Goal: Task Accomplishment & Management: Manage account settings

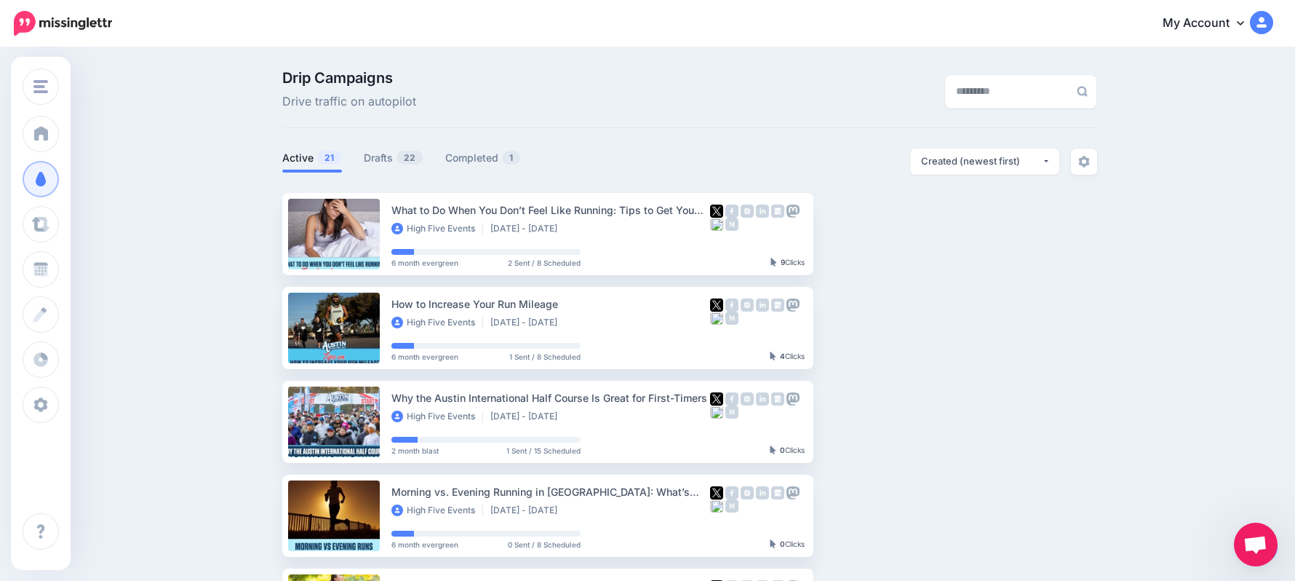
click at [378, 157] on link "Drafts 22" at bounding box center [394, 157] width 60 height 17
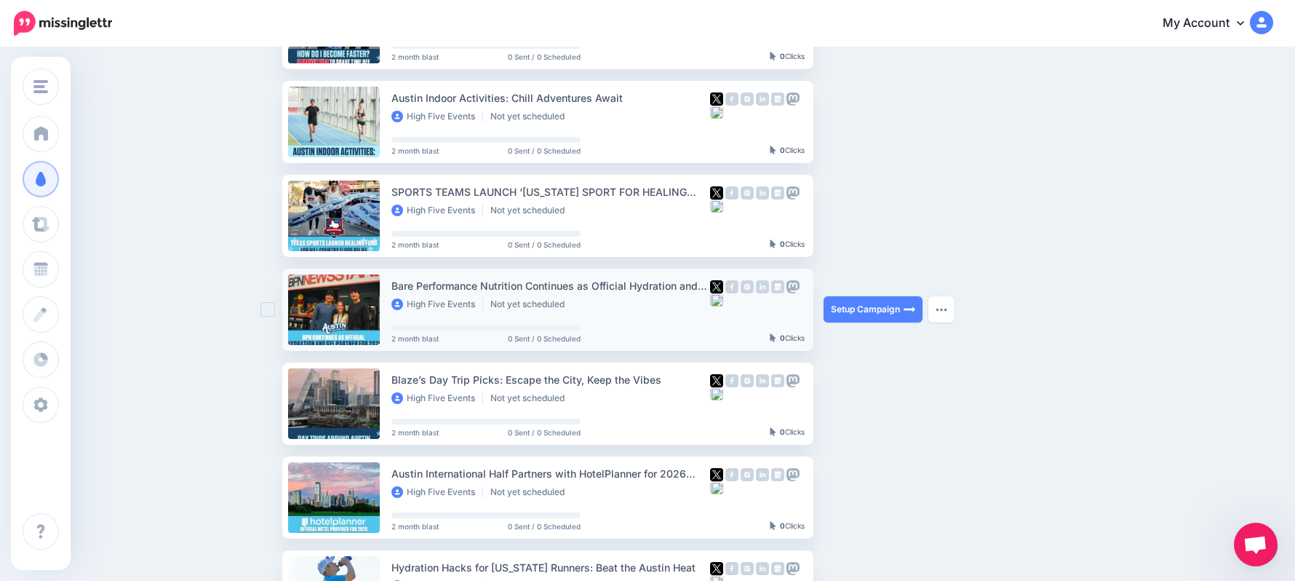
scroll to position [485, 0]
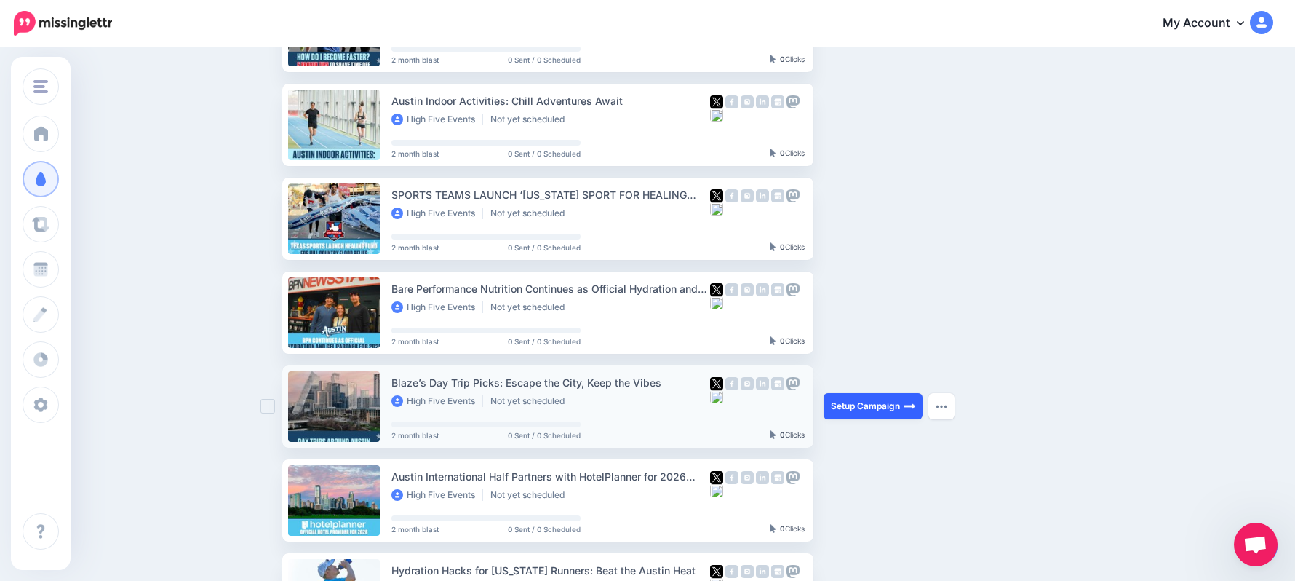
click at [891, 407] on link "Setup Campaign" at bounding box center [873, 406] width 99 height 26
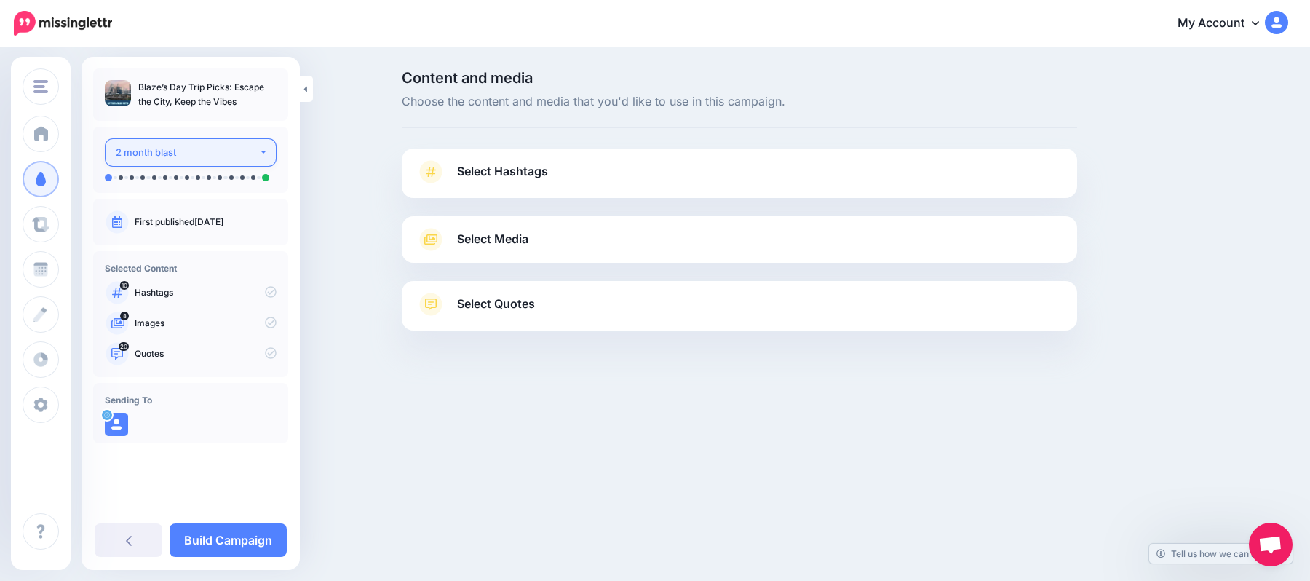
click at [246, 141] on button "2 month blast" at bounding box center [191, 152] width 172 height 28
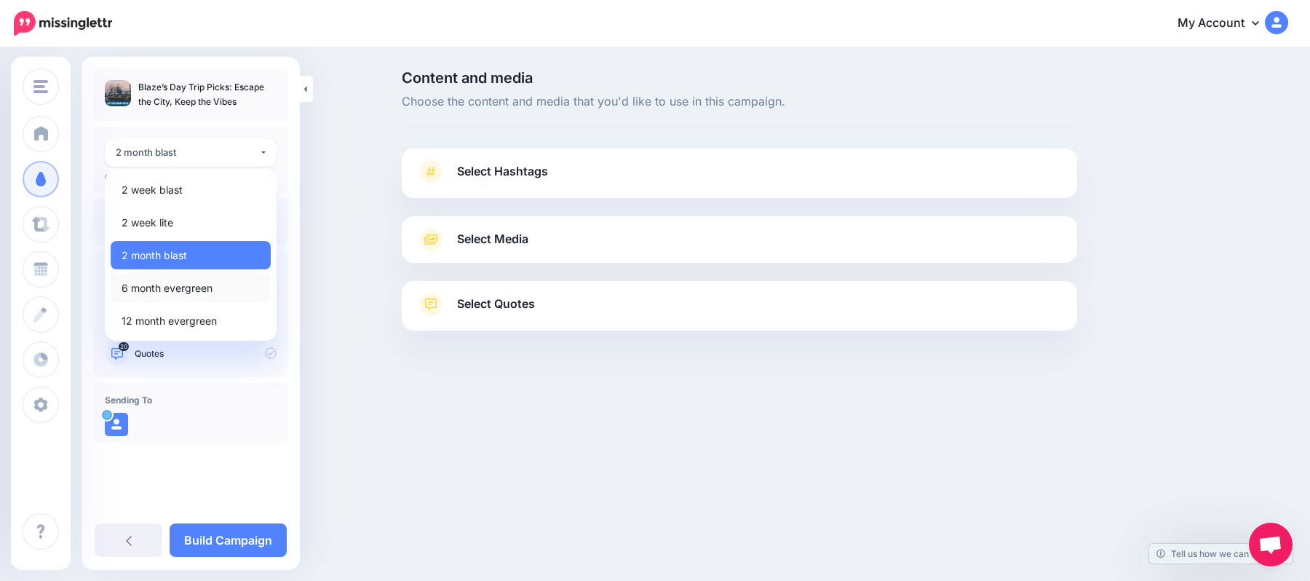
click at [202, 282] on span "6 month evergreen" at bounding box center [167, 287] width 91 height 17
select select "******"
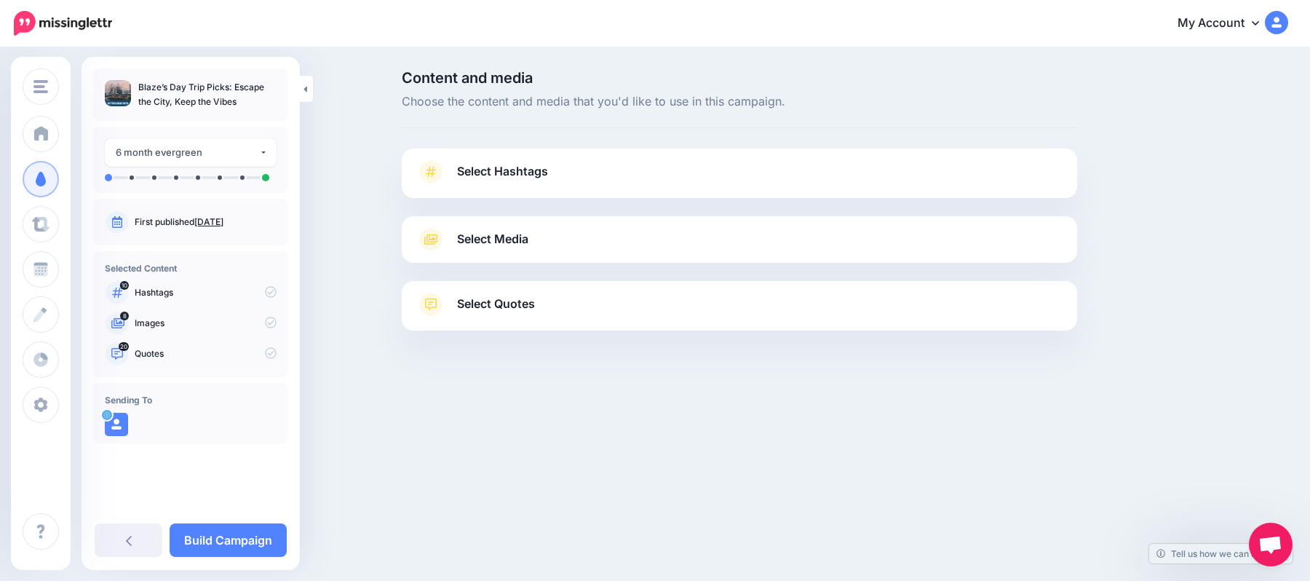
click at [566, 161] on link "Select Hashtags" at bounding box center [739, 179] width 646 height 38
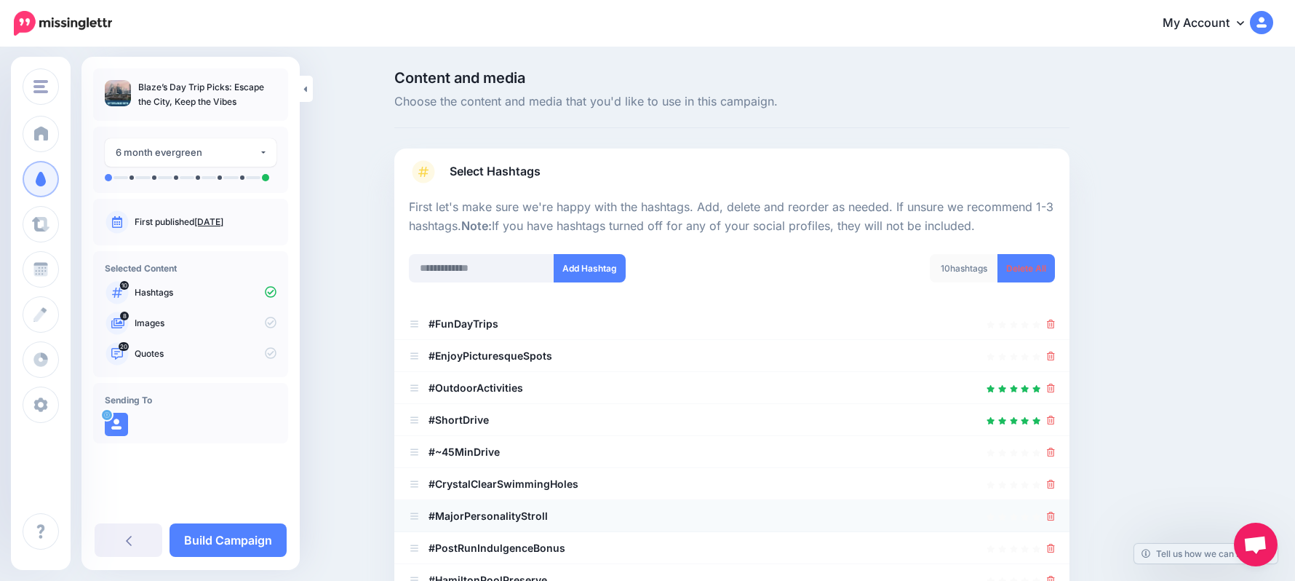
scroll to position [194, 0]
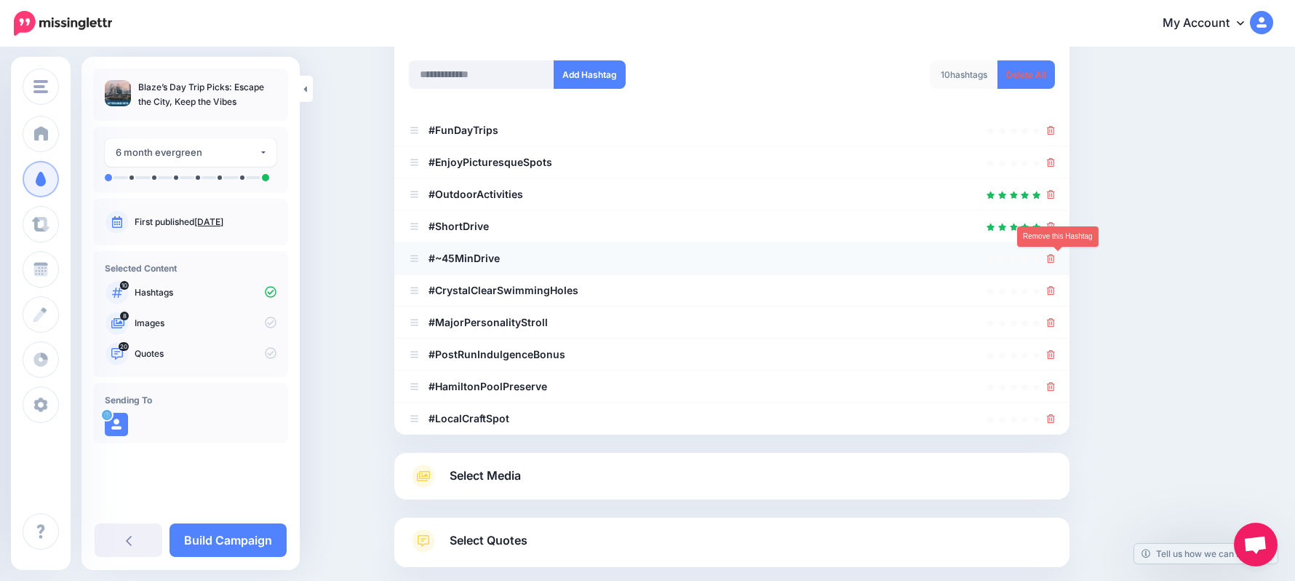
click at [1055, 254] on icon at bounding box center [1051, 258] width 8 height 9
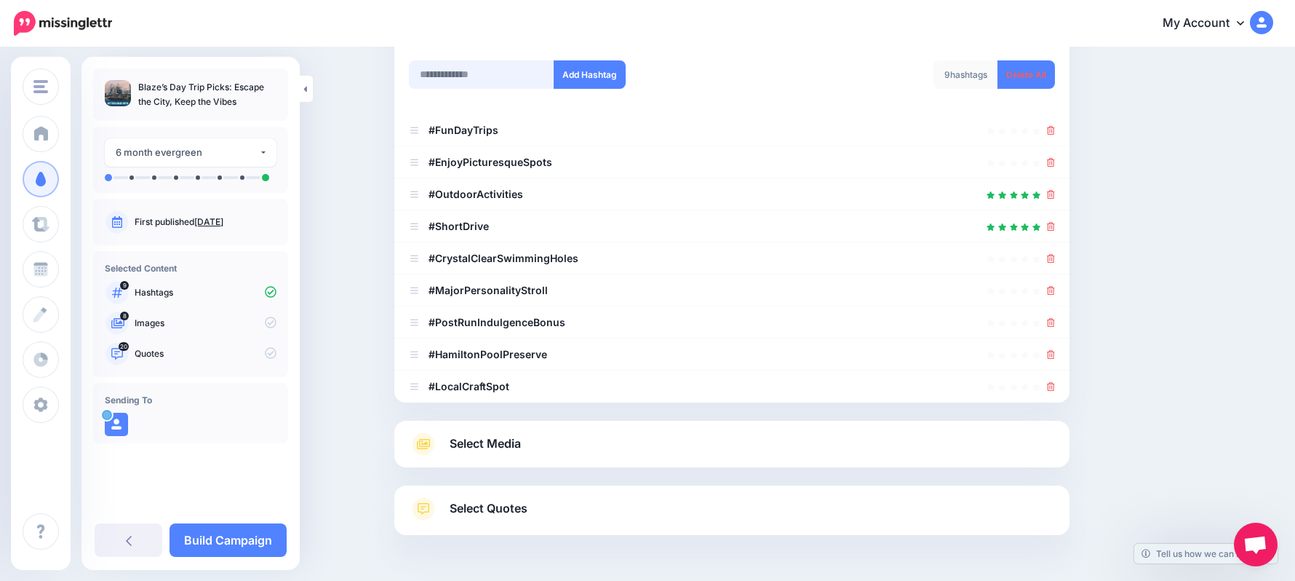
click at [499, 74] on input "text" at bounding box center [482, 74] width 146 height 28
type input "*********"
click at [614, 70] on button "Add Hashtag" at bounding box center [590, 74] width 72 height 28
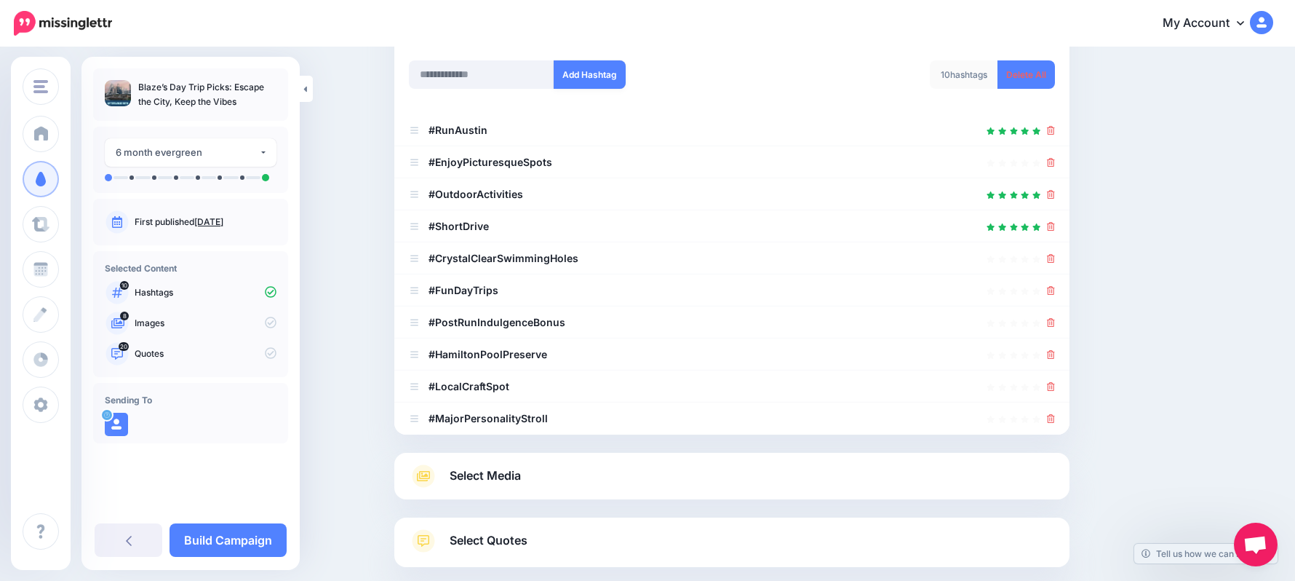
scroll to position [274, 0]
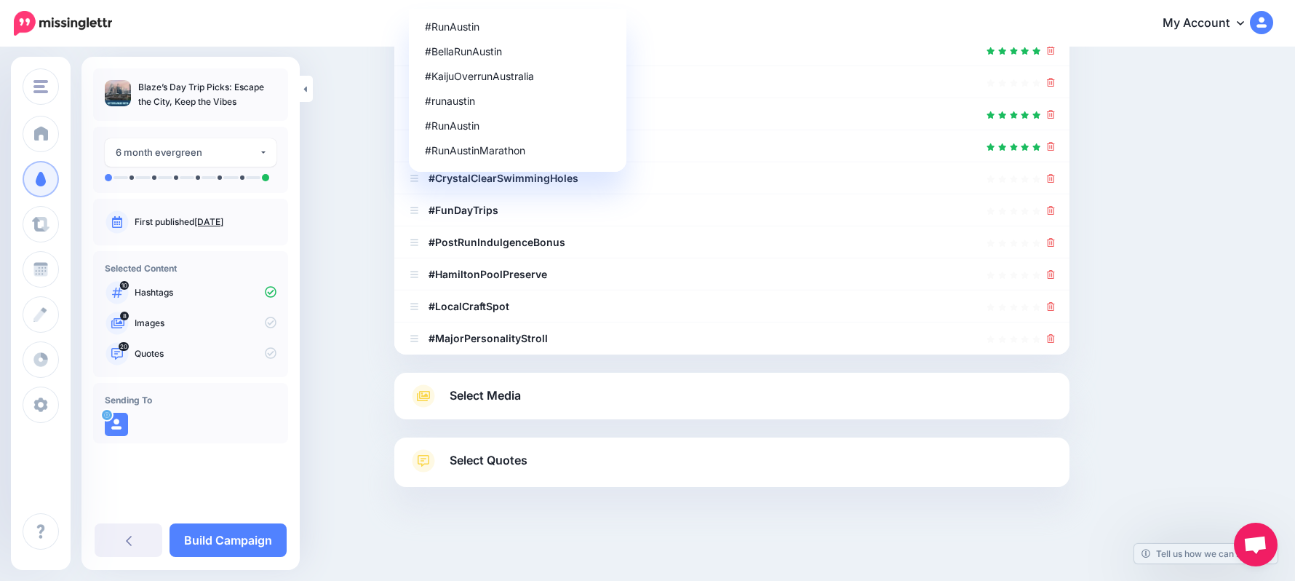
click at [1188, 362] on div "Content and media Choose the content and media that you'd like to use in this c…" at bounding box center [801, 178] width 837 height 763
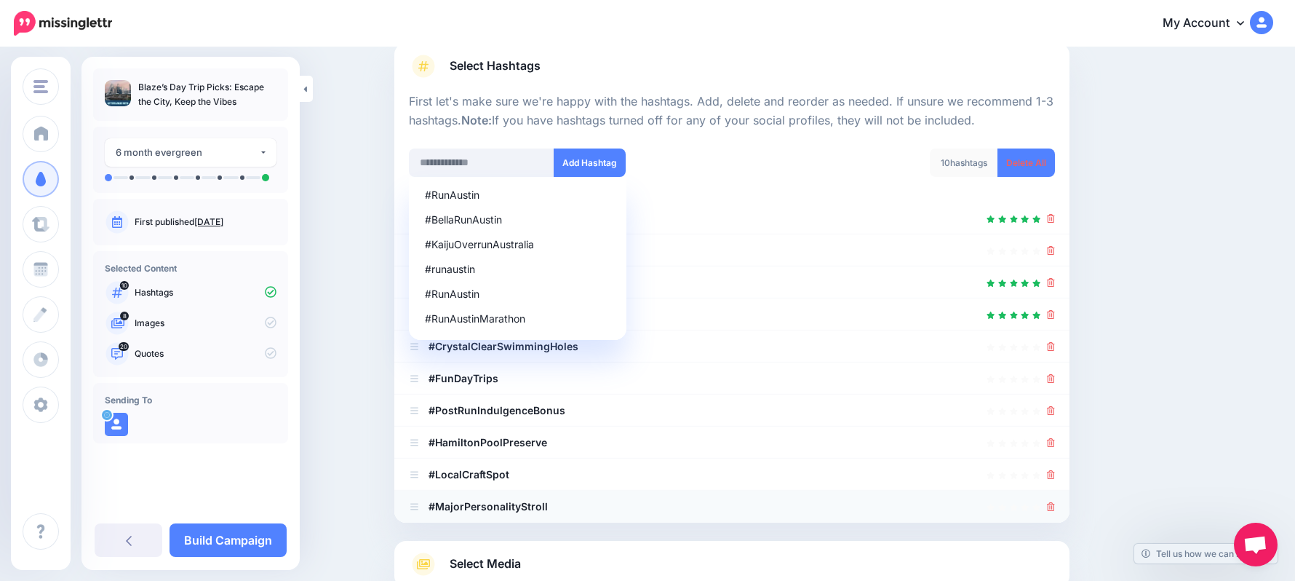
scroll to position [194, 0]
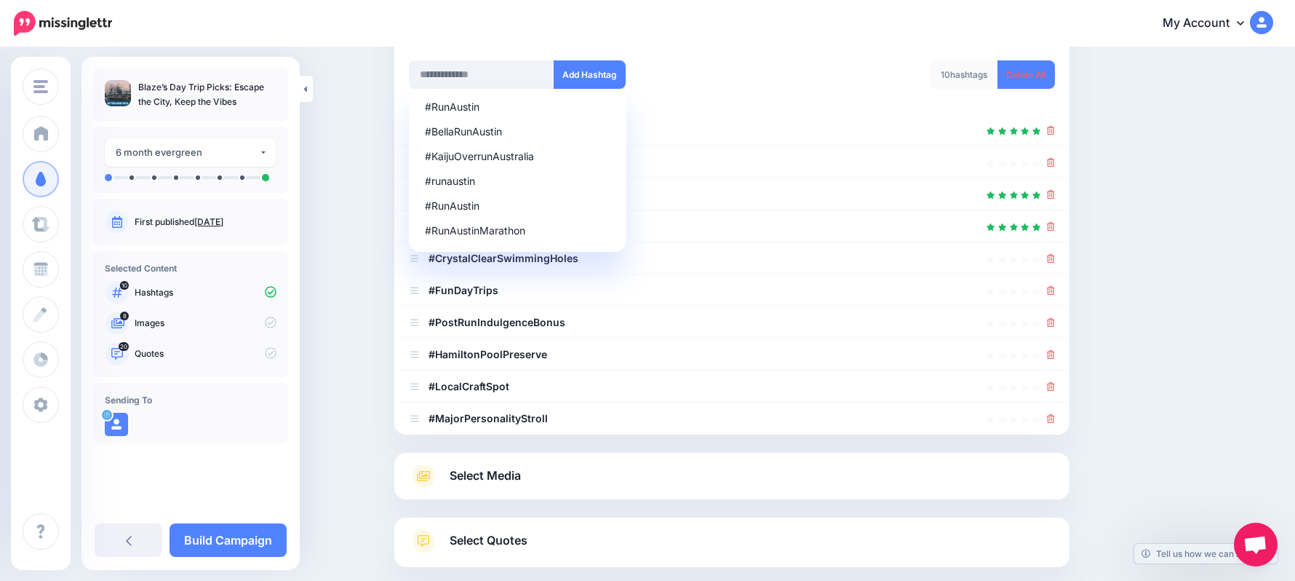
click at [742, 488] on div "Select Media Next, let's make sure we have the best media for this campaign. De…" at bounding box center [731, 476] width 675 height 47
click at [1241, 375] on div "Content and media Choose the content and media that you'd like to use in this c…" at bounding box center [647, 258] width 1295 height 806
click at [731, 477] on link "Select Media" at bounding box center [732, 475] width 646 height 23
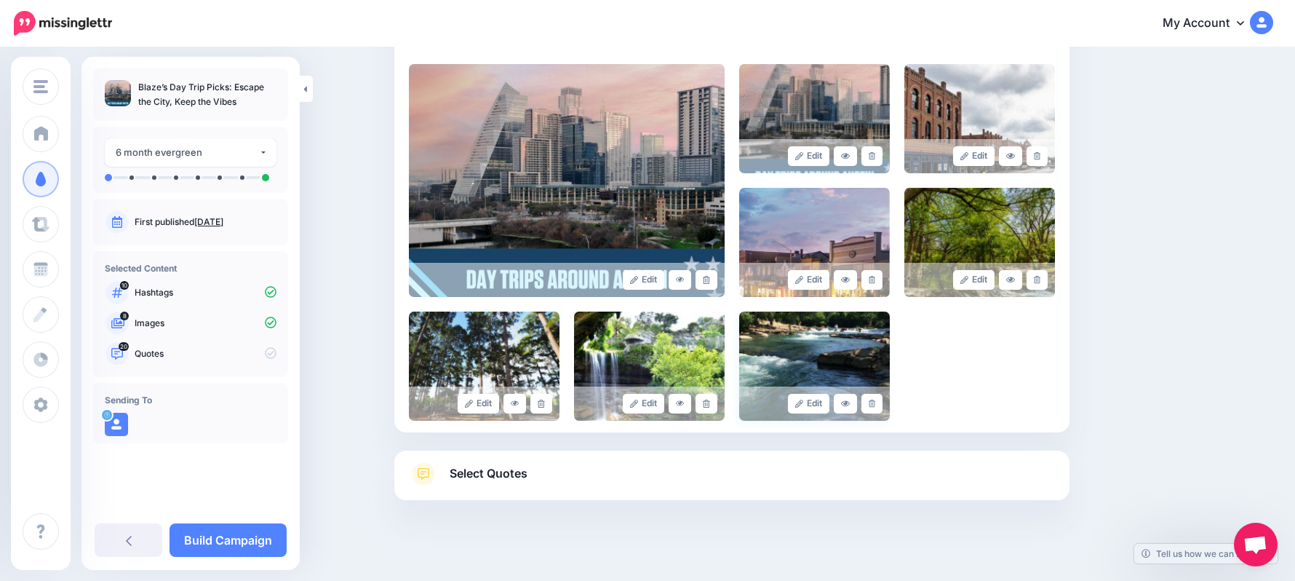
scroll to position [329, 0]
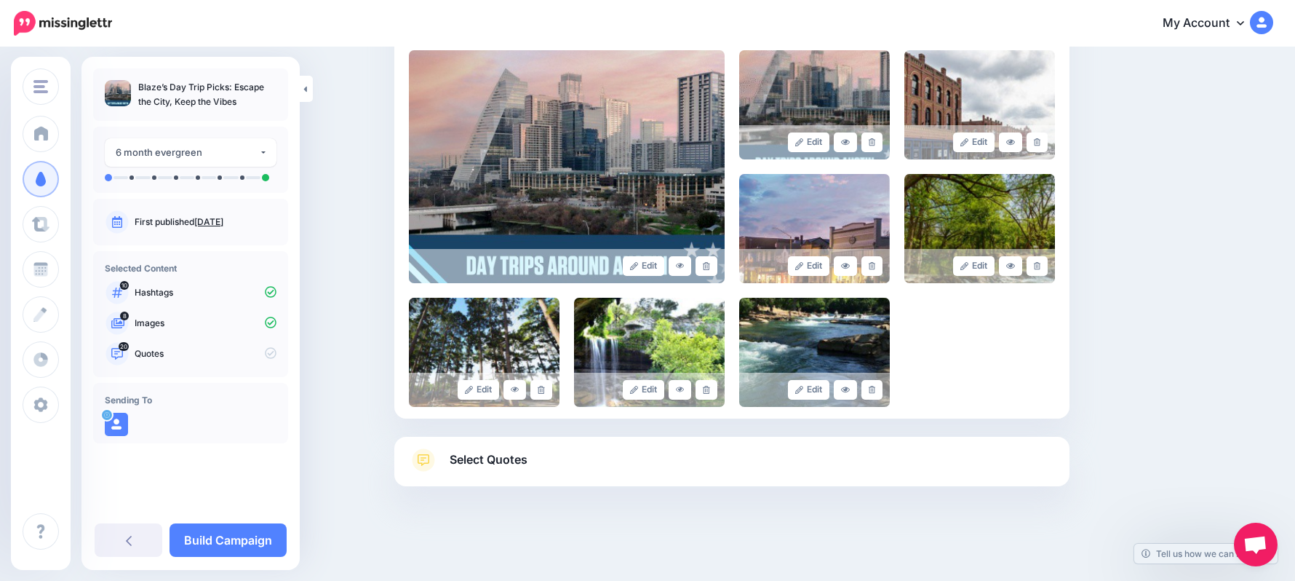
click at [819, 458] on link "Select Quotes" at bounding box center [732, 467] width 646 height 38
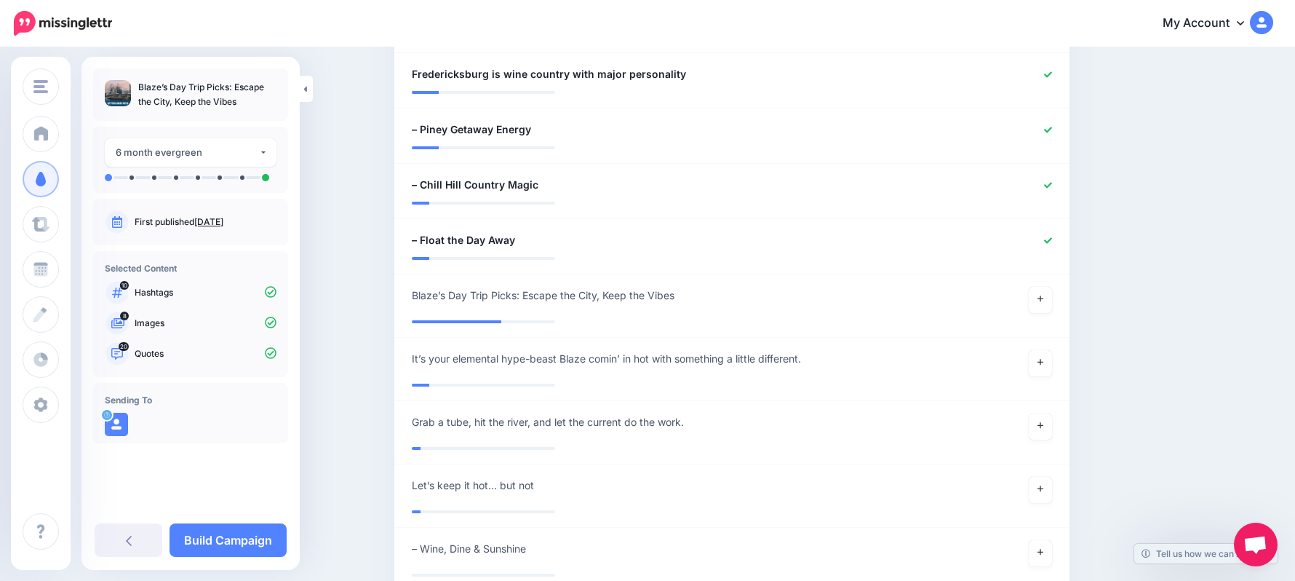
scroll to position [1493, 0]
click at [1051, 285] on link at bounding box center [1040, 298] width 23 height 26
click at [236, 536] on link "Build Campaign" at bounding box center [228, 539] width 117 height 33
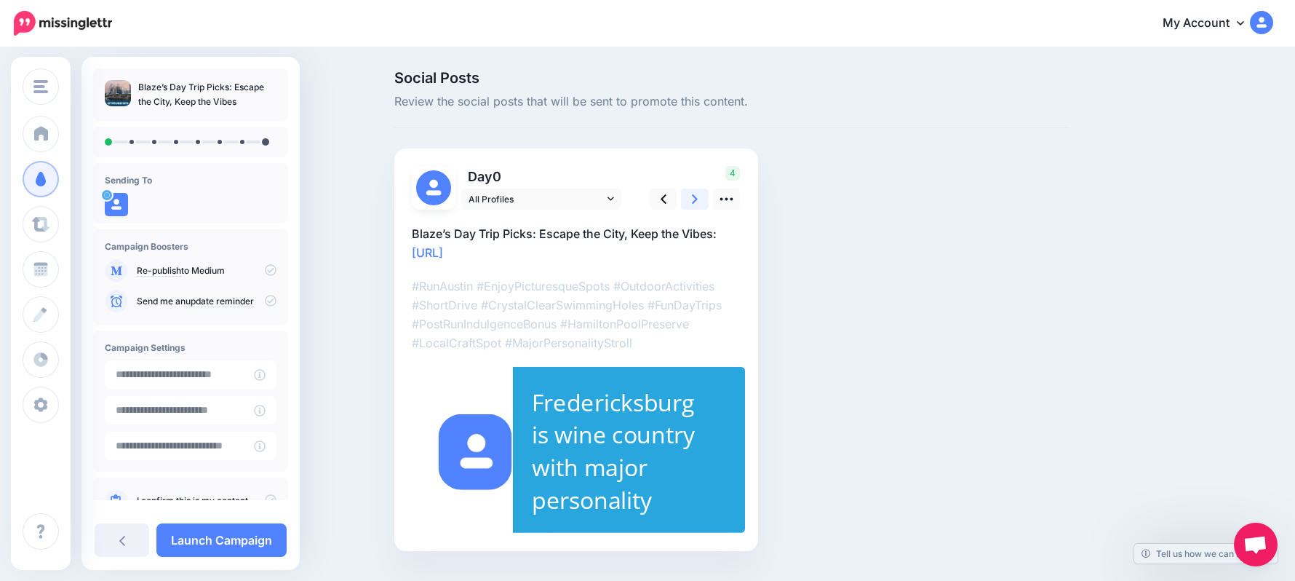
click at [696, 208] on link at bounding box center [695, 198] width 28 height 21
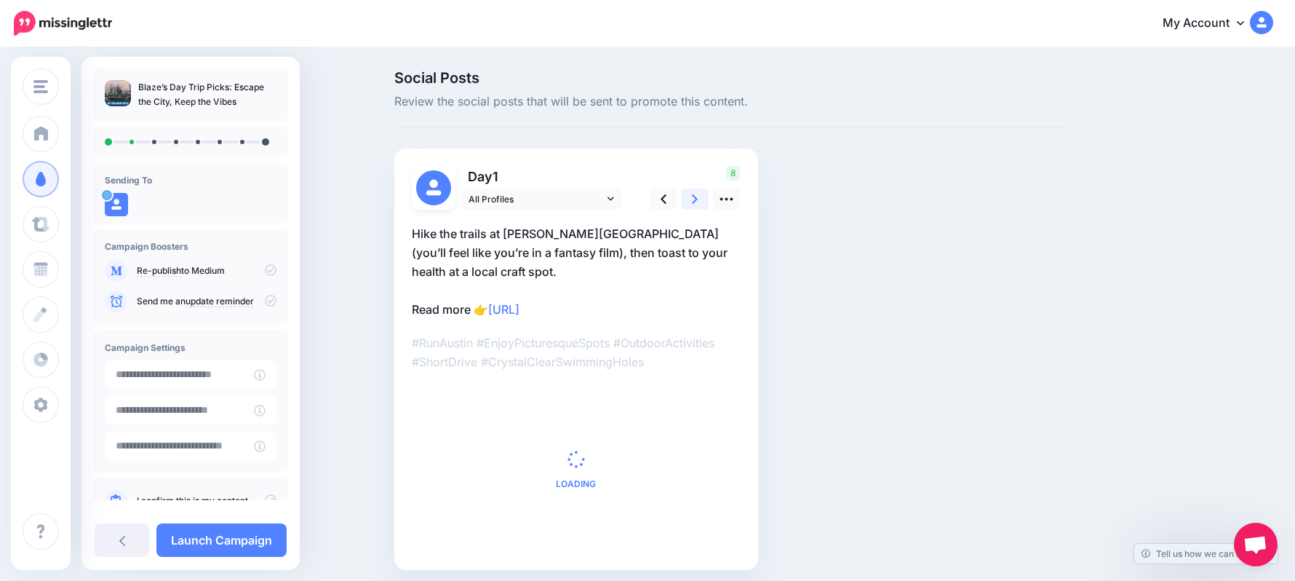
click at [696, 208] on link at bounding box center [695, 198] width 28 height 21
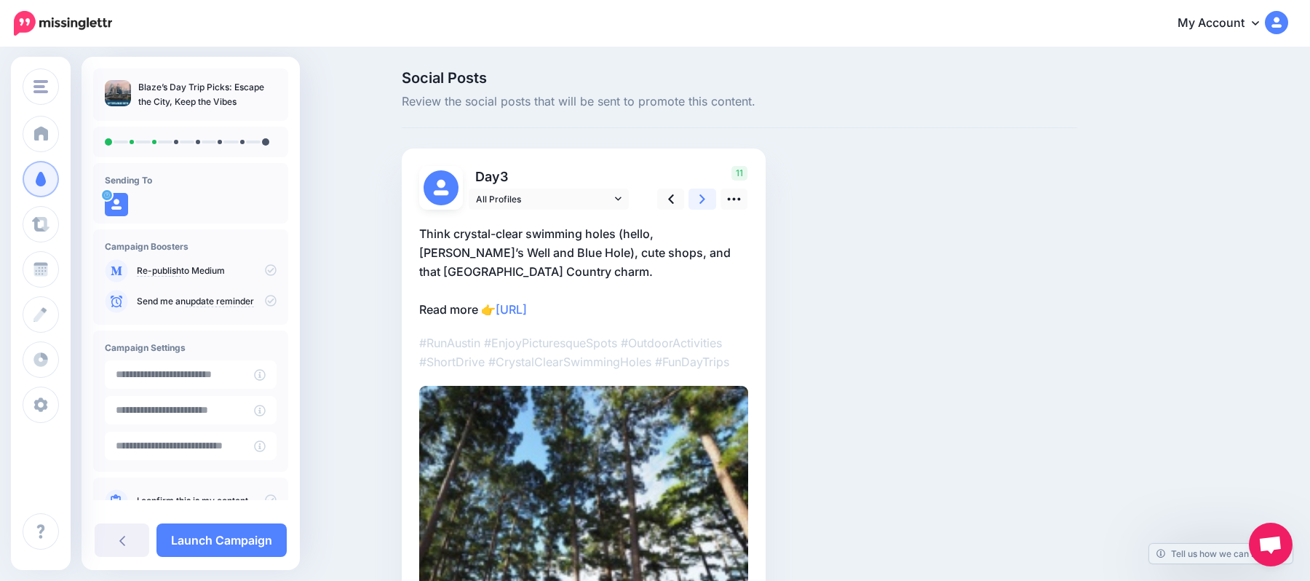
click at [696, 208] on link at bounding box center [702, 198] width 28 height 21
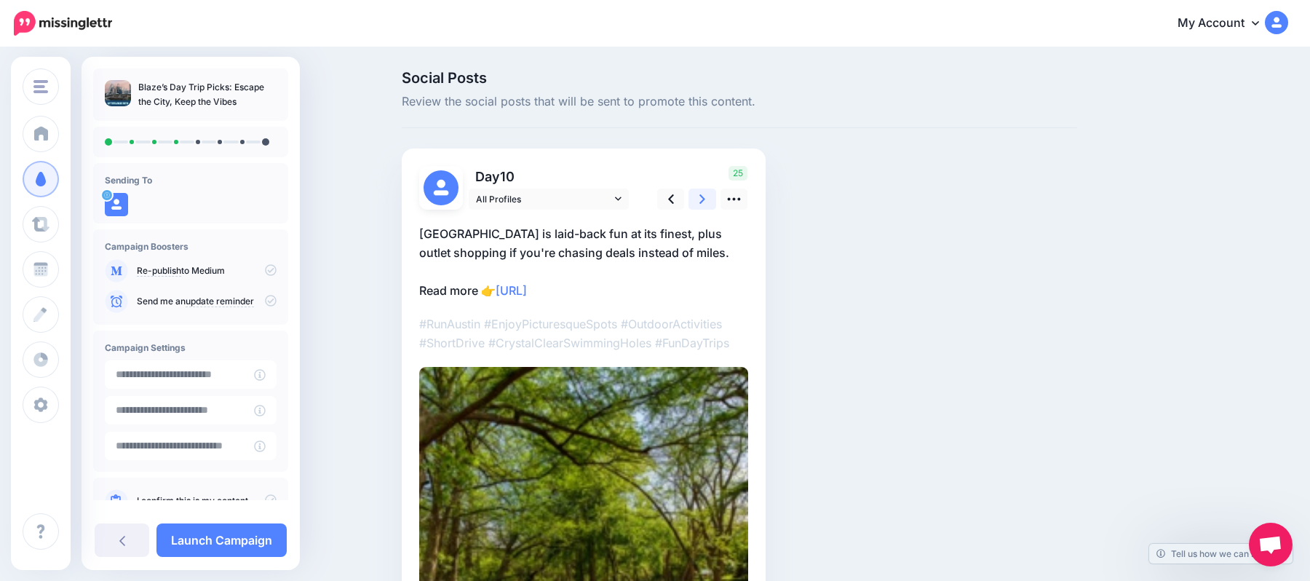
click at [696, 208] on link at bounding box center [702, 198] width 28 height 21
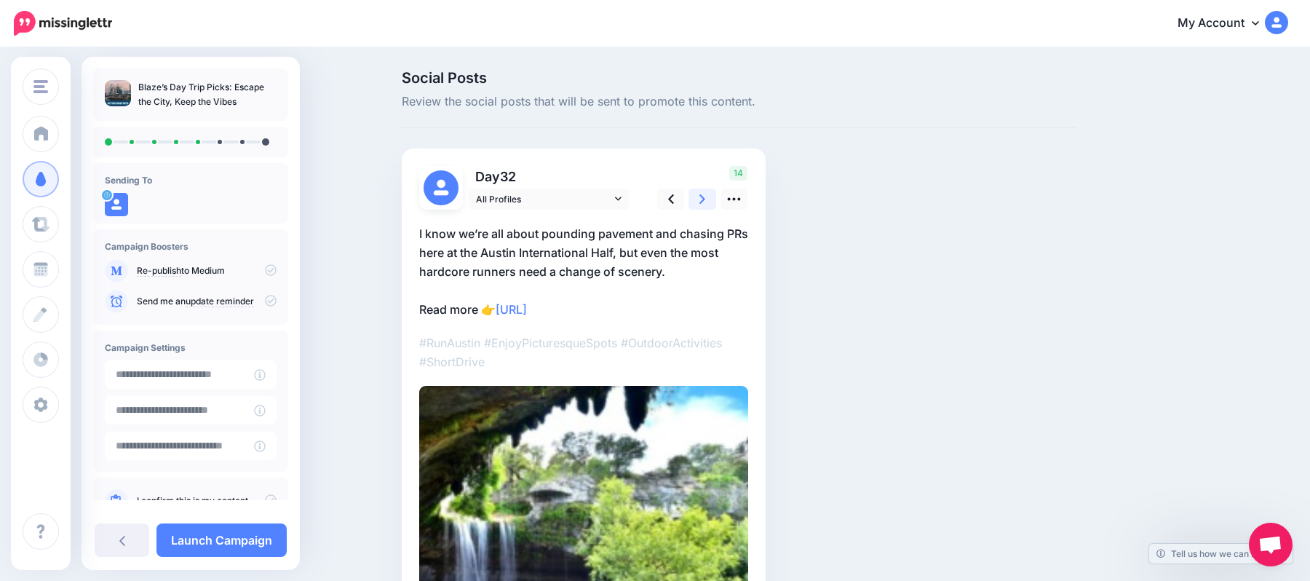
click at [696, 208] on link at bounding box center [702, 198] width 28 height 21
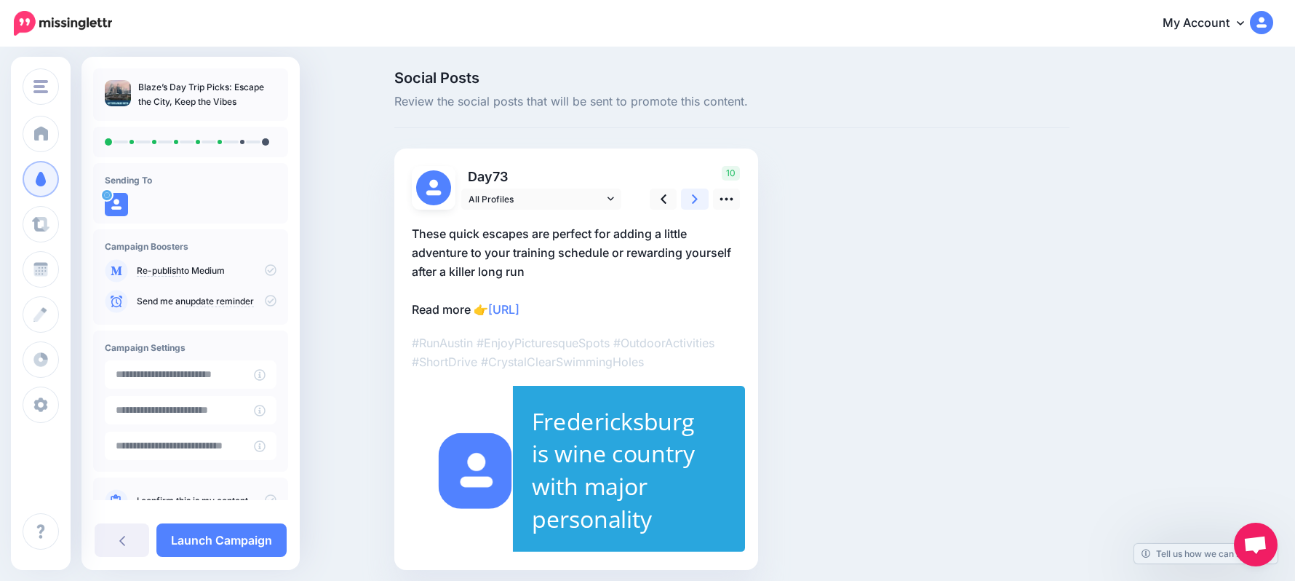
click at [696, 208] on link at bounding box center [695, 198] width 28 height 21
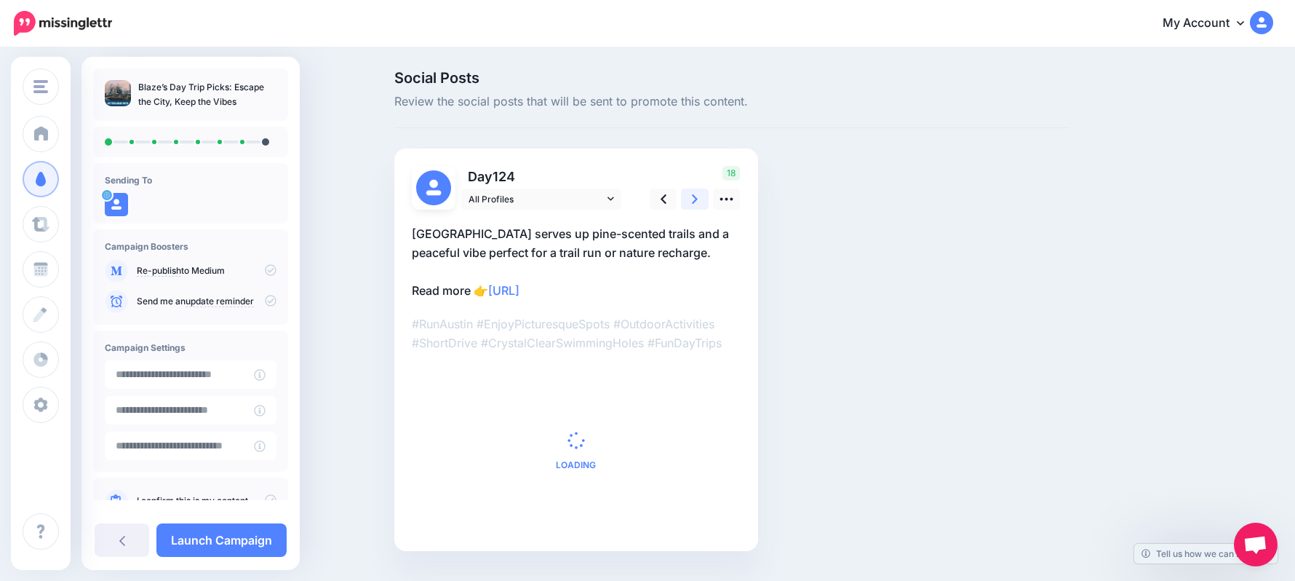
click at [696, 208] on link at bounding box center [695, 198] width 28 height 21
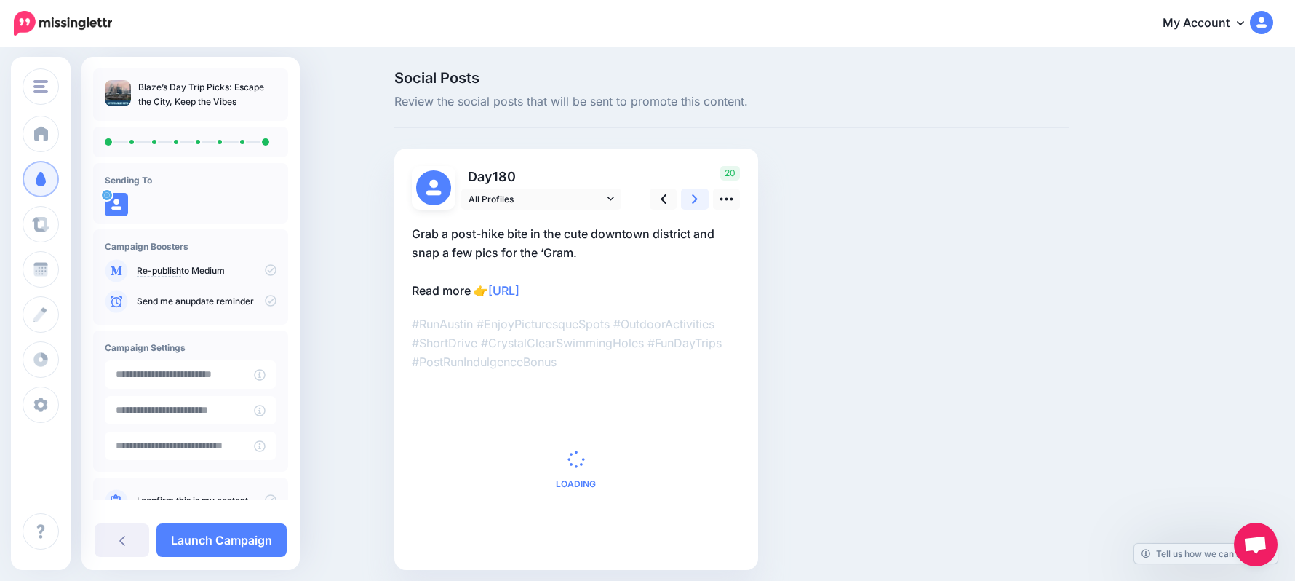
click at [696, 208] on link at bounding box center [695, 198] width 28 height 21
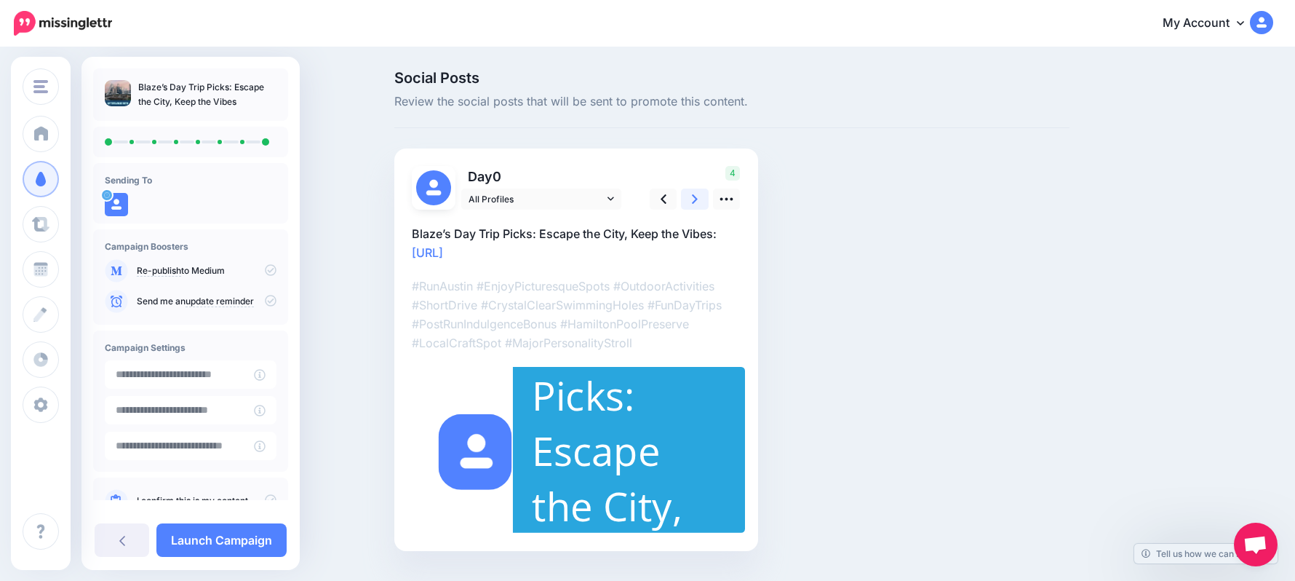
click at [696, 208] on link at bounding box center [695, 198] width 28 height 21
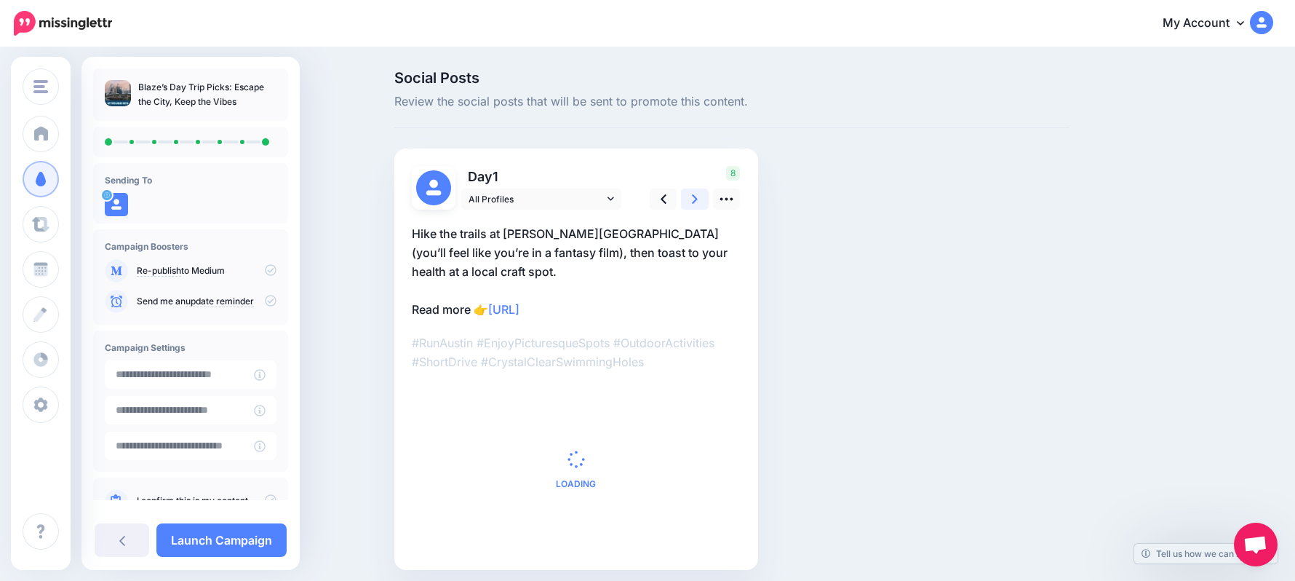
click at [696, 208] on link at bounding box center [695, 198] width 28 height 21
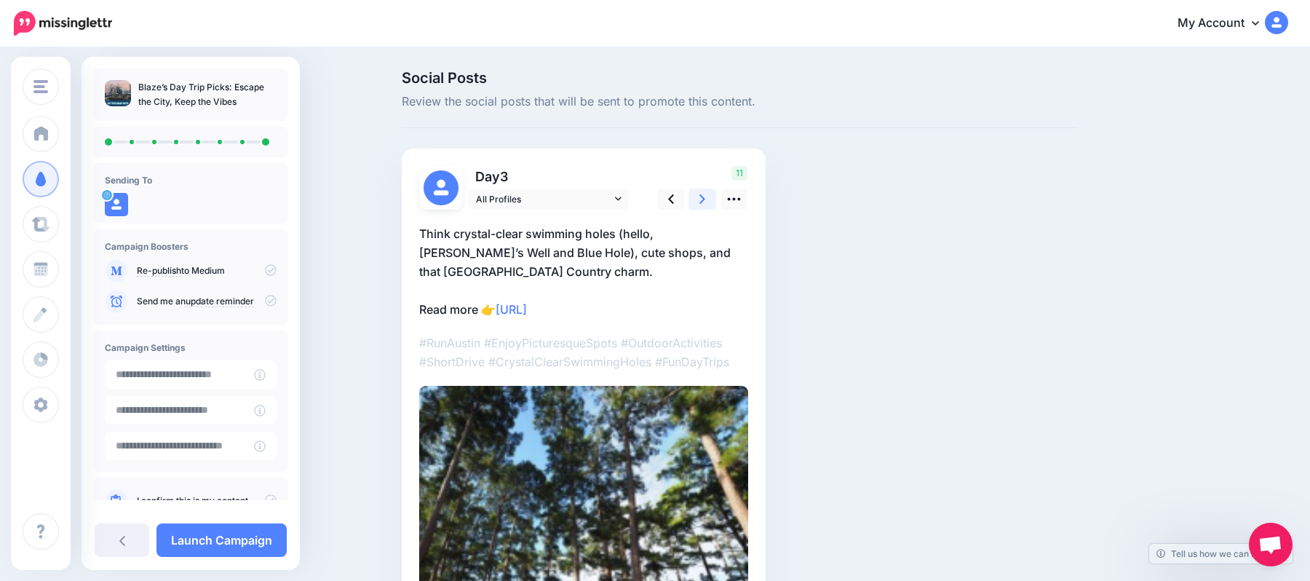
click at [696, 208] on link at bounding box center [702, 198] width 28 height 21
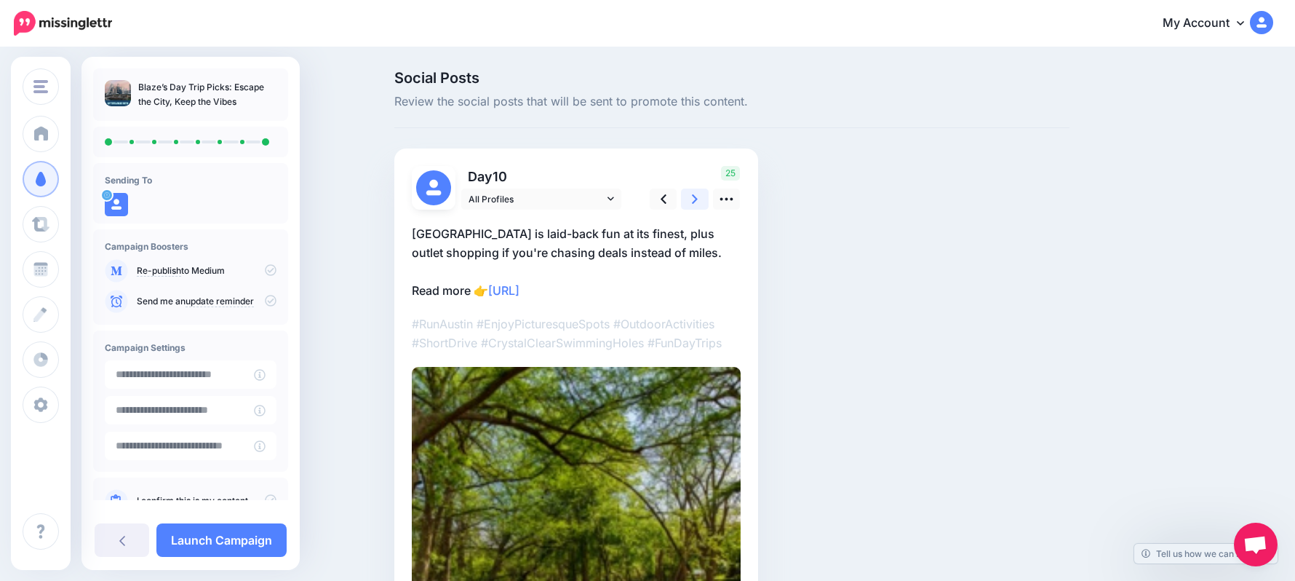
click at [696, 208] on link at bounding box center [695, 198] width 28 height 21
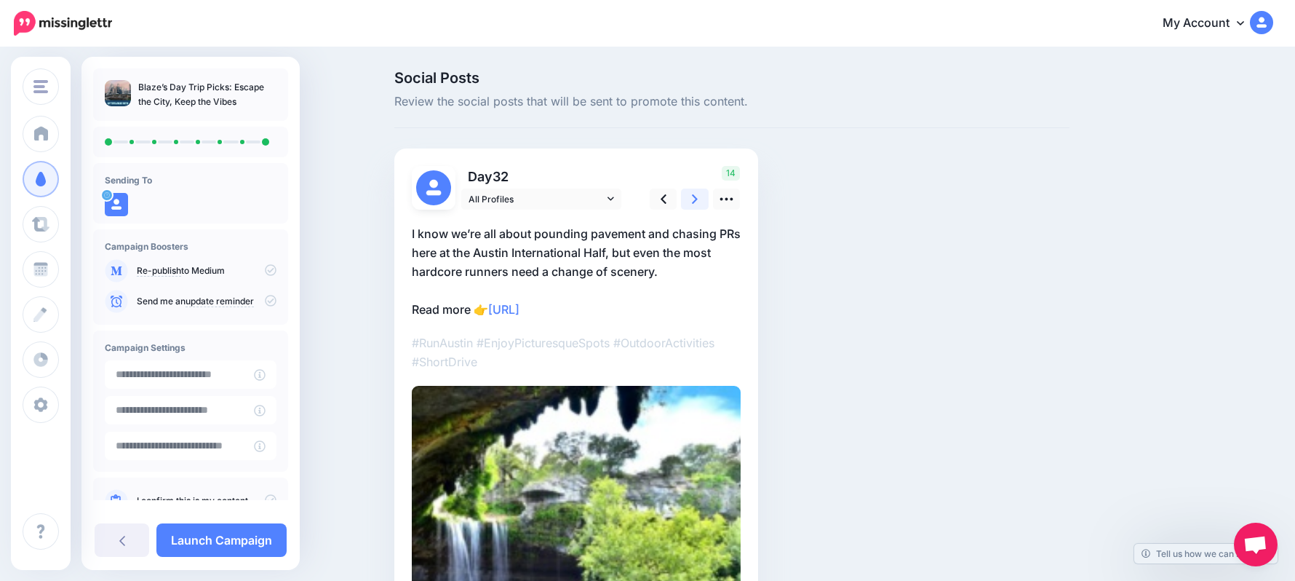
click at [696, 208] on link at bounding box center [695, 198] width 28 height 21
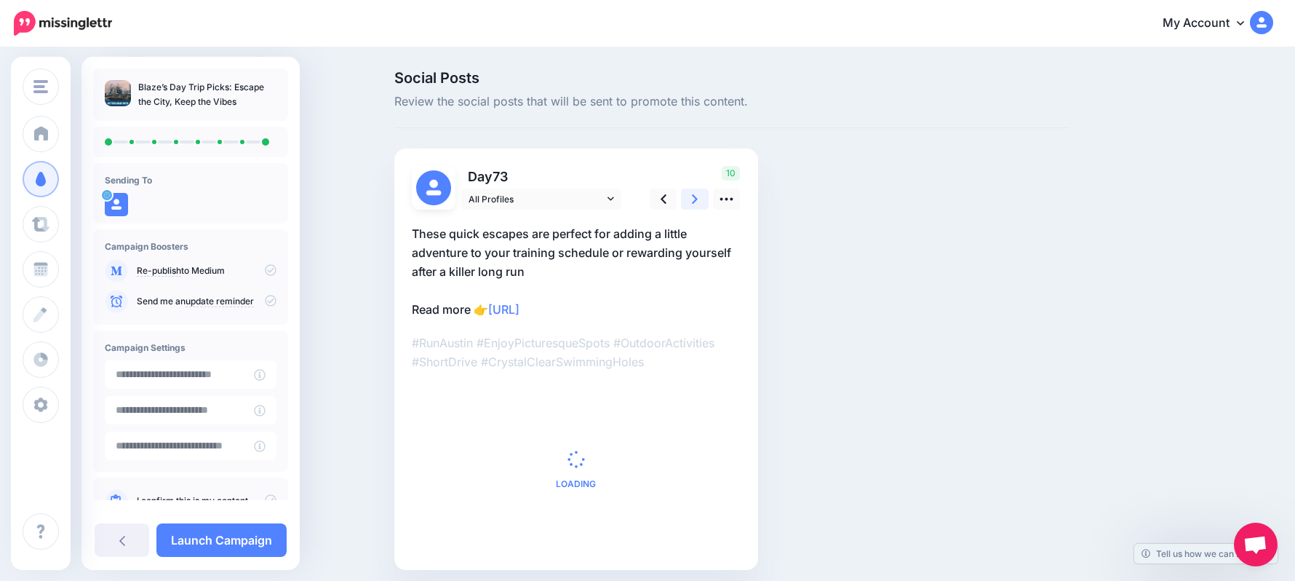
click at [696, 208] on link at bounding box center [695, 198] width 28 height 21
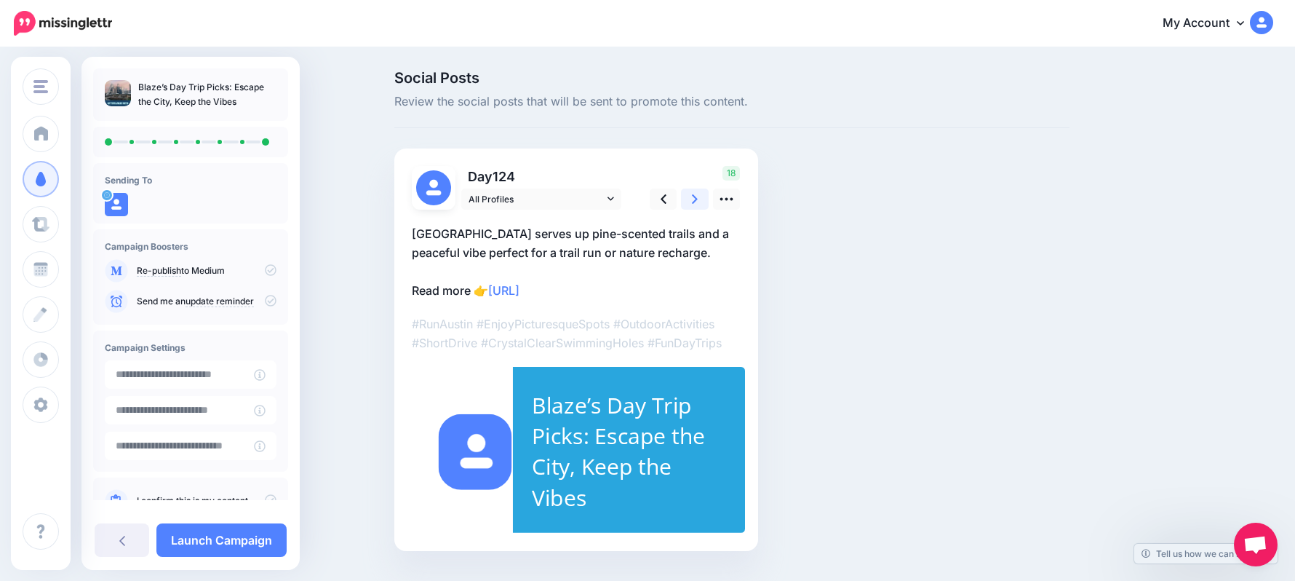
click at [696, 208] on link at bounding box center [695, 198] width 28 height 21
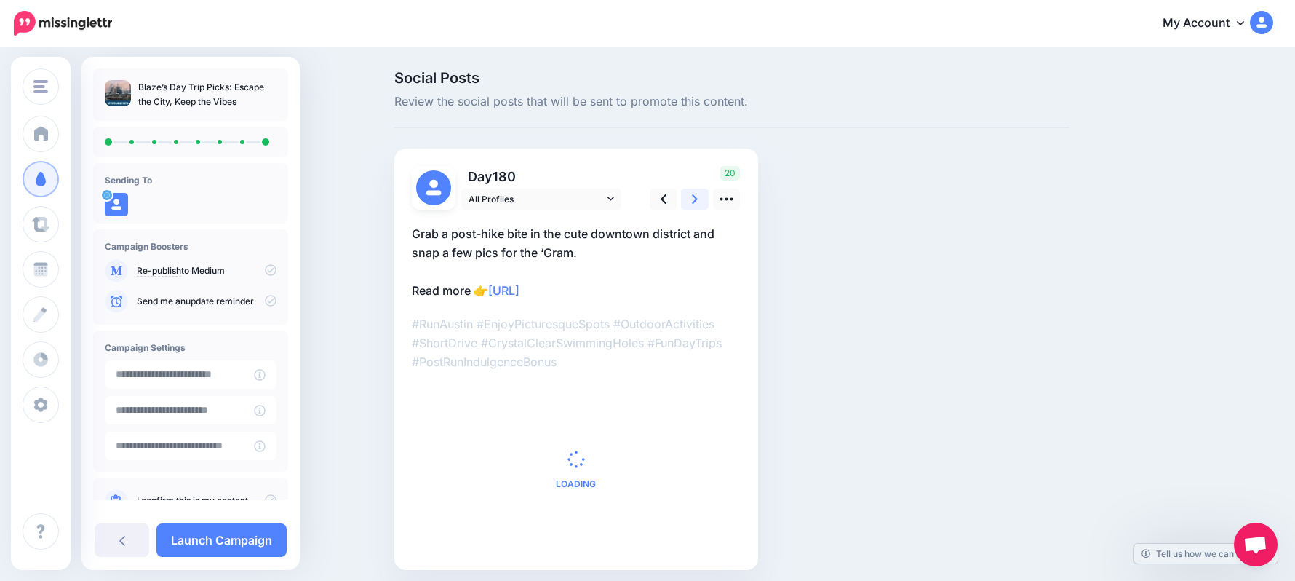
click at [696, 208] on link at bounding box center [695, 198] width 28 height 21
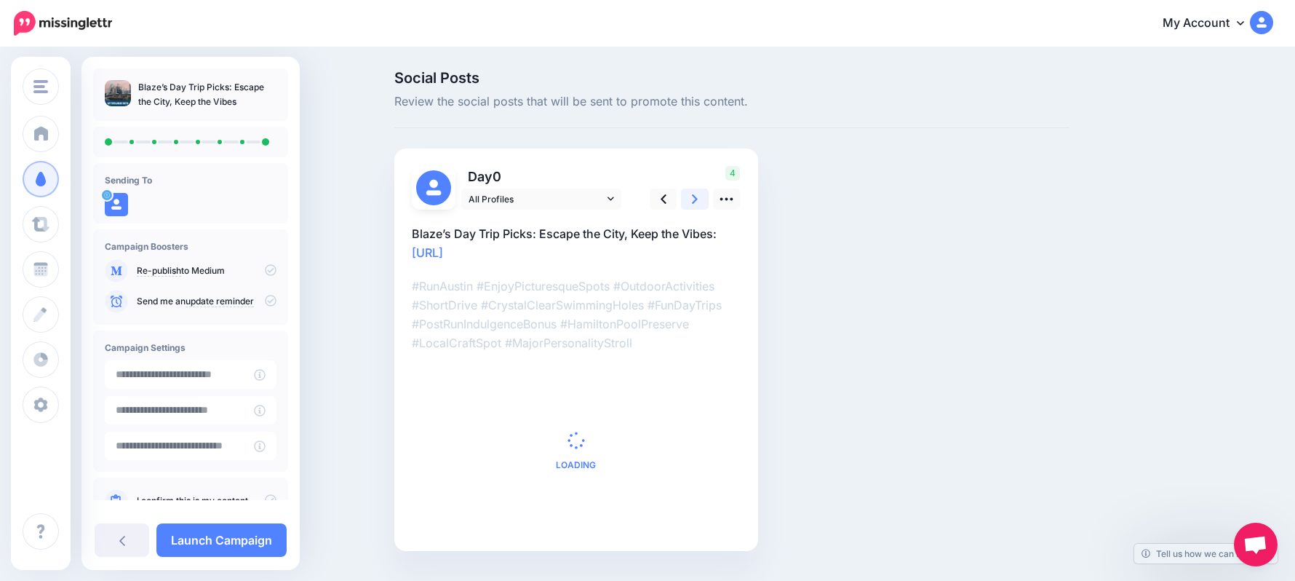
click at [699, 208] on link at bounding box center [695, 198] width 28 height 21
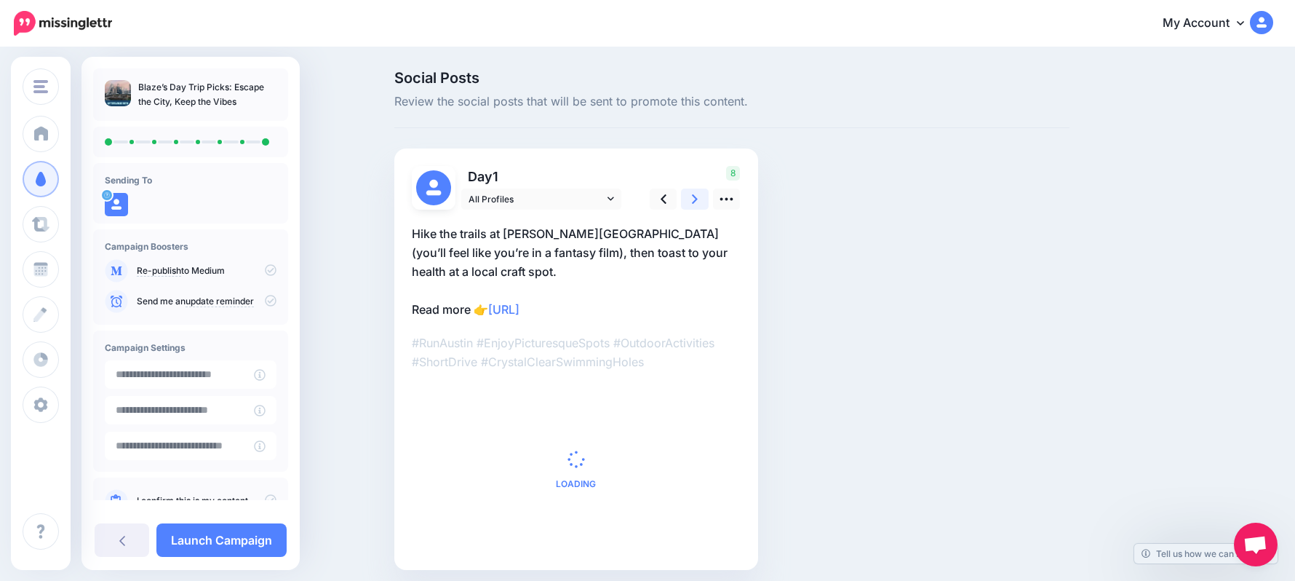
click at [699, 208] on link at bounding box center [695, 198] width 28 height 21
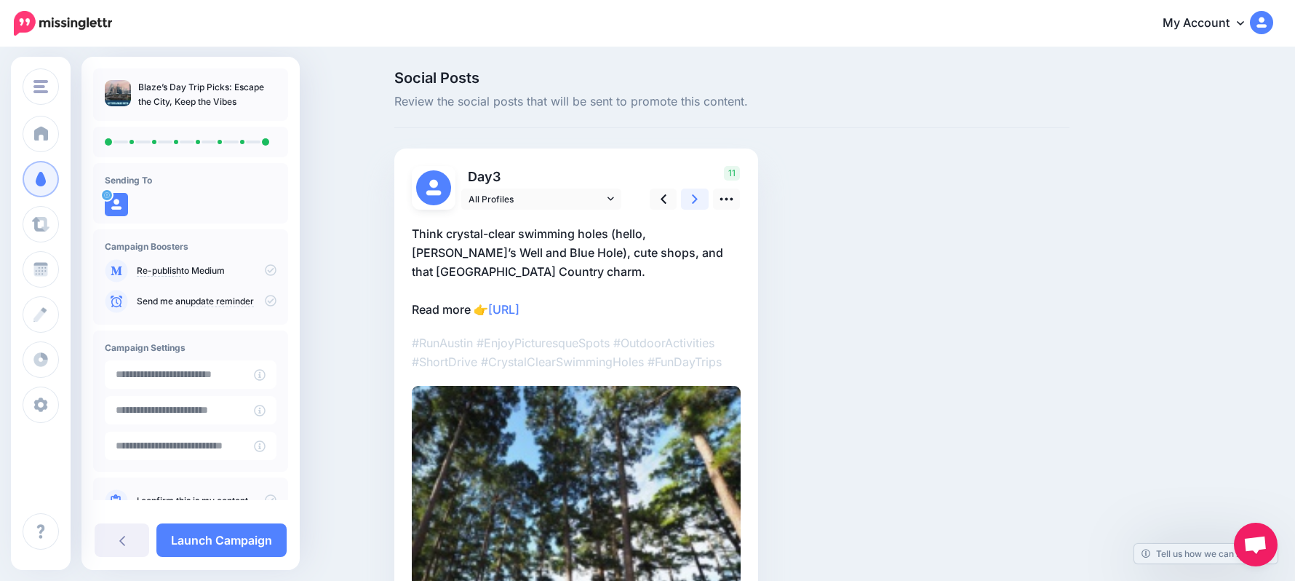
click at [699, 208] on link at bounding box center [695, 198] width 28 height 21
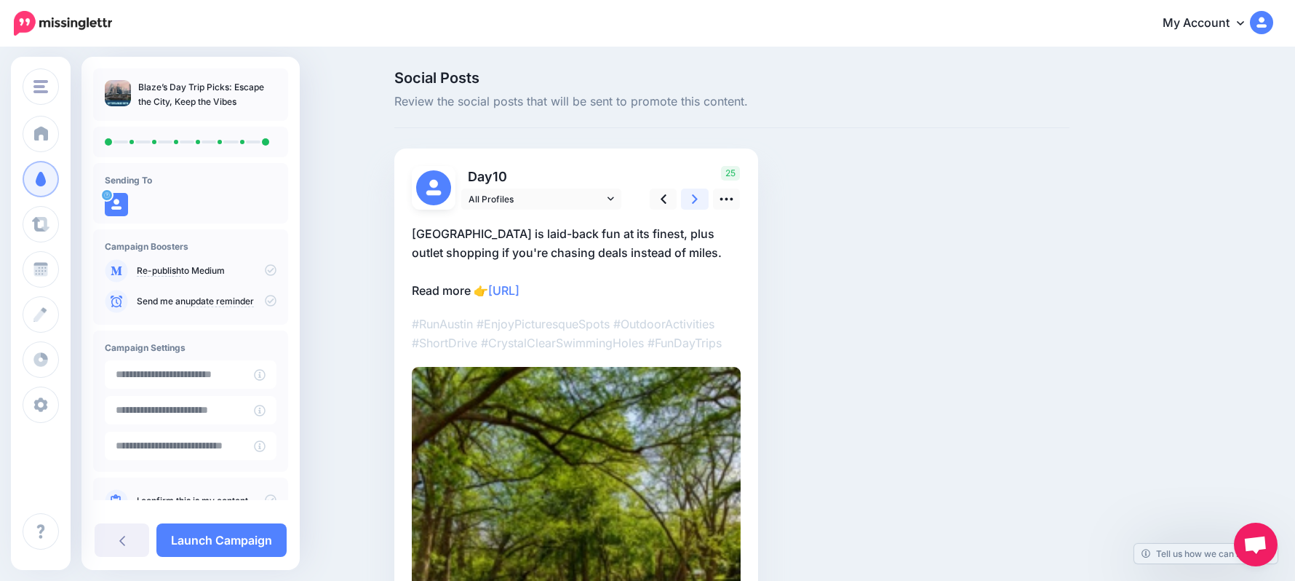
click at [699, 208] on link at bounding box center [695, 198] width 28 height 21
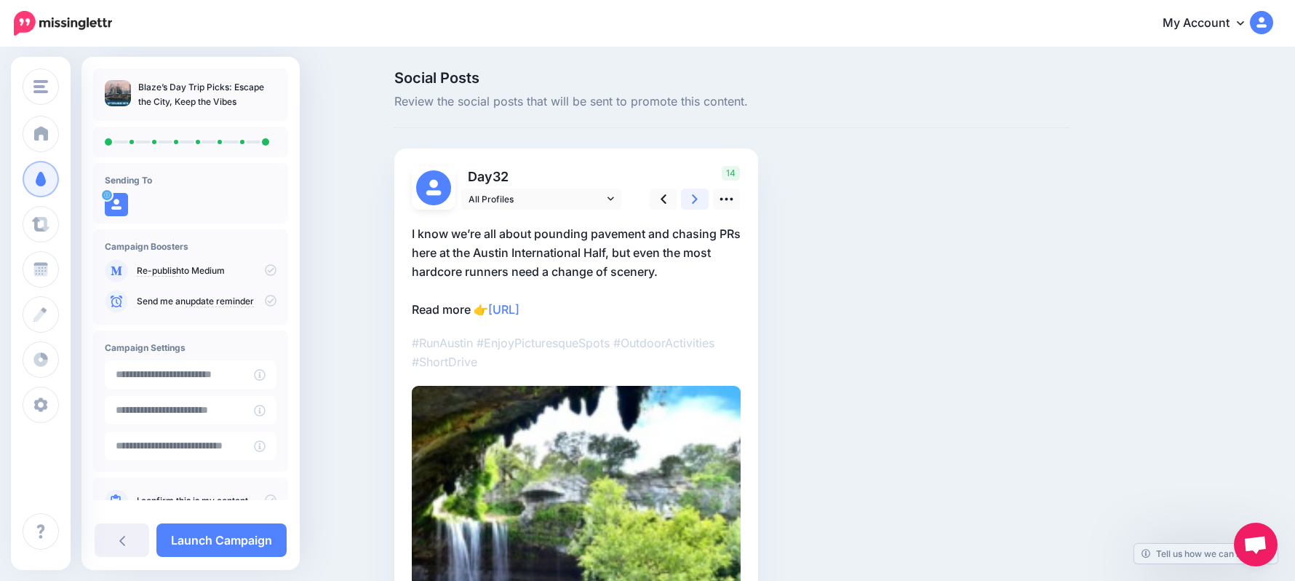
click at [699, 208] on link at bounding box center [695, 198] width 28 height 21
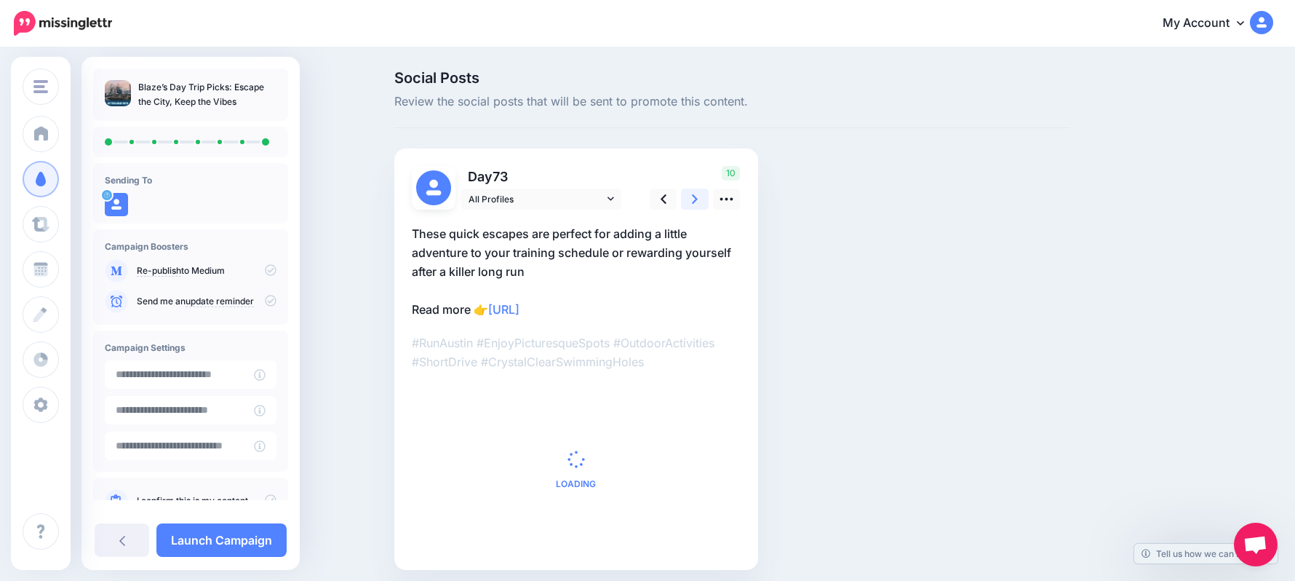
click at [699, 208] on link at bounding box center [695, 198] width 28 height 21
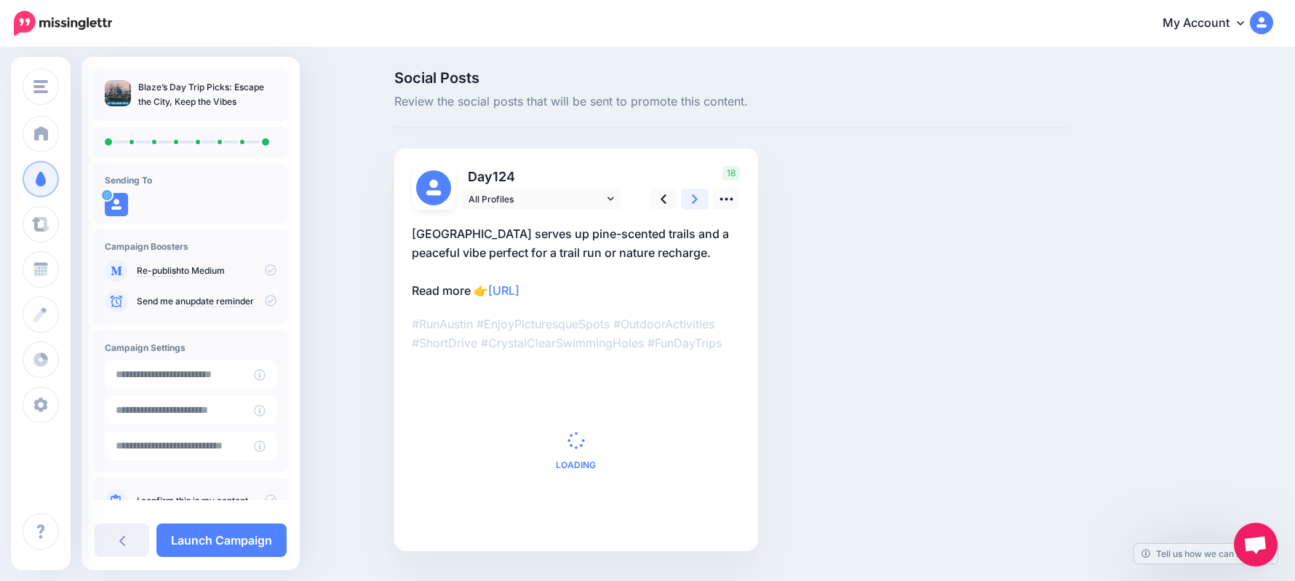
click at [699, 208] on link at bounding box center [695, 198] width 28 height 21
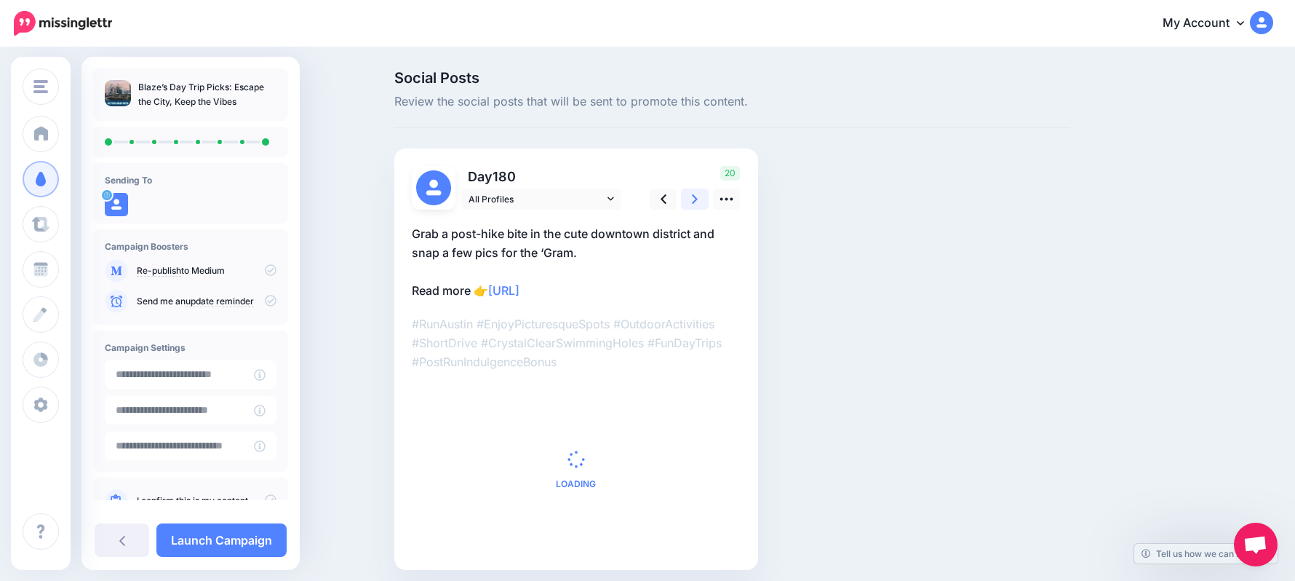
click at [699, 208] on link at bounding box center [695, 198] width 28 height 21
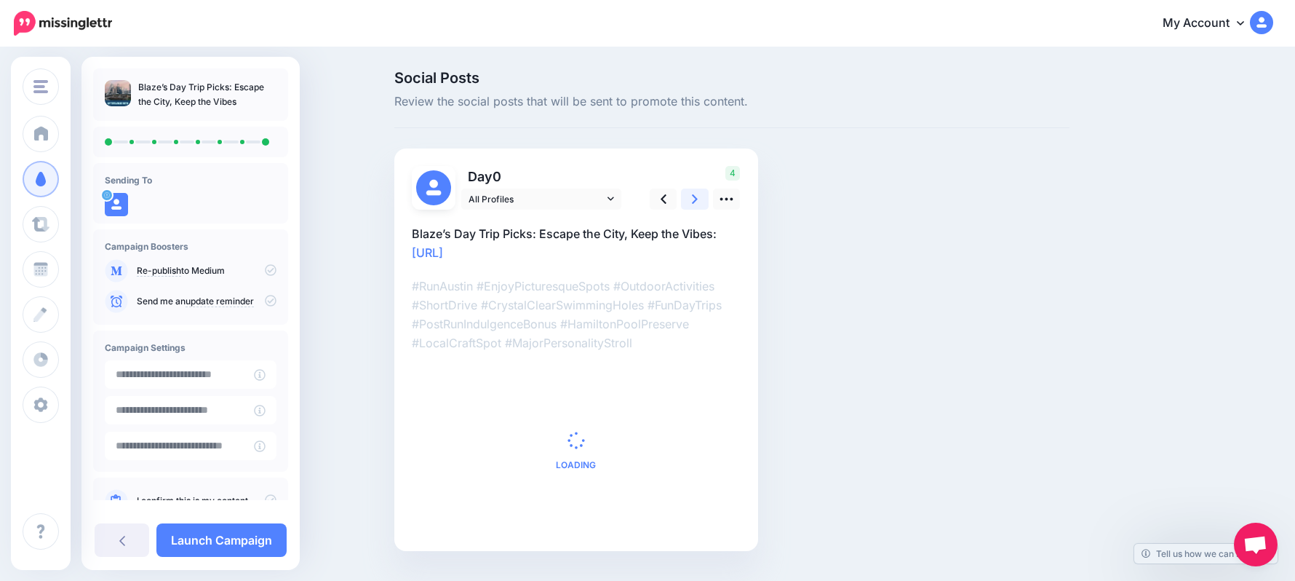
click at [699, 208] on link at bounding box center [695, 198] width 28 height 21
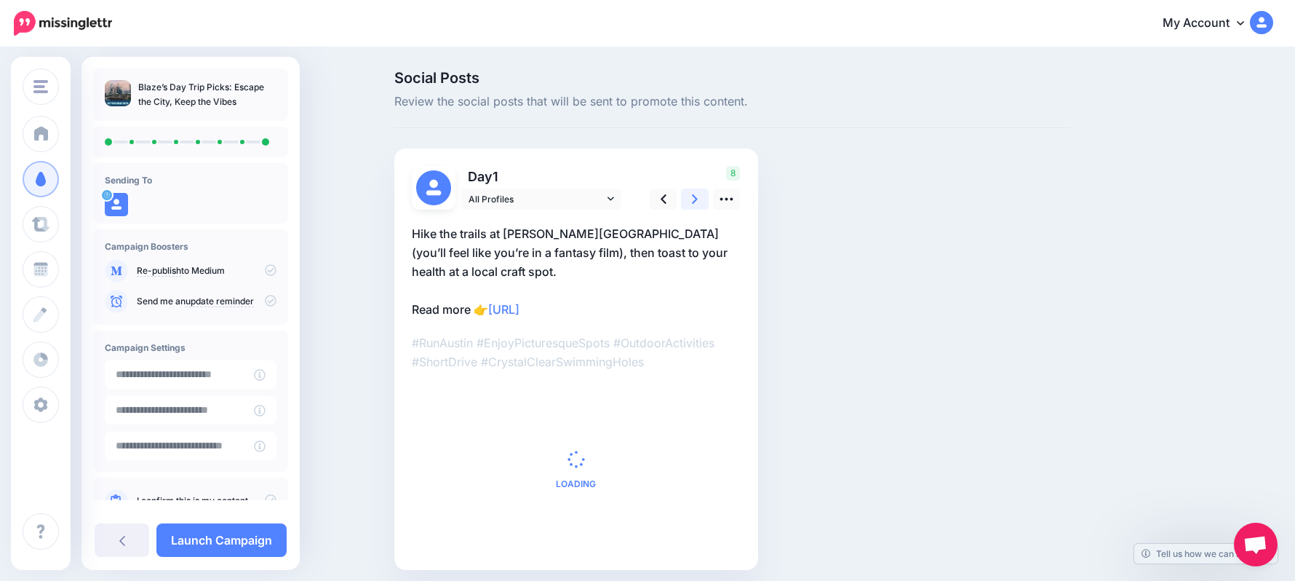
click at [699, 208] on link at bounding box center [695, 198] width 28 height 21
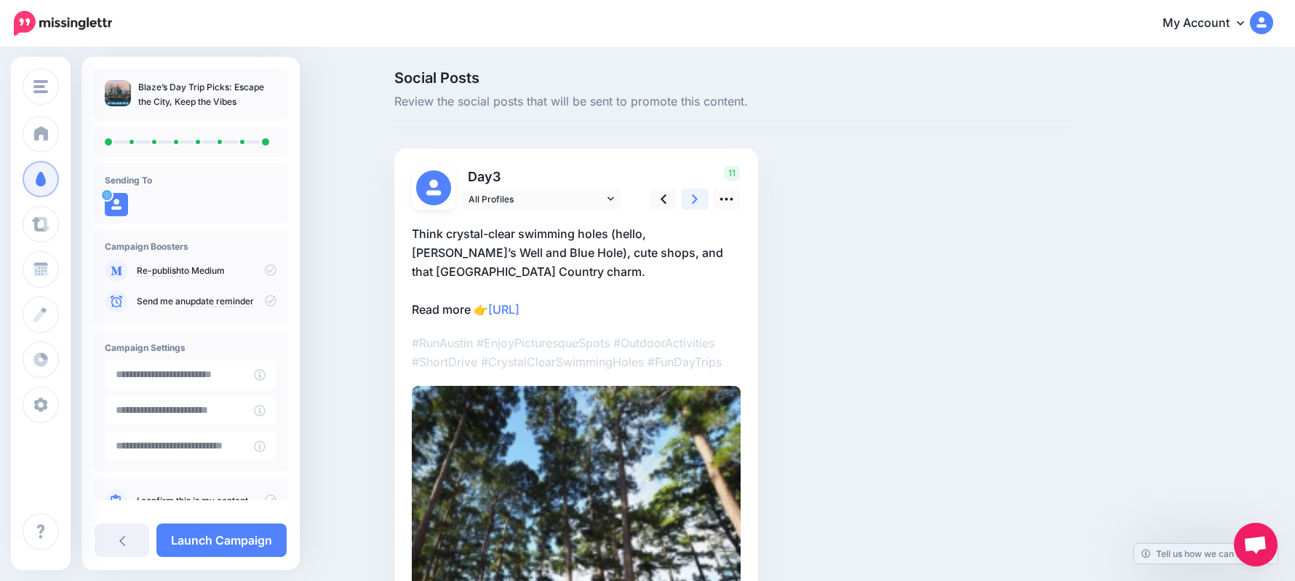
click at [699, 208] on link at bounding box center [695, 198] width 28 height 21
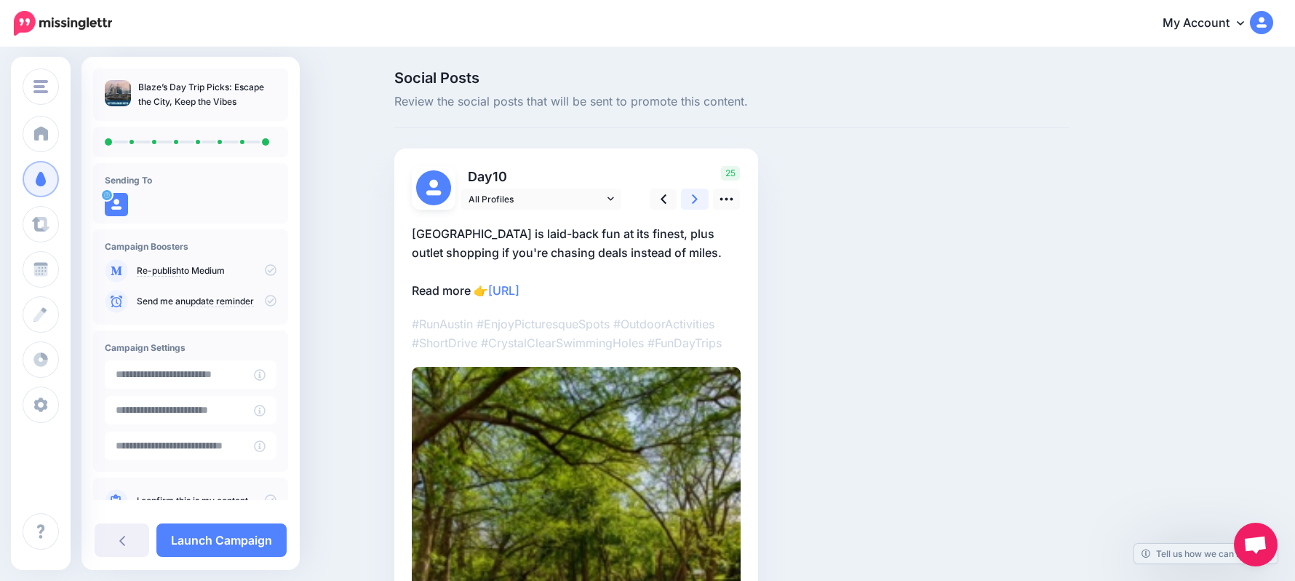
click at [699, 208] on link at bounding box center [695, 198] width 28 height 21
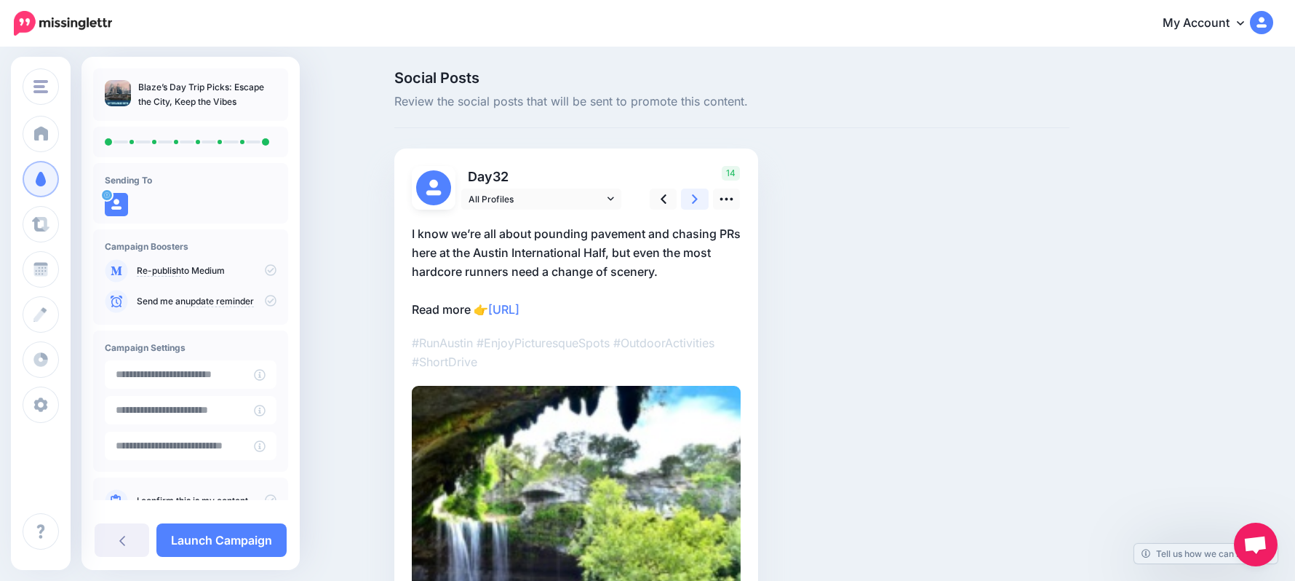
click at [699, 208] on link at bounding box center [695, 198] width 28 height 21
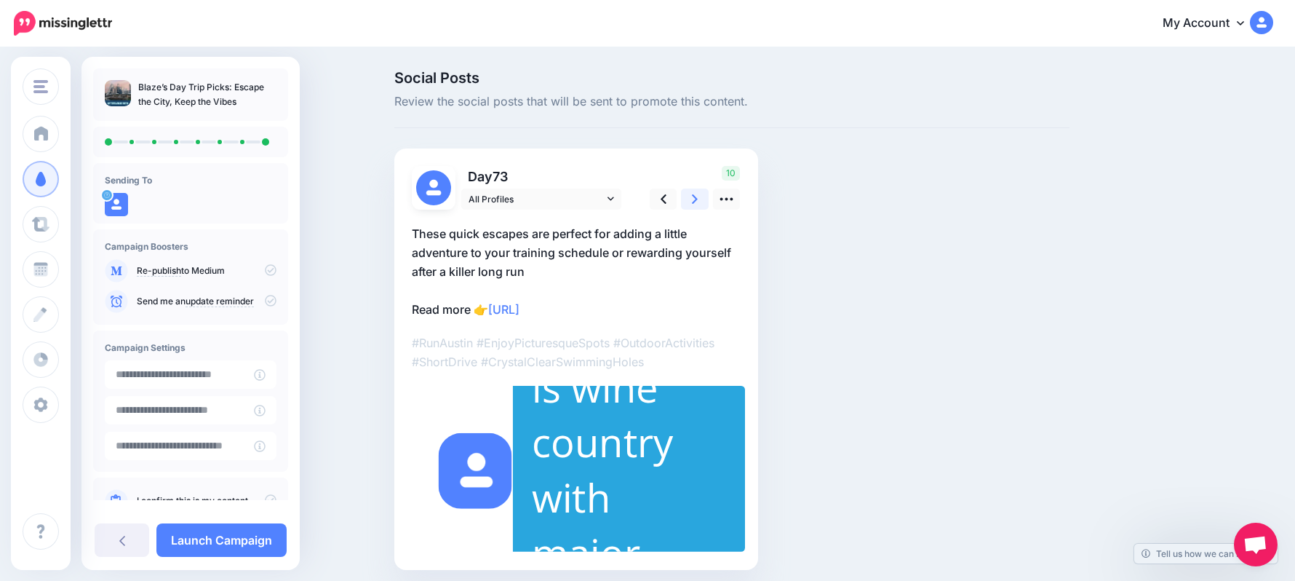
click at [699, 208] on link at bounding box center [695, 198] width 28 height 21
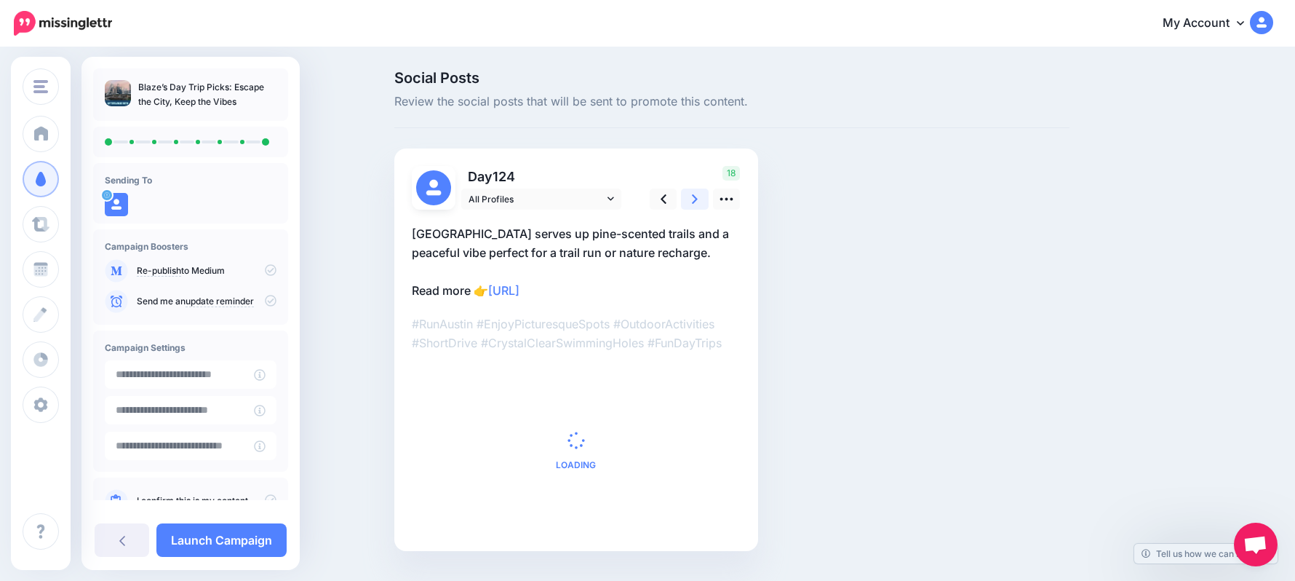
click at [698, 196] on icon at bounding box center [695, 198] width 6 height 9
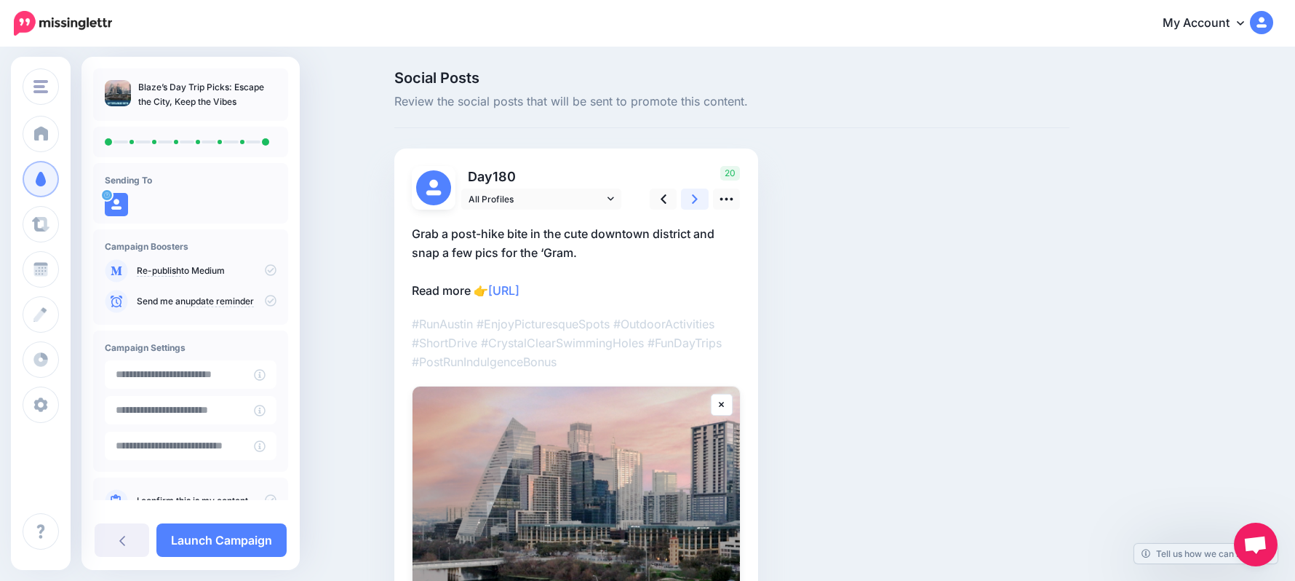
click at [698, 196] on icon at bounding box center [695, 198] width 6 height 15
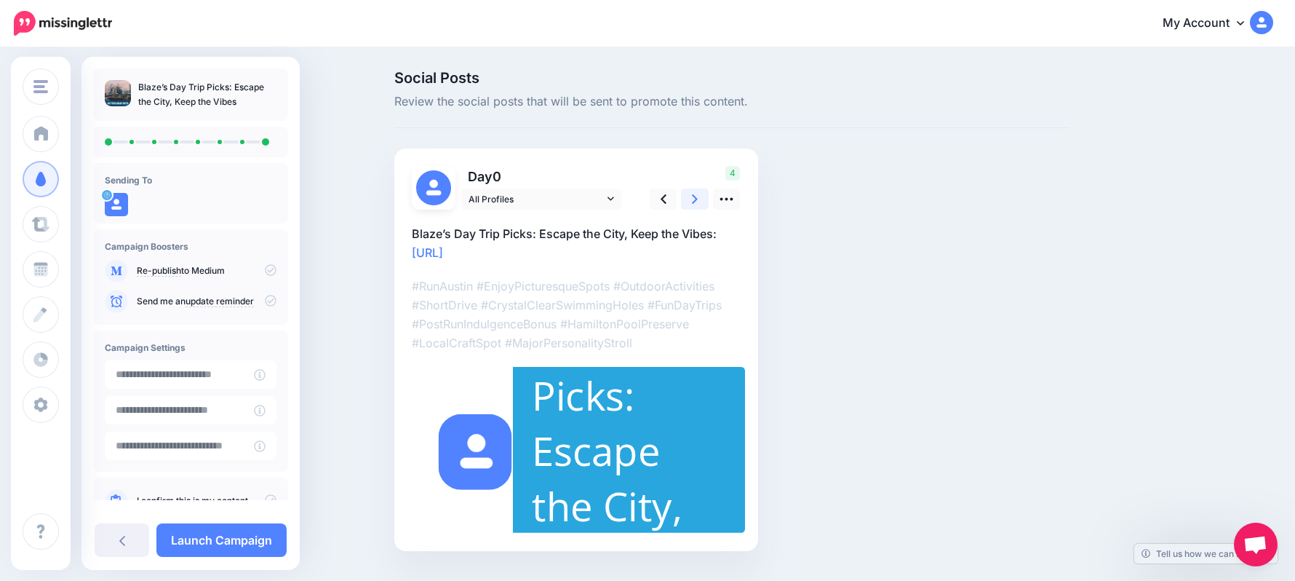
click at [698, 196] on icon at bounding box center [695, 198] width 6 height 15
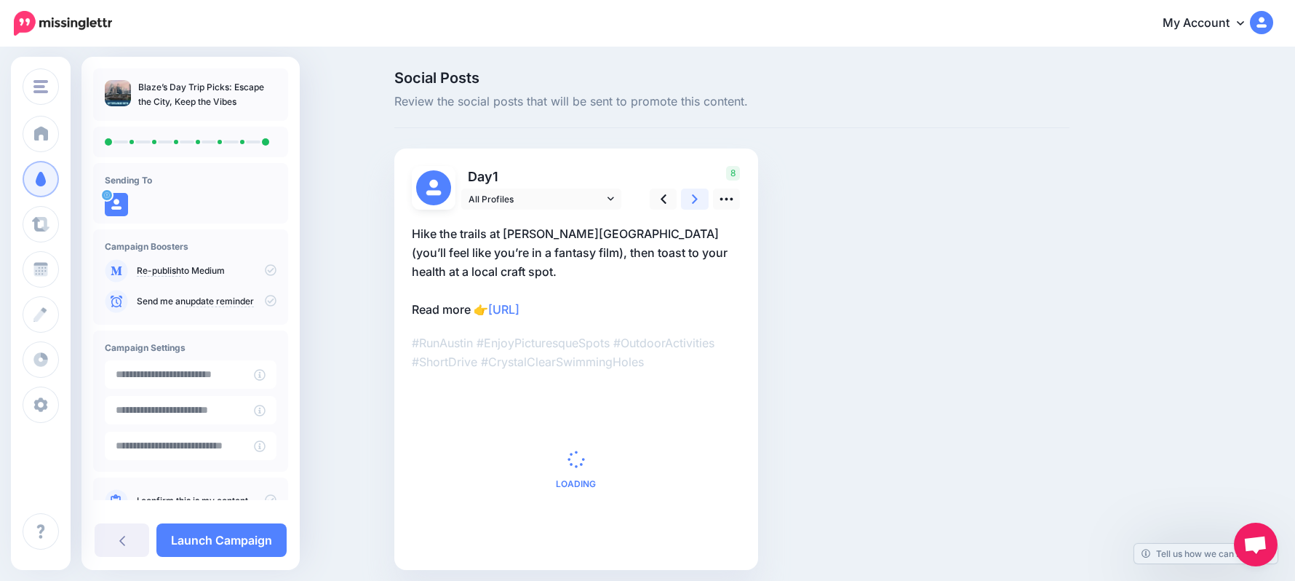
click at [698, 195] on icon at bounding box center [695, 198] width 6 height 15
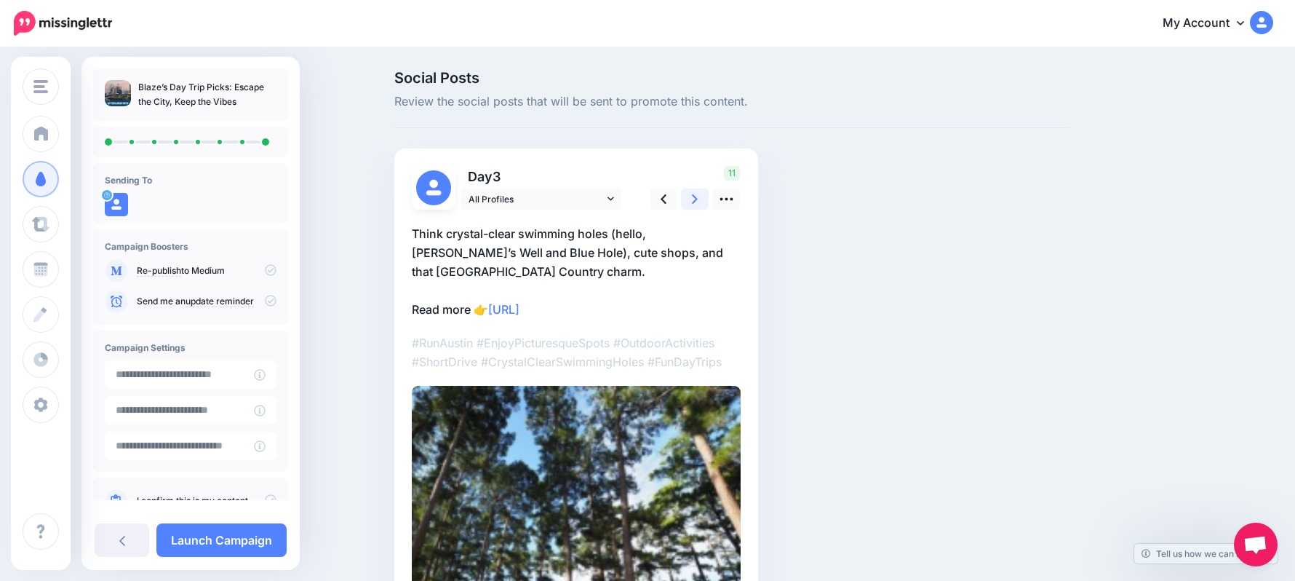
click at [698, 195] on icon at bounding box center [695, 198] width 6 height 15
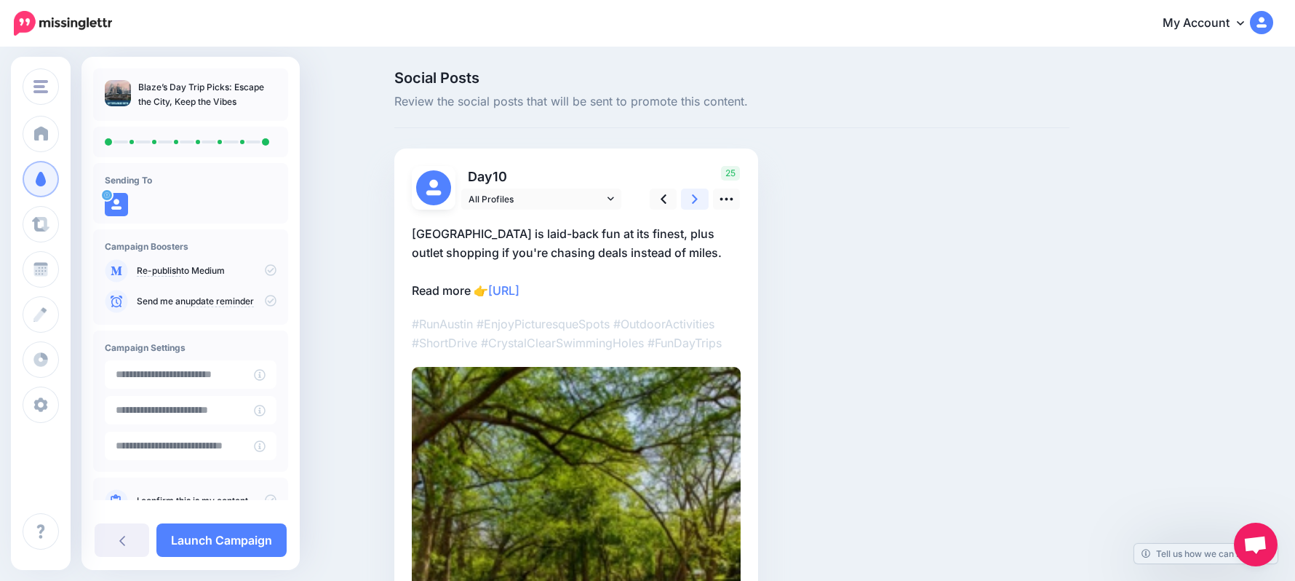
click at [701, 188] on link at bounding box center [695, 198] width 28 height 21
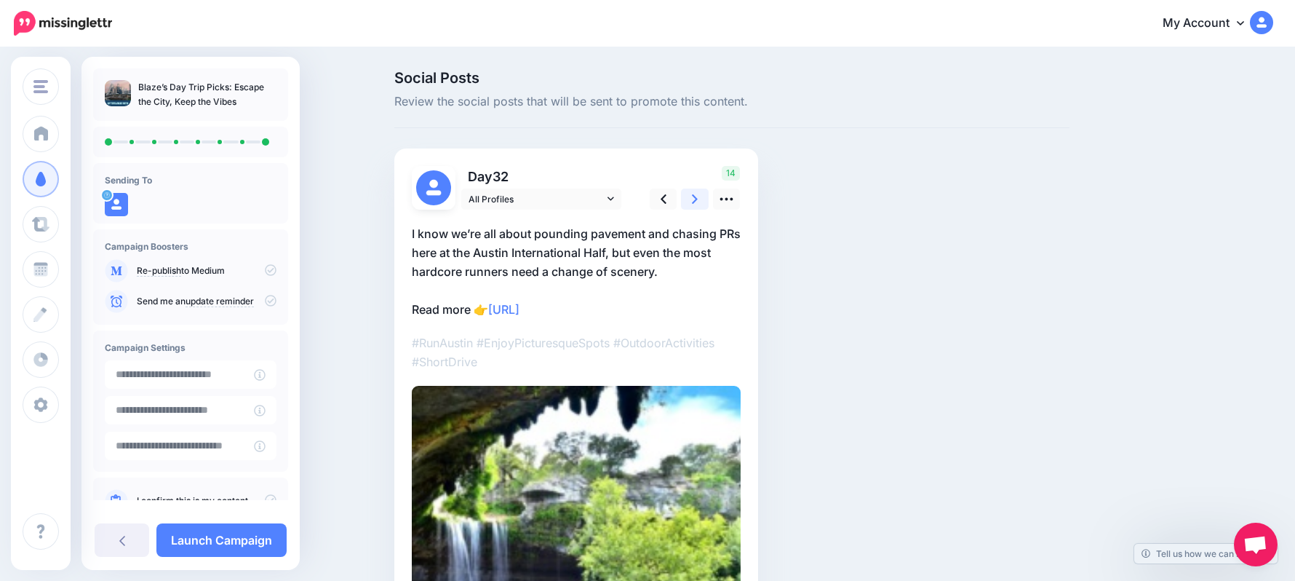
click at [701, 188] on link at bounding box center [695, 198] width 28 height 21
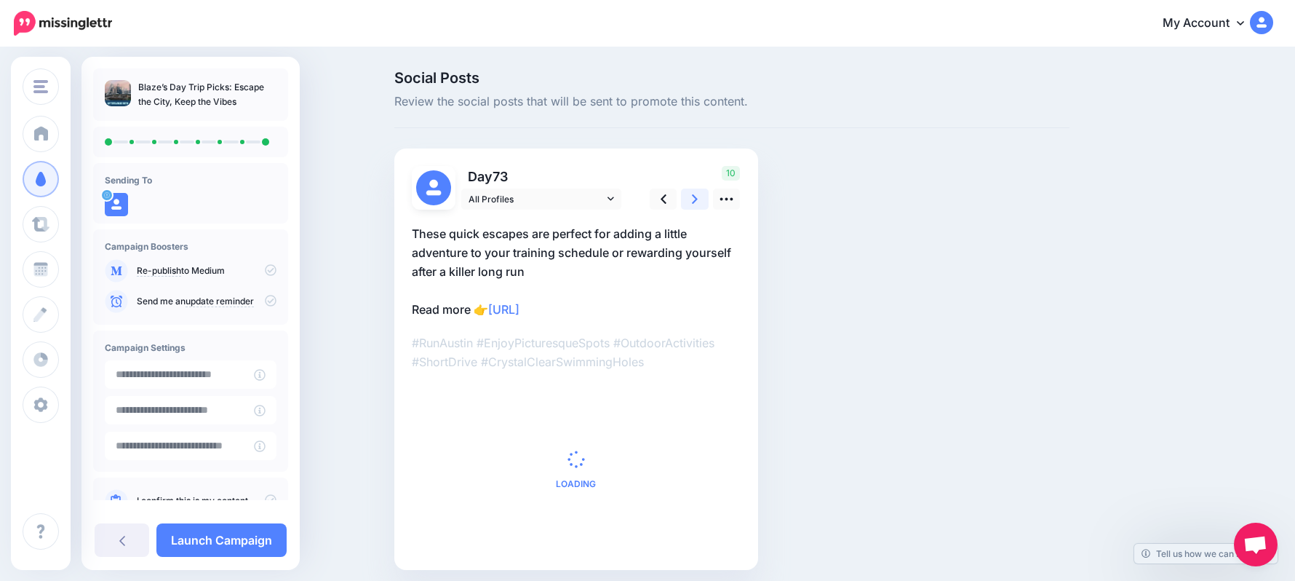
click at [701, 188] on link at bounding box center [695, 198] width 28 height 21
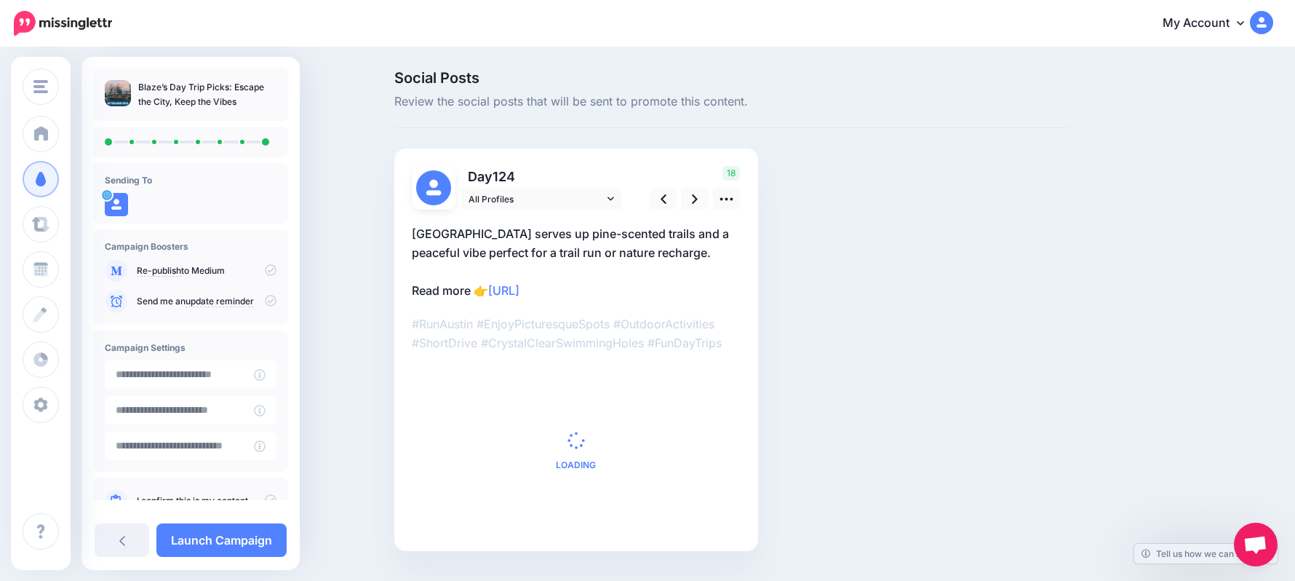
click at [703, 180] on div "18" at bounding box center [693, 188] width 117 height 44
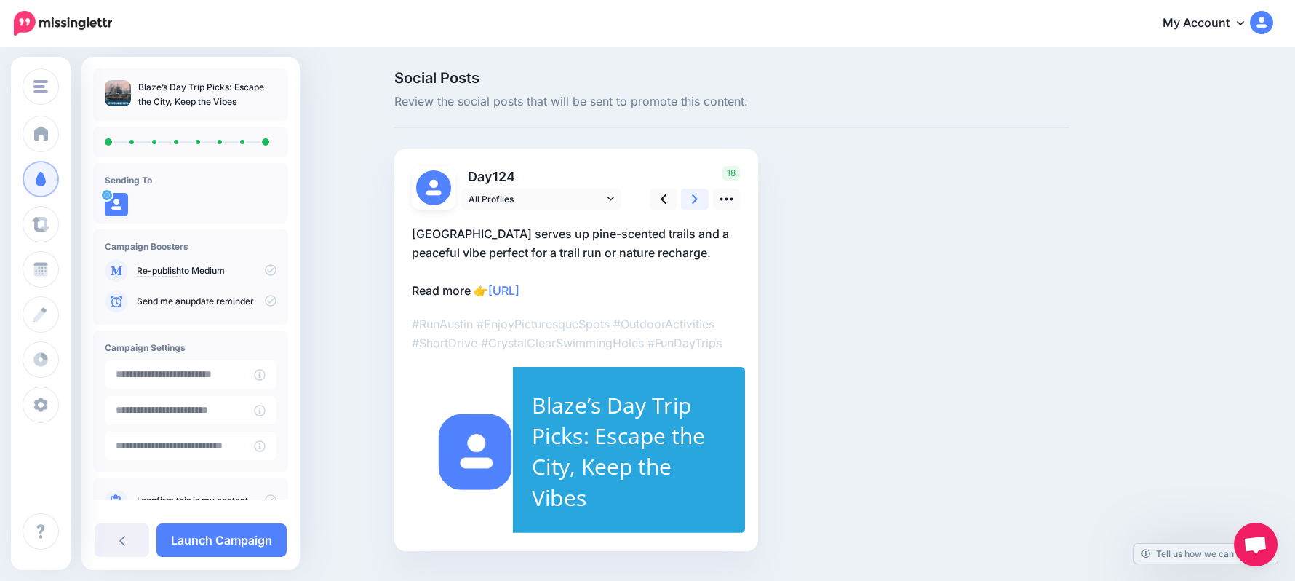
click at [706, 210] on link at bounding box center [695, 198] width 28 height 21
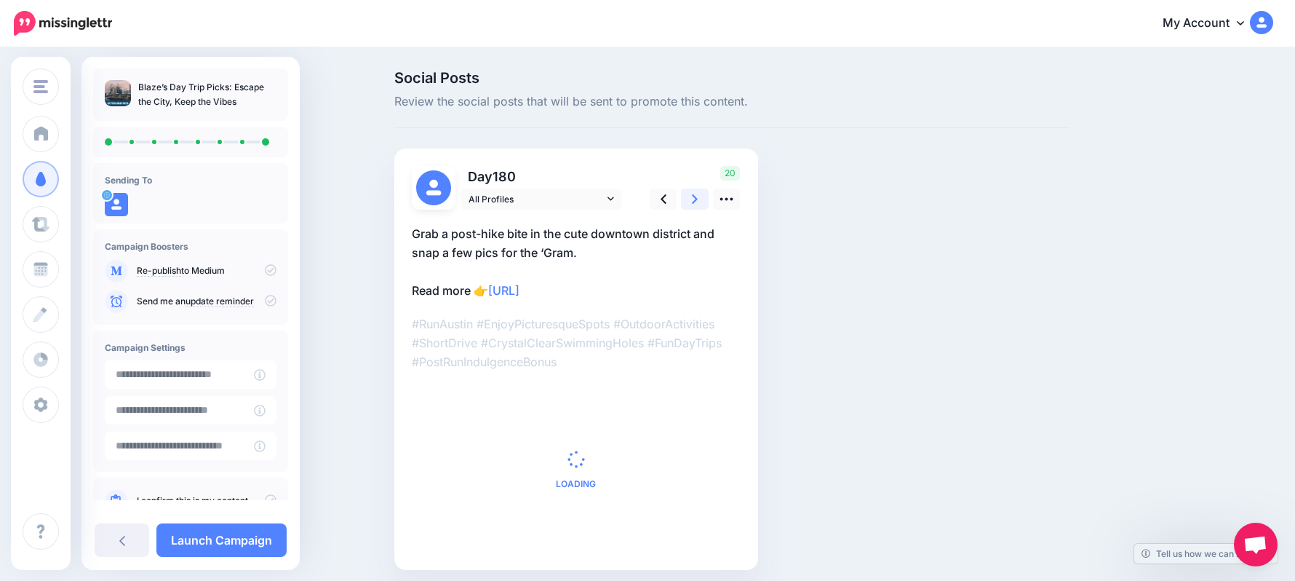
click at [706, 210] on link at bounding box center [695, 198] width 28 height 21
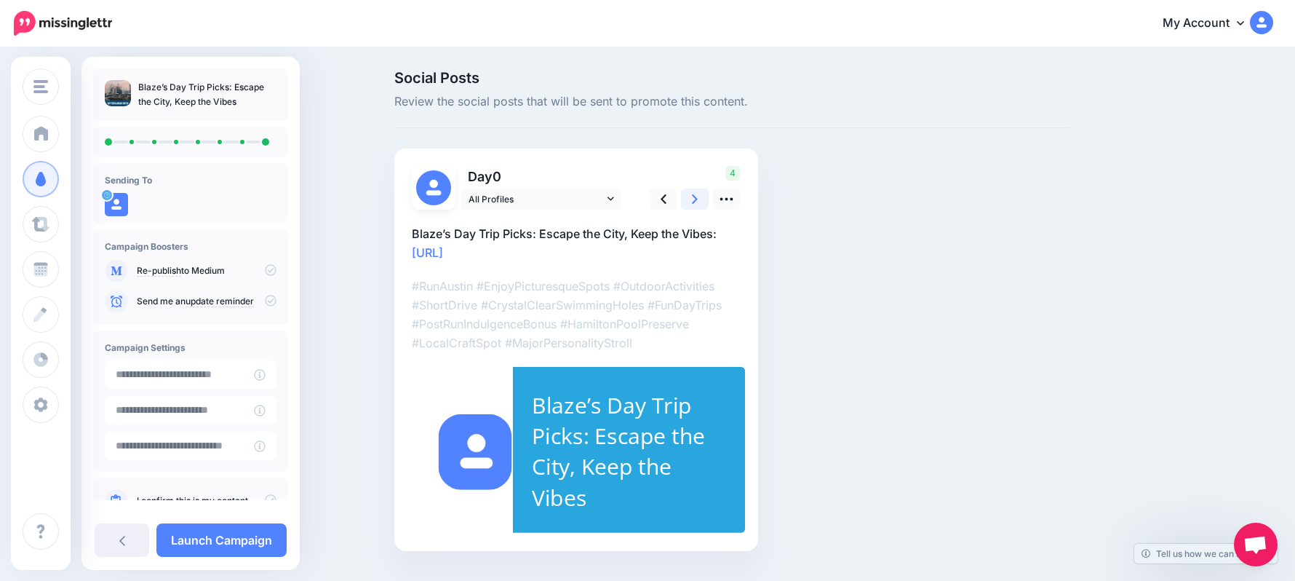
click at [706, 210] on link at bounding box center [695, 198] width 28 height 21
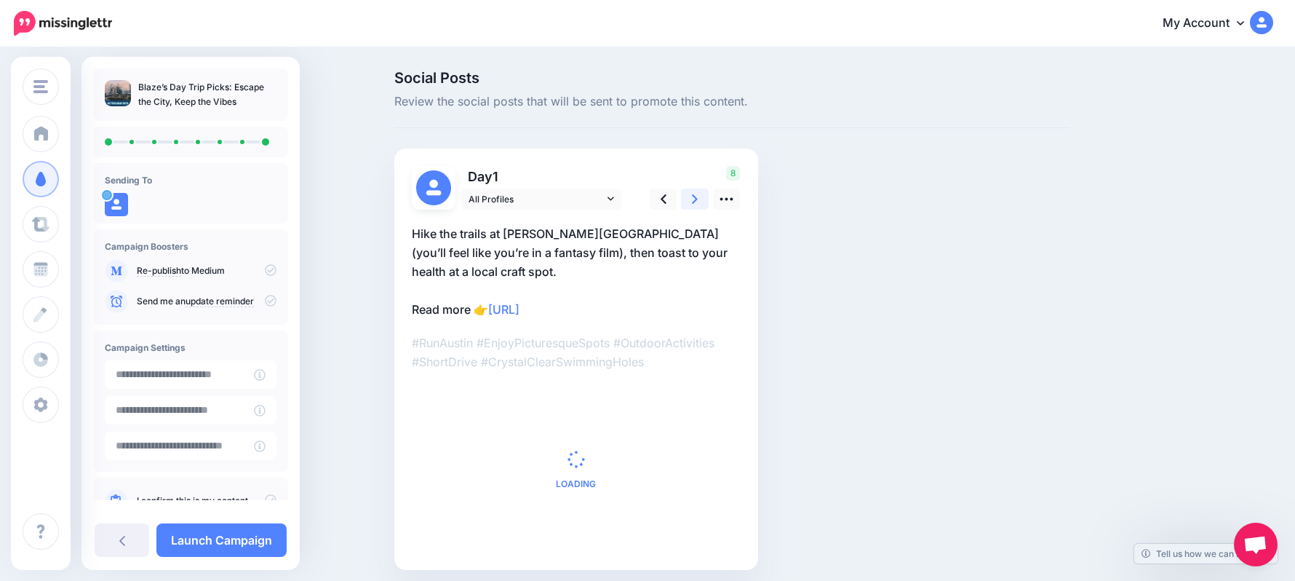
click at [706, 210] on link at bounding box center [695, 198] width 28 height 21
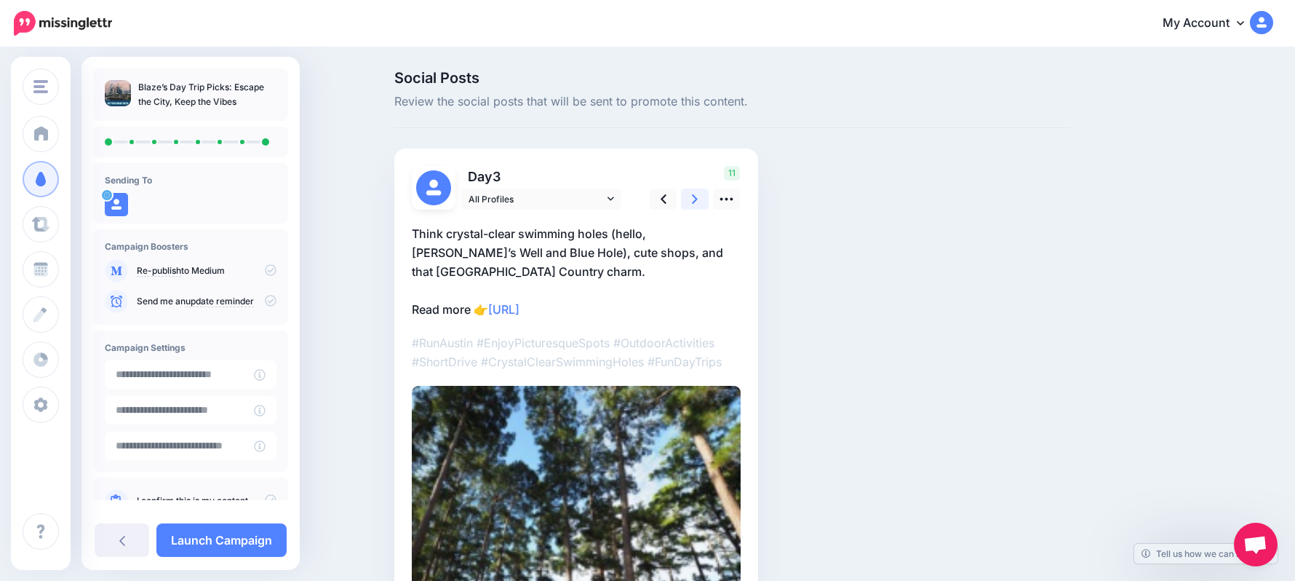
click at [706, 210] on link at bounding box center [695, 198] width 28 height 21
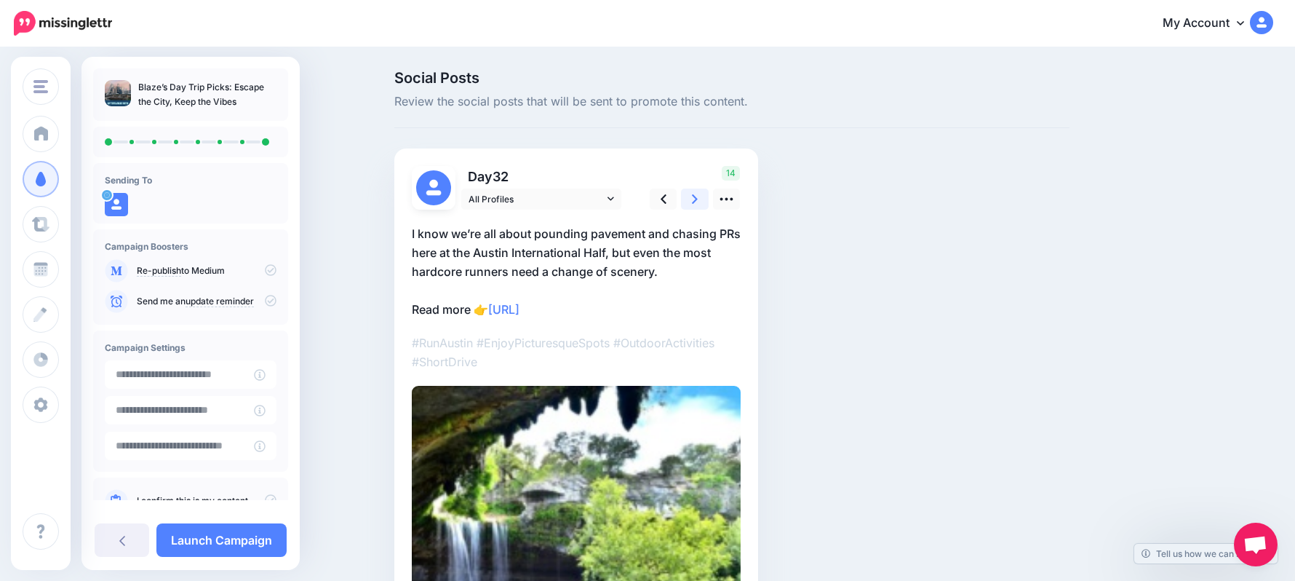
click at [706, 210] on link at bounding box center [695, 198] width 28 height 21
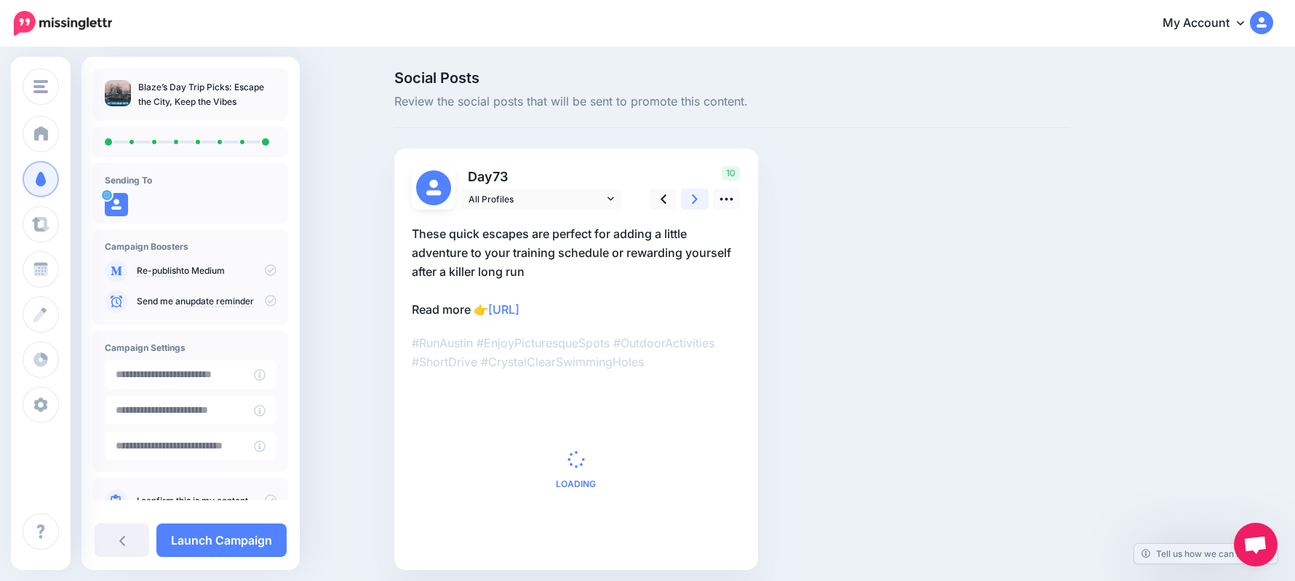
click at [706, 210] on link at bounding box center [695, 198] width 28 height 21
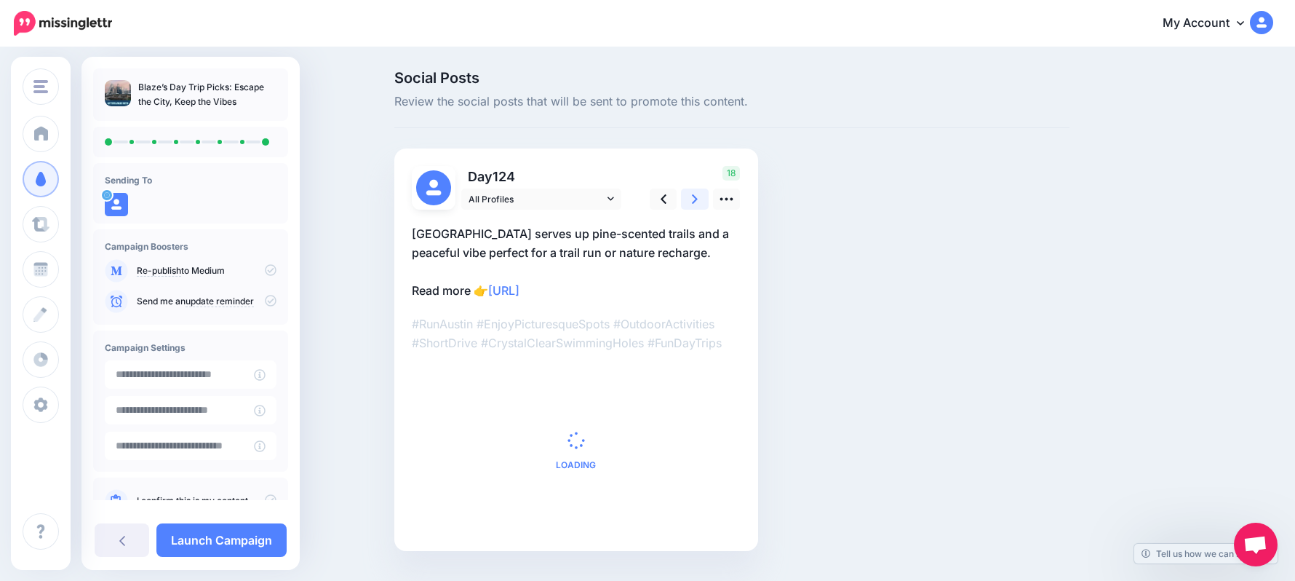
click at [706, 210] on link at bounding box center [695, 198] width 28 height 21
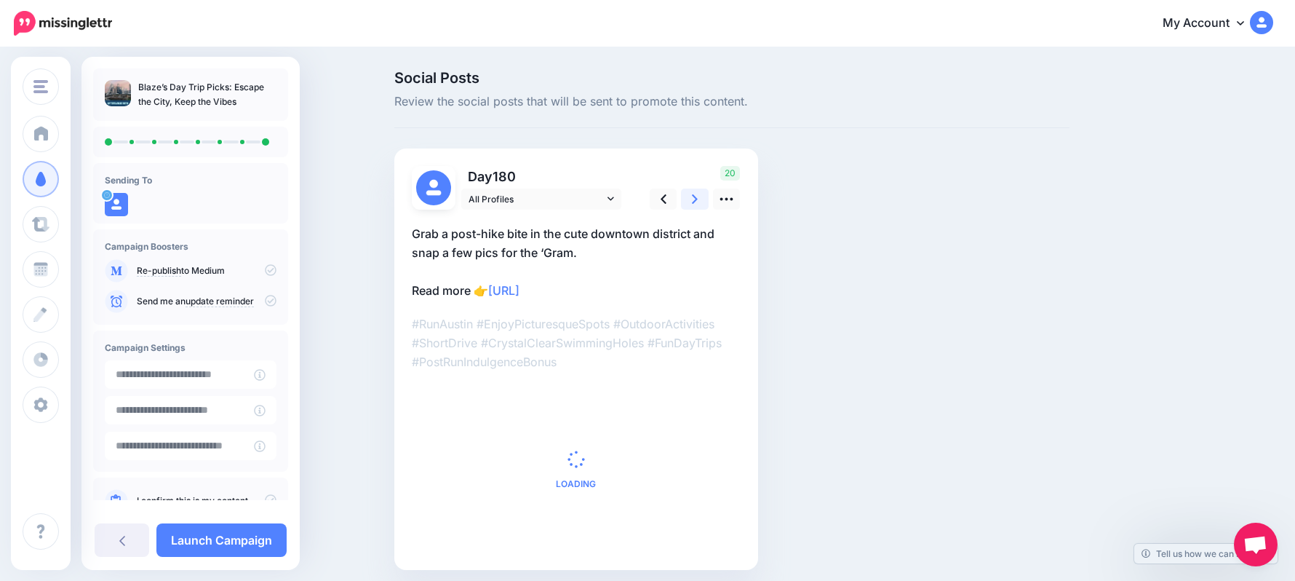
click at [706, 210] on link at bounding box center [695, 198] width 28 height 21
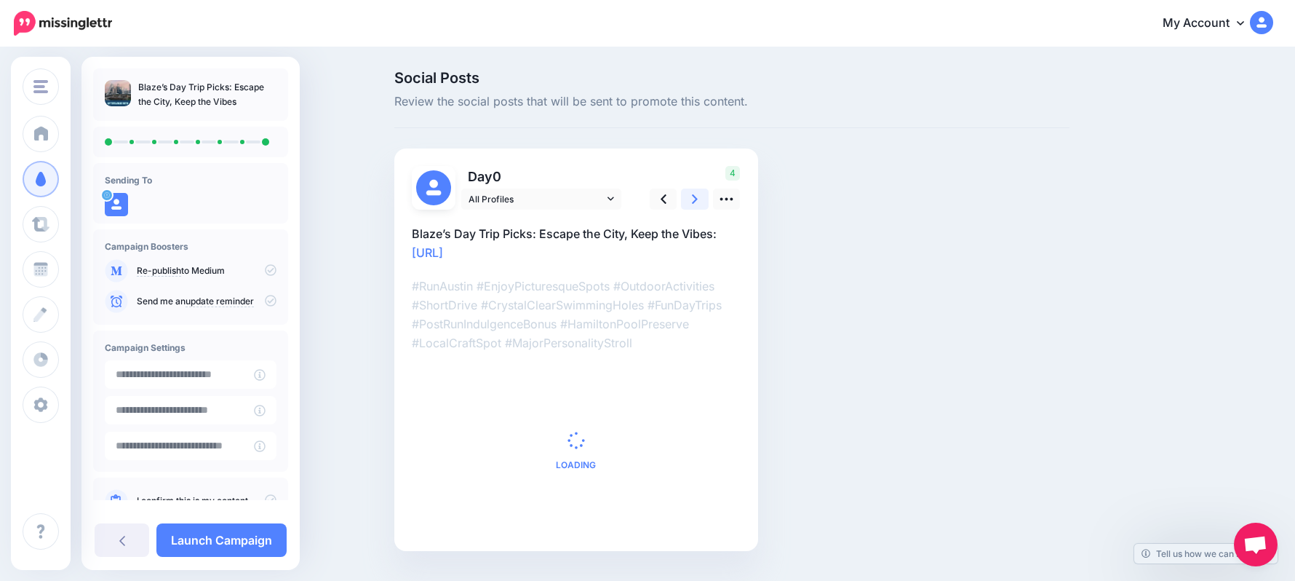
click at [706, 210] on link at bounding box center [695, 198] width 28 height 21
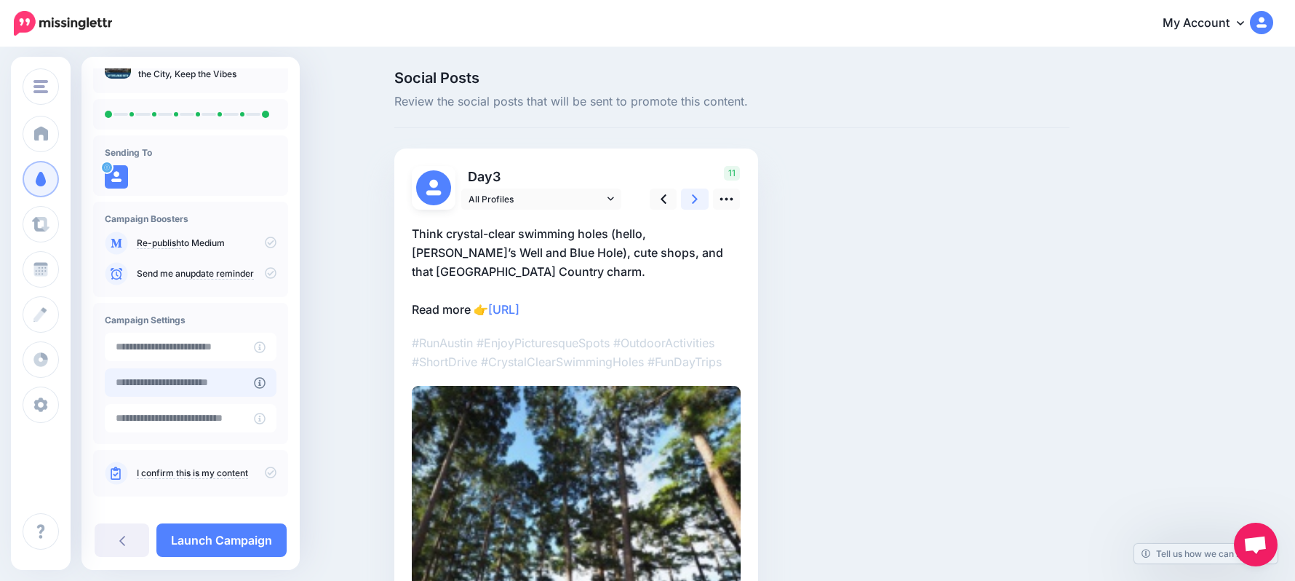
scroll to position [41, 0]
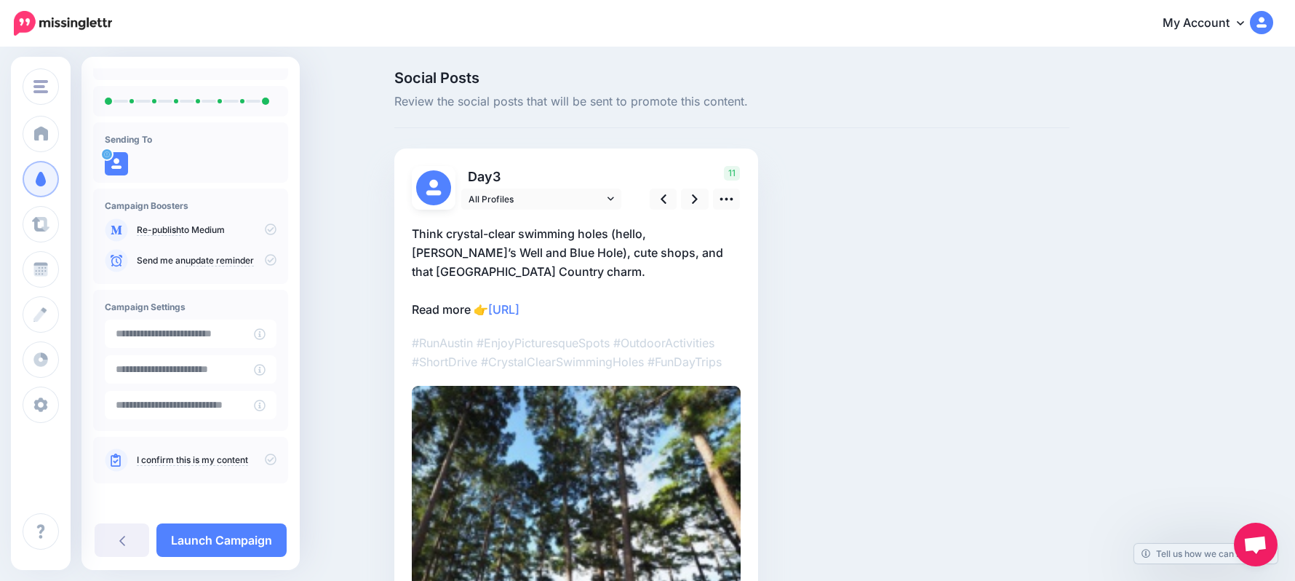
click at [266, 461] on icon at bounding box center [271, 459] width 12 height 12
click at [258, 544] on link "Launch Campaign" at bounding box center [221, 539] width 130 height 33
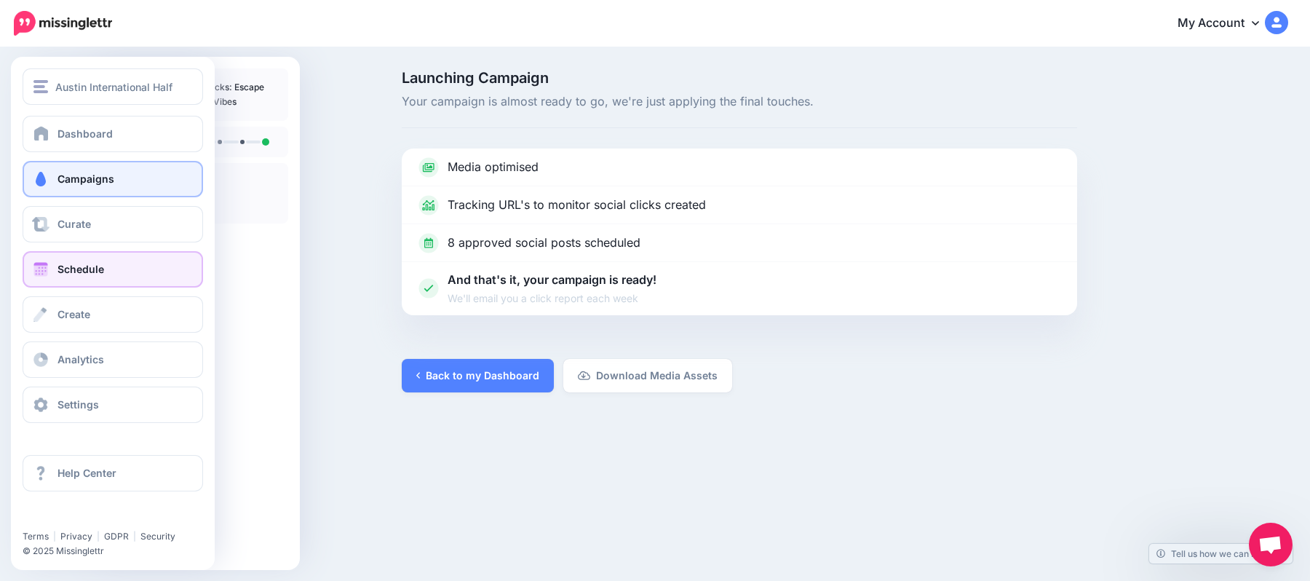
click at [85, 278] on link "Schedule" at bounding box center [113, 269] width 180 height 36
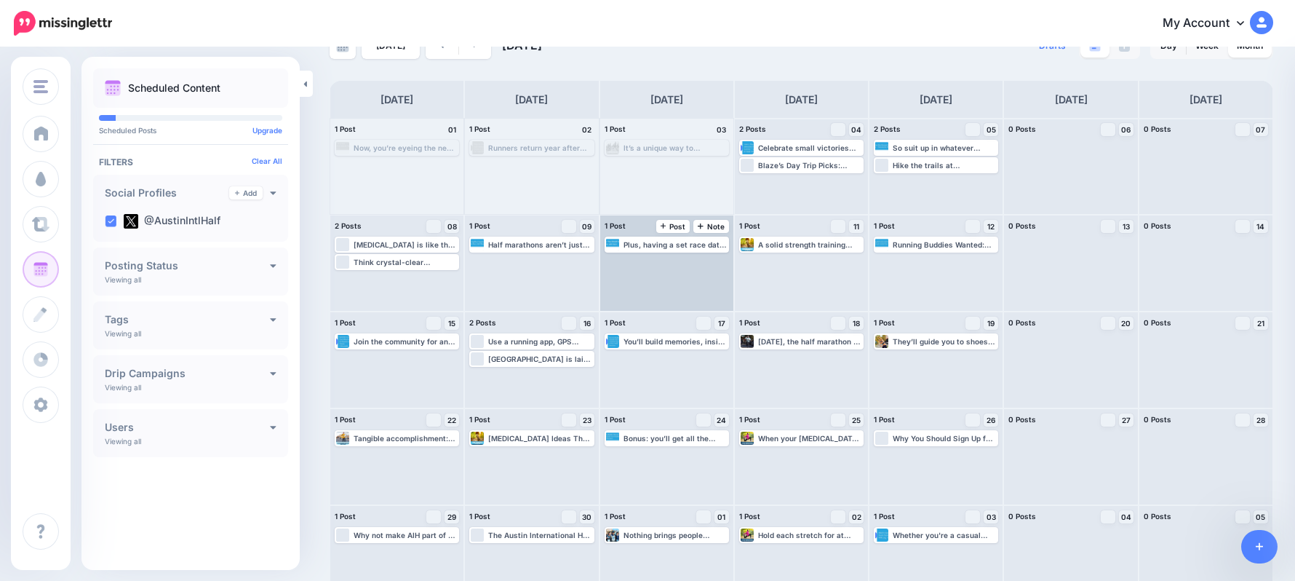
scroll to position [58, 0]
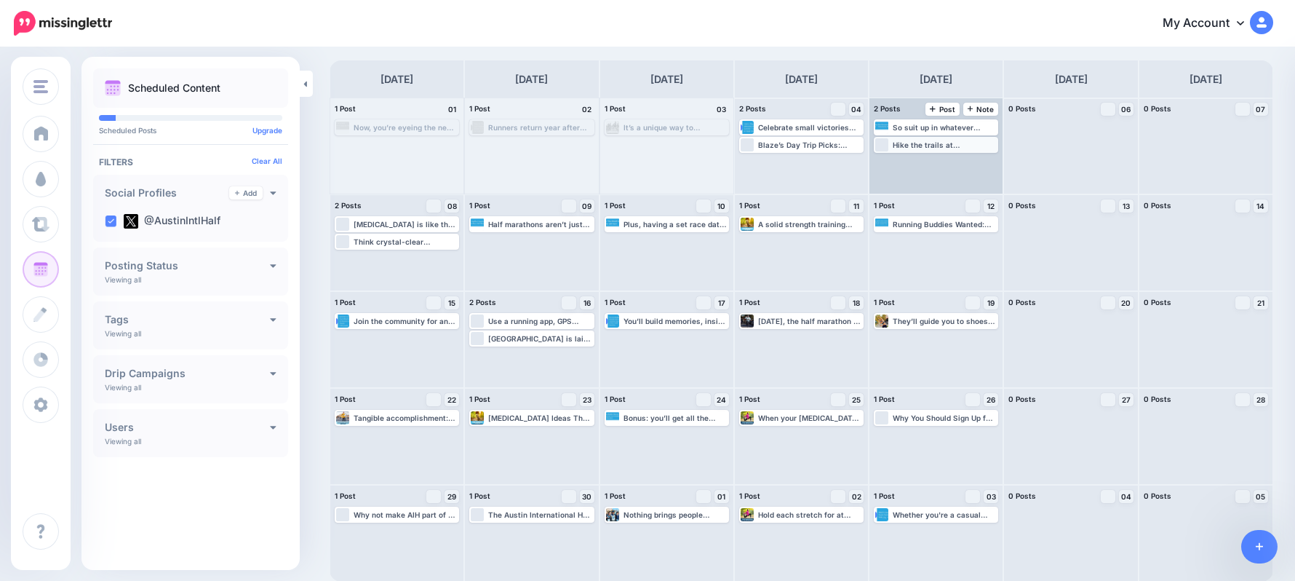
click at [971, 143] on div "Hike the trails at [PERSON_NAME][GEOGRAPHIC_DATA] (you’ll feel like you’re in a…" at bounding box center [945, 144] width 104 height 9
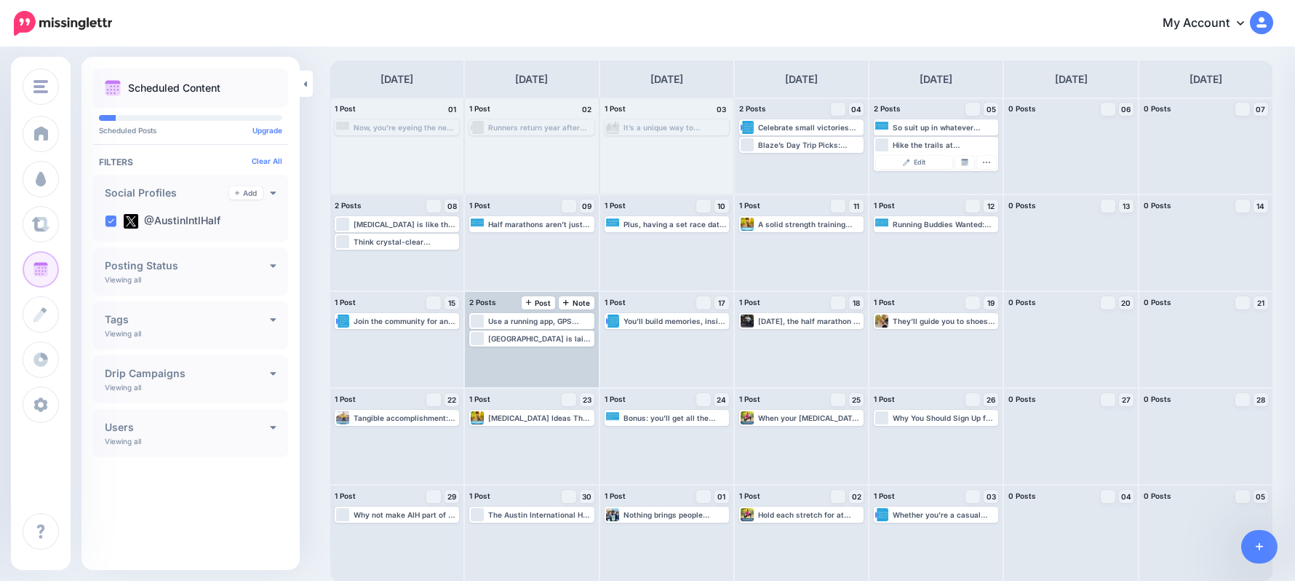
scroll to position [0, 0]
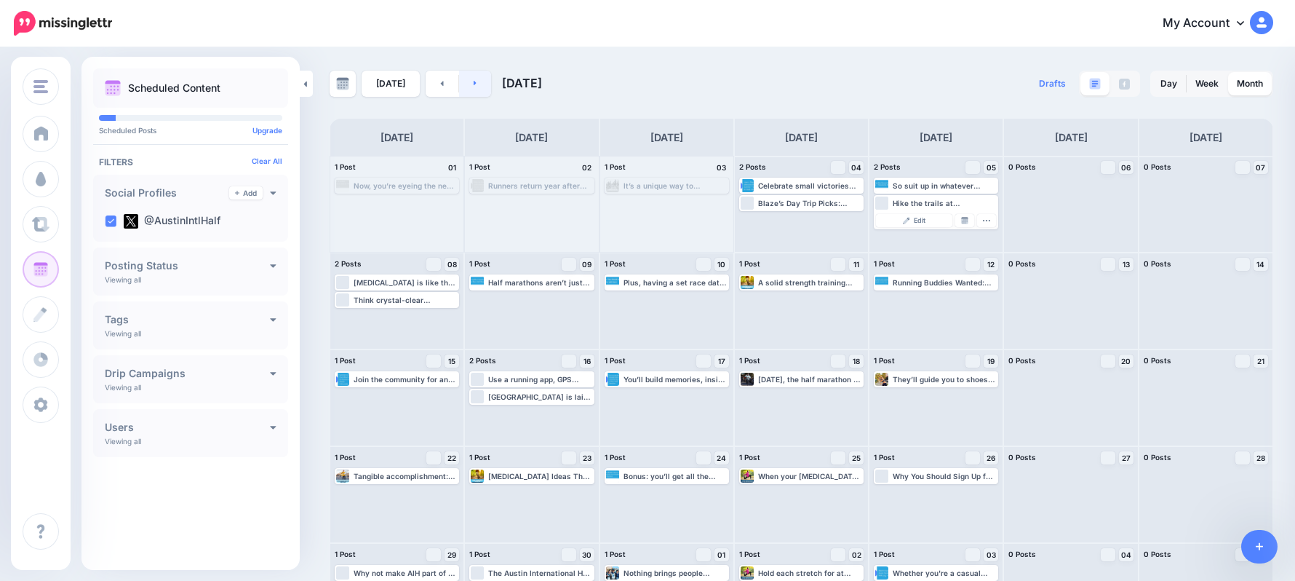
click at [467, 83] on link at bounding box center [475, 84] width 33 height 26
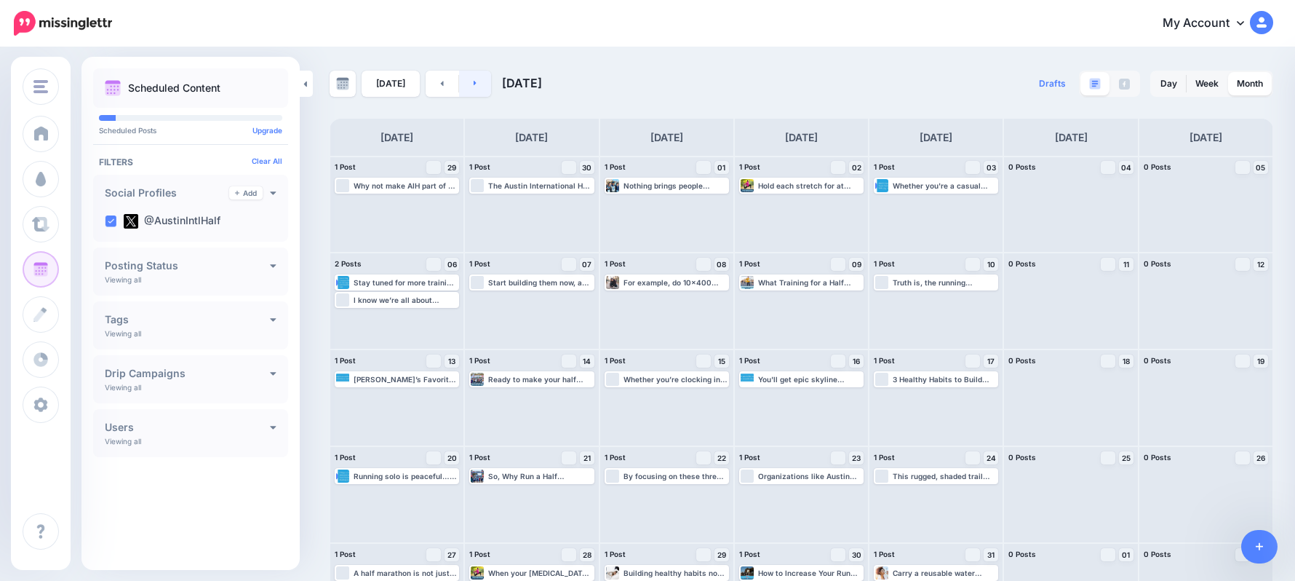
click at [467, 83] on link at bounding box center [475, 84] width 33 height 26
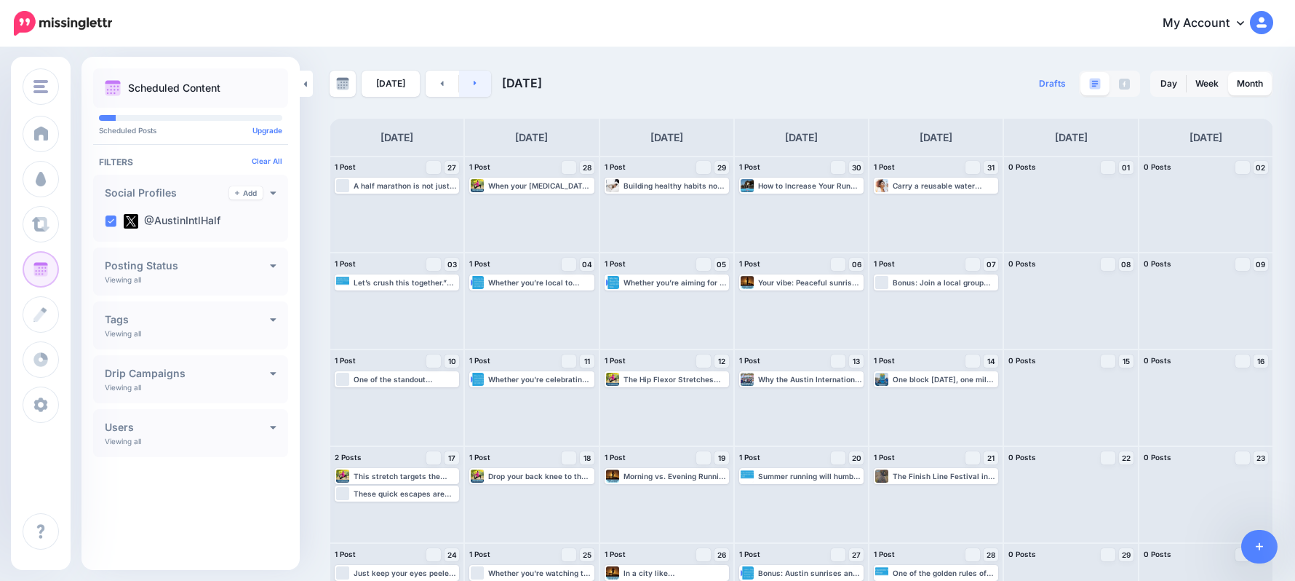
click at [467, 83] on link at bounding box center [475, 84] width 33 height 26
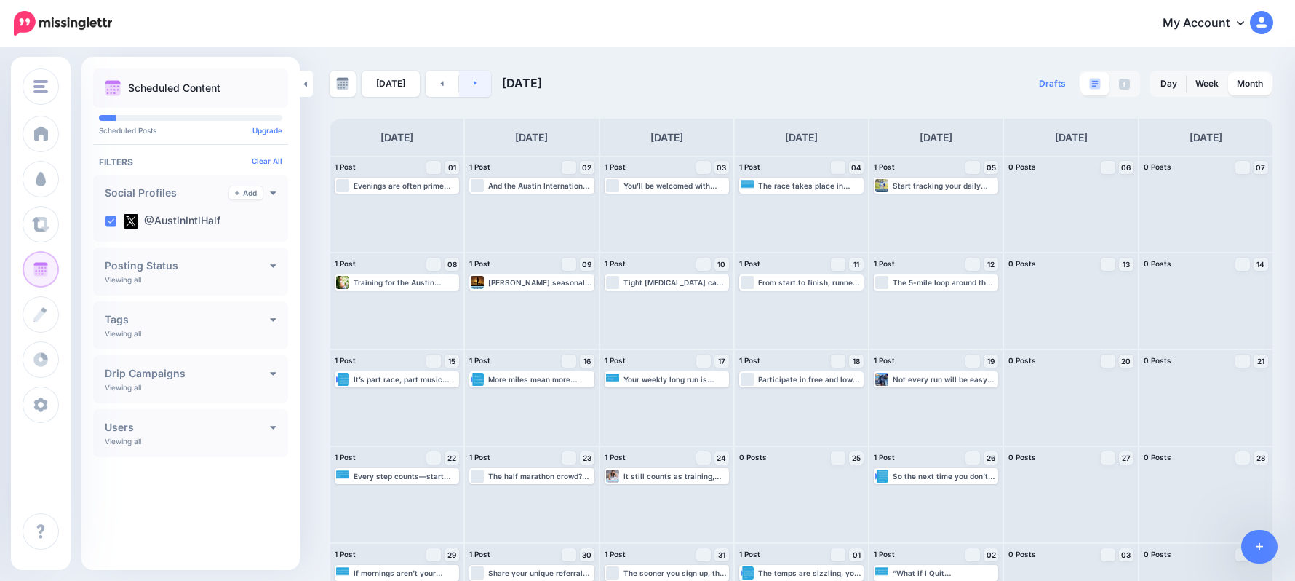
click at [475, 76] on link at bounding box center [475, 84] width 33 height 26
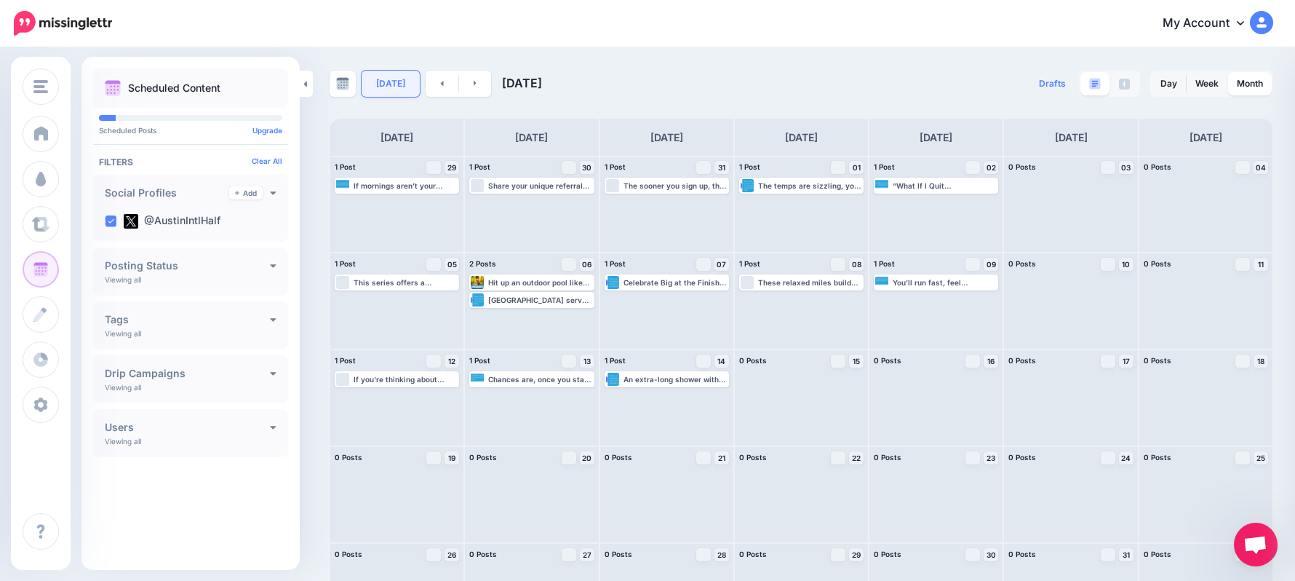
click at [399, 91] on link "[DATE]" at bounding box center [391, 84] width 58 height 26
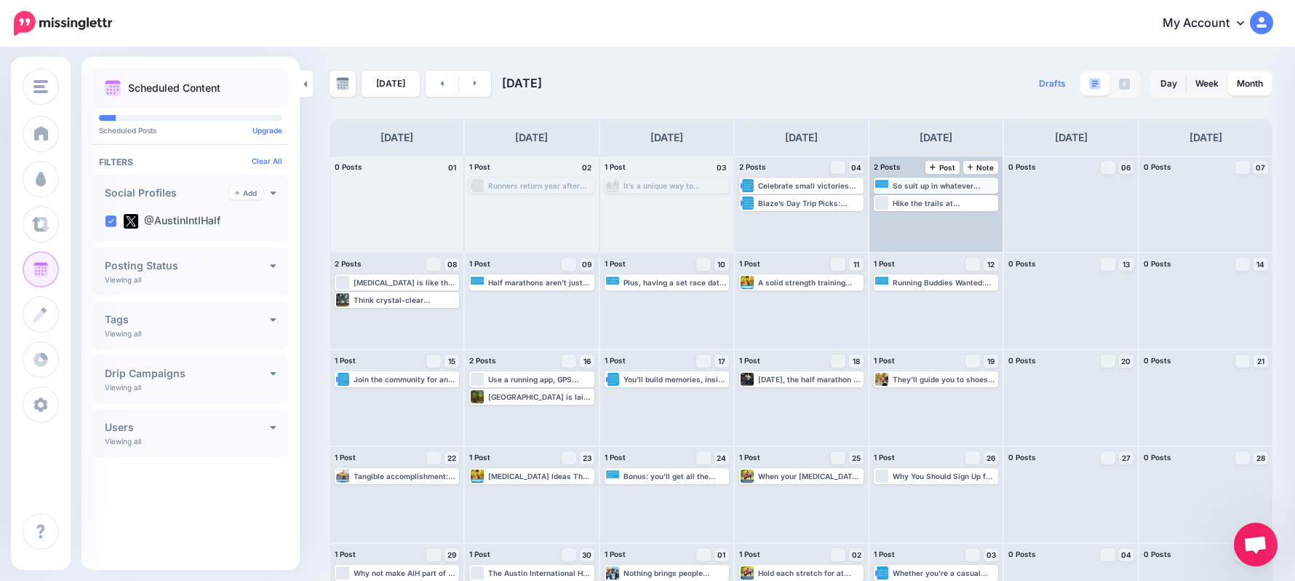
click at [931, 186] on div "So suit up in whatever makes you feel strong and show up like you mean it. Read…" at bounding box center [945, 185] width 104 height 9
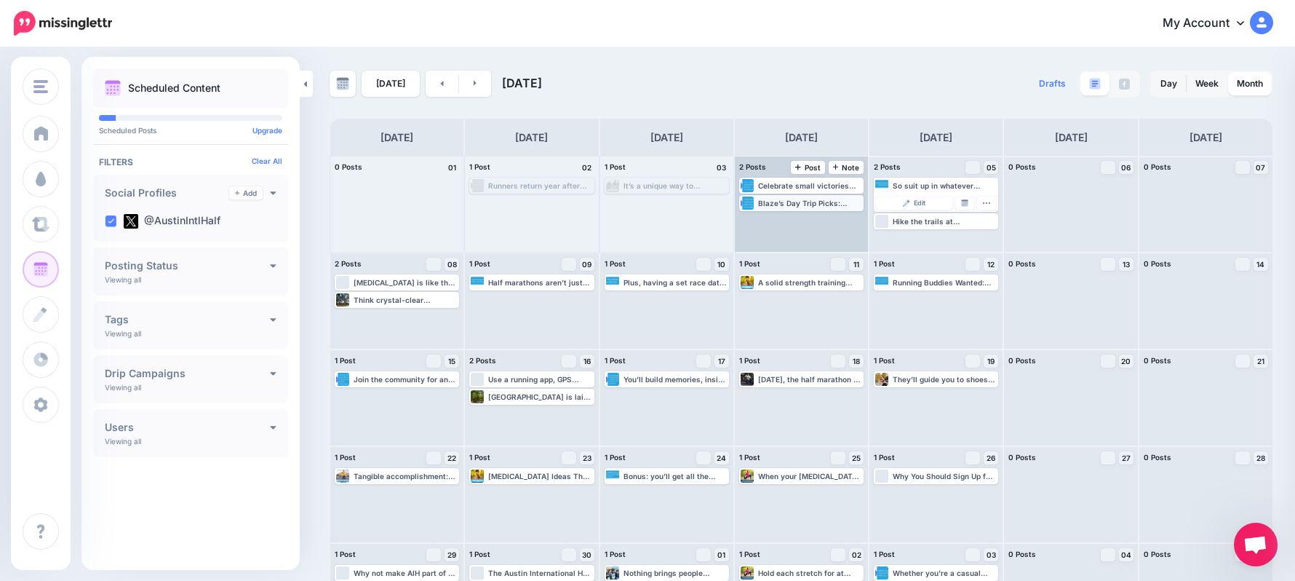
click at [827, 204] on div "Blaze’s Day Trip Picks: Escape the City, Keep the Vibes: [URL] #RunAustin #Enjo…" at bounding box center [810, 203] width 104 height 9
click at [840, 231] on div "Celebrate small victories—hitting your weekly mileage, getting out the door whe…" at bounding box center [801, 203] width 133 height 95
click at [834, 224] on img at bounding box center [830, 220] width 7 height 7
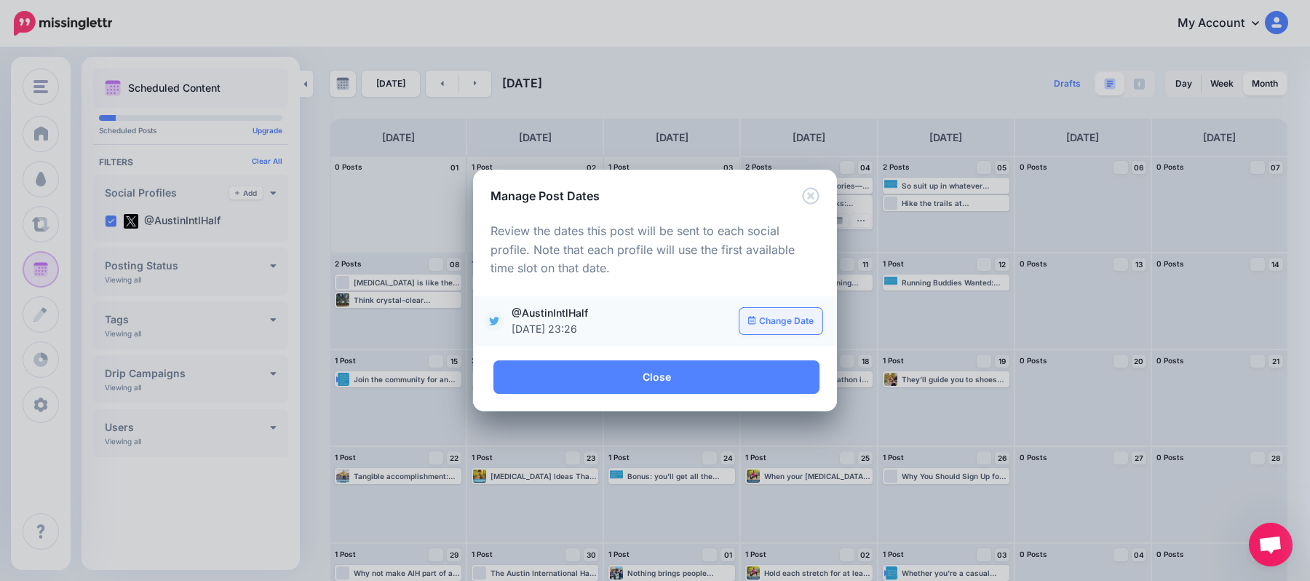
click at [798, 320] on link "Change Date" at bounding box center [781, 321] width 84 height 26
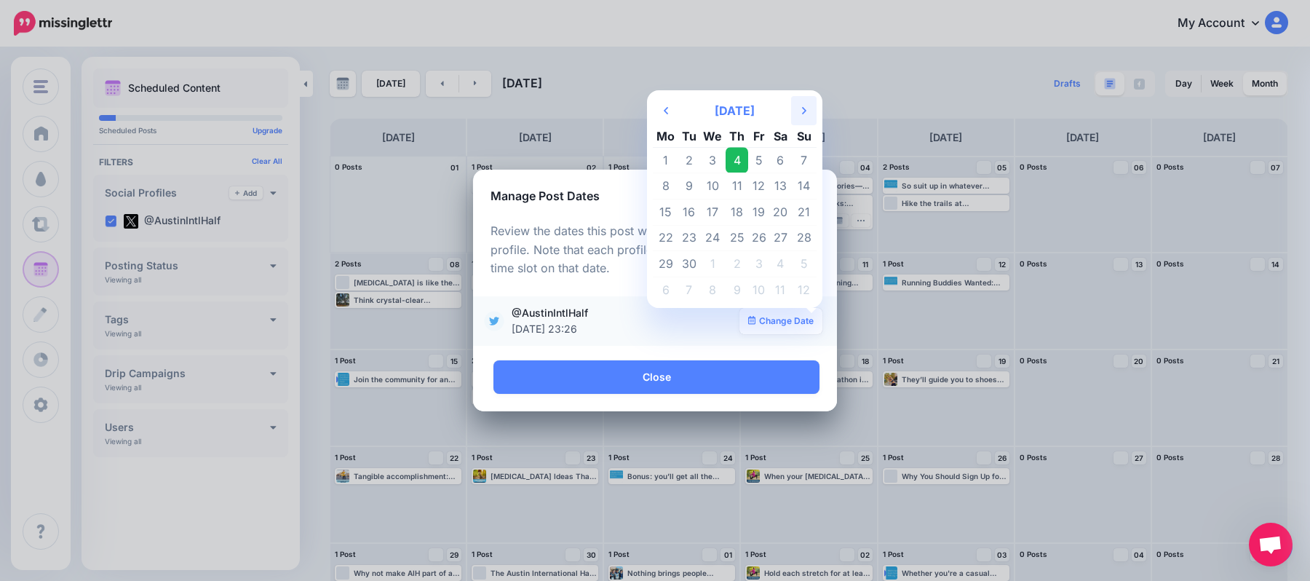
click at [809, 111] on th "Next Month" at bounding box center [803, 110] width 25 height 29
click at [758, 234] on td "23" at bounding box center [759, 238] width 22 height 26
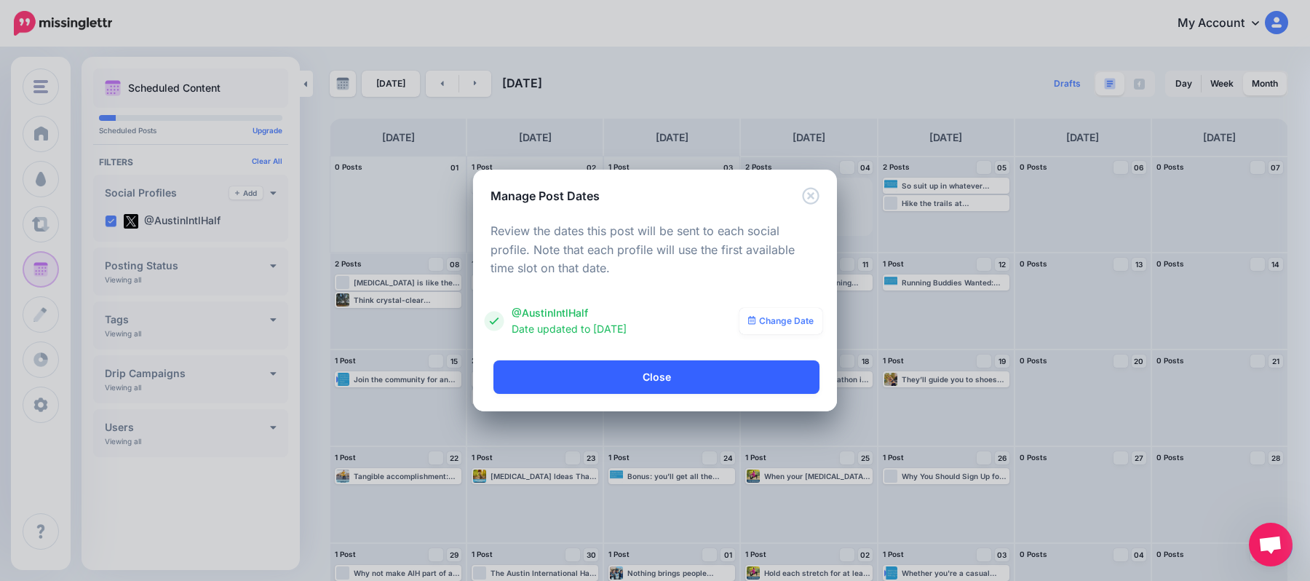
click at [776, 373] on link "Close" at bounding box center [656, 376] width 326 height 33
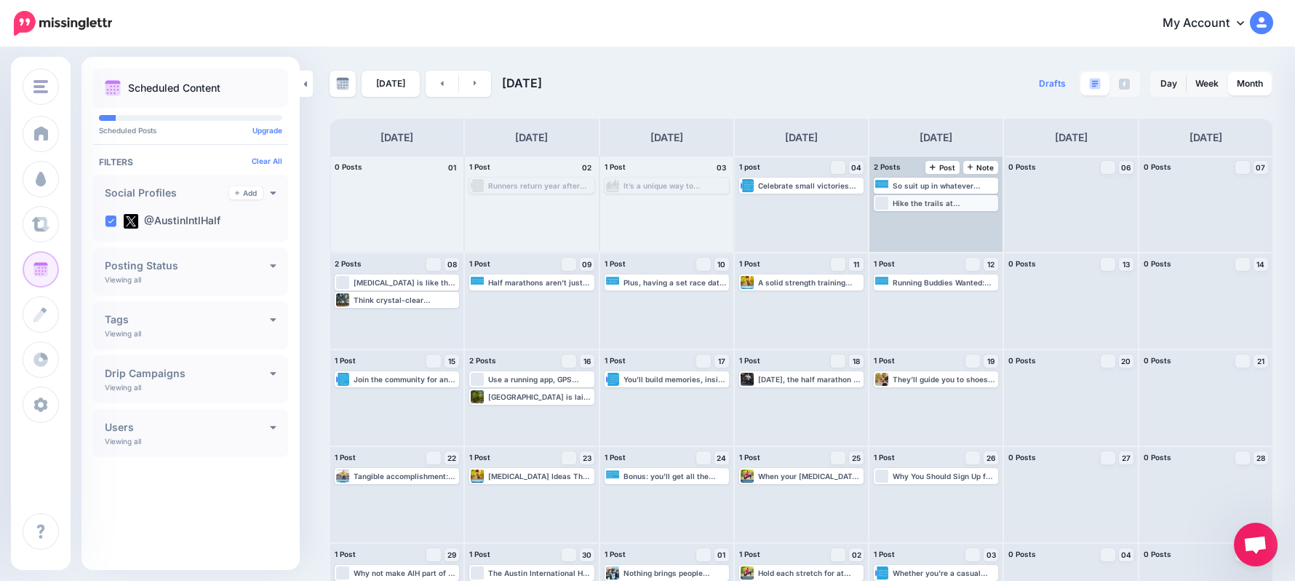
click at [973, 205] on div "Hike the trails at [PERSON_NAME][GEOGRAPHIC_DATA] (you’ll feel like you’re in a…" at bounding box center [945, 203] width 104 height 9
click at [969, 222] on img at bounding box center [964, 220] width 7 height 7
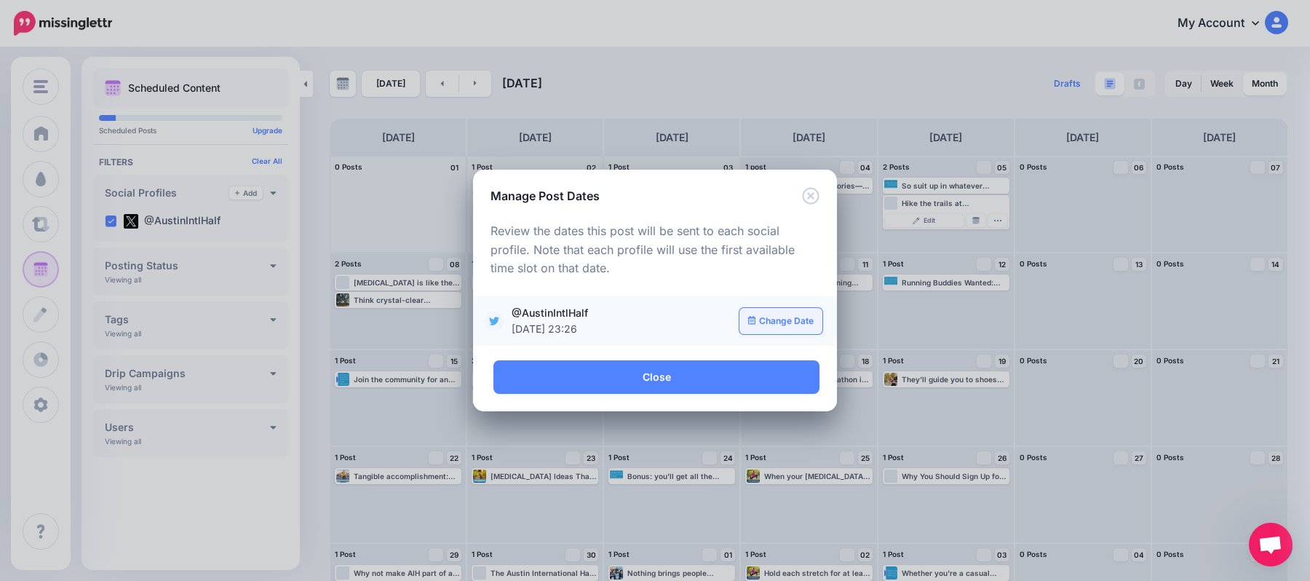
click at [784, 319] on link "Change Date" at bounding box center [781, 321] width 84 height 26
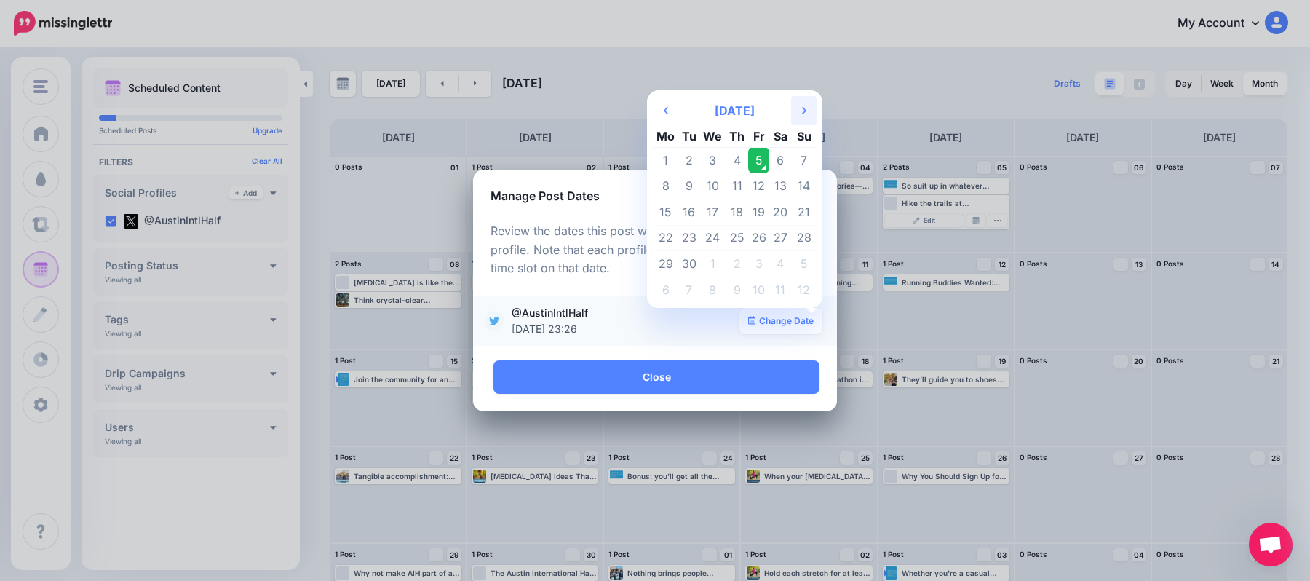
click at [802, 111] on icon "Next Month" at bounding box center [804, 111] width 4 height 12
click at [736, 269] on td "29" at bounding box center [736, 264] width 23 height 26
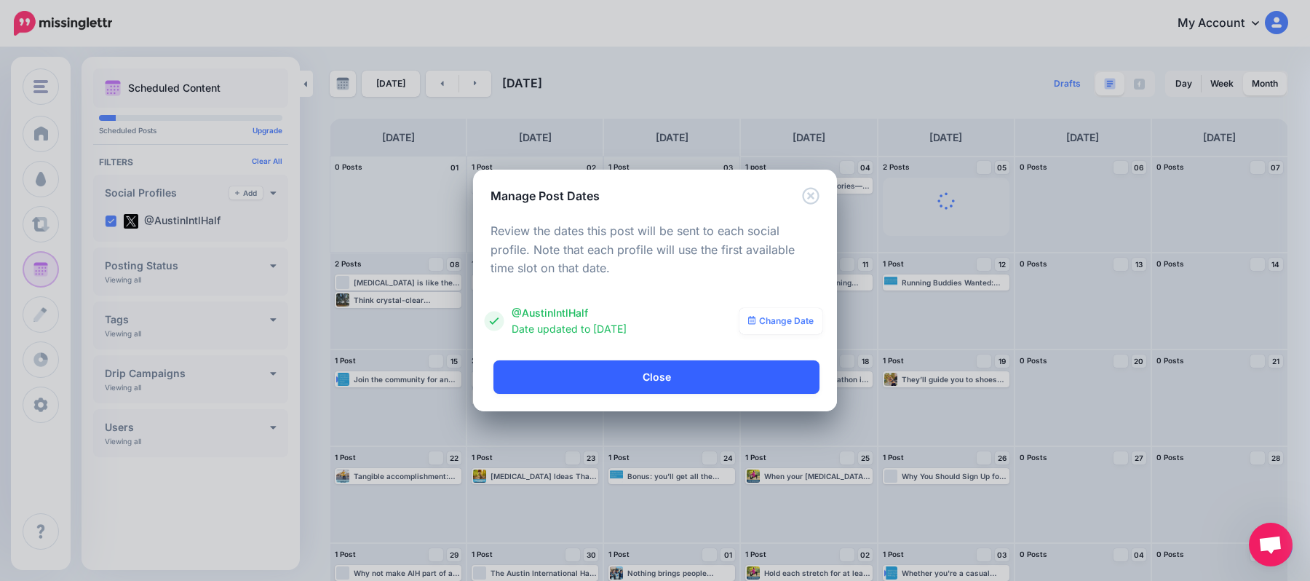
click at [743, 379] on link "Close" at bounding box center [656, 376] width 326 height 33
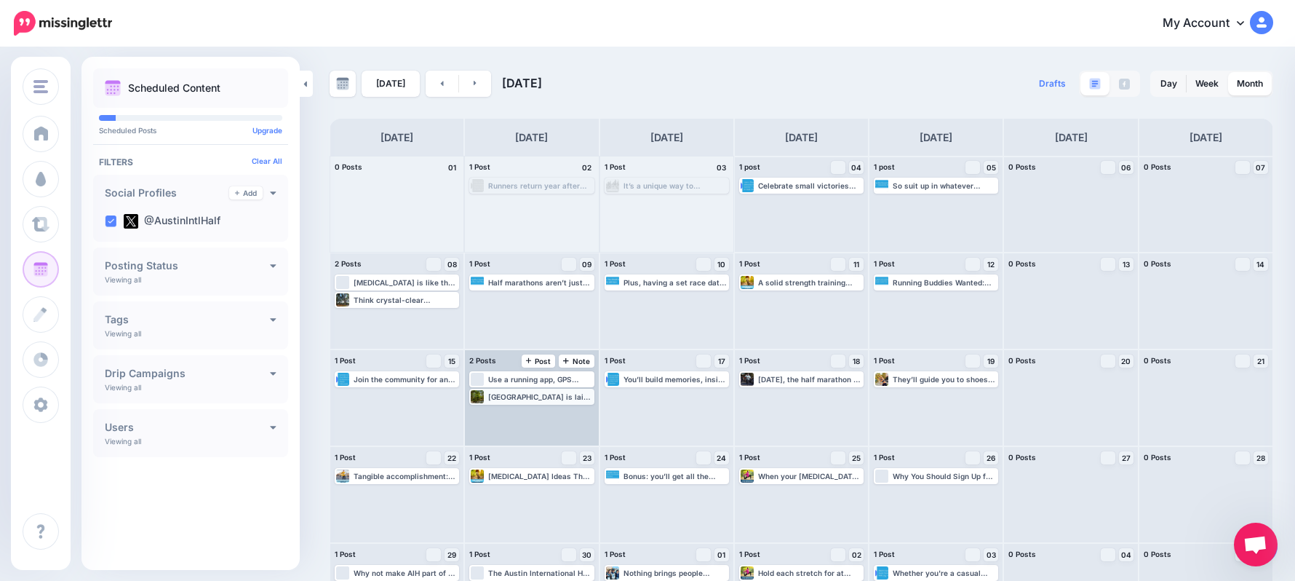
click at [581, 400] on div "[GEOGRAPHIC_DATA] is laid-back fun at its finest, plus outlet shopping if you'r…" at bounding box center [540, 396] width 104 height 9
click at [565, 410] on img at bounding box center [560, 413] width 7 height 7
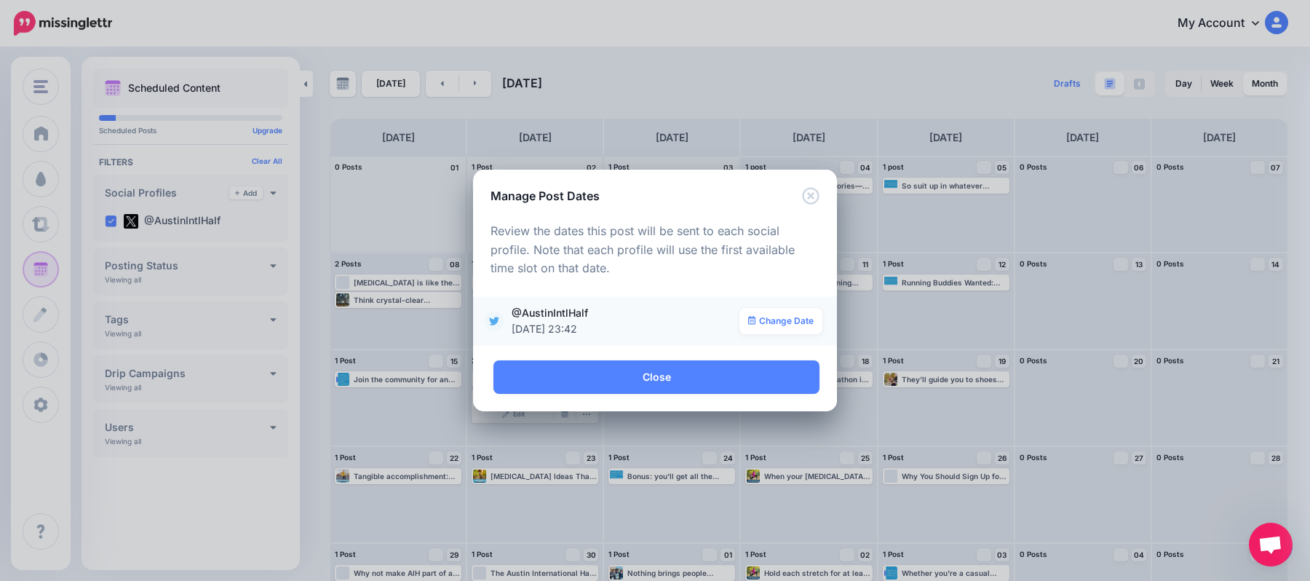
click at [783, 335] on div "**********" at bounding box center [655, 321] width 335 height 32
click at [778, 322] on link "Change Date" at bounding box center [781, 321] width 84 height 26
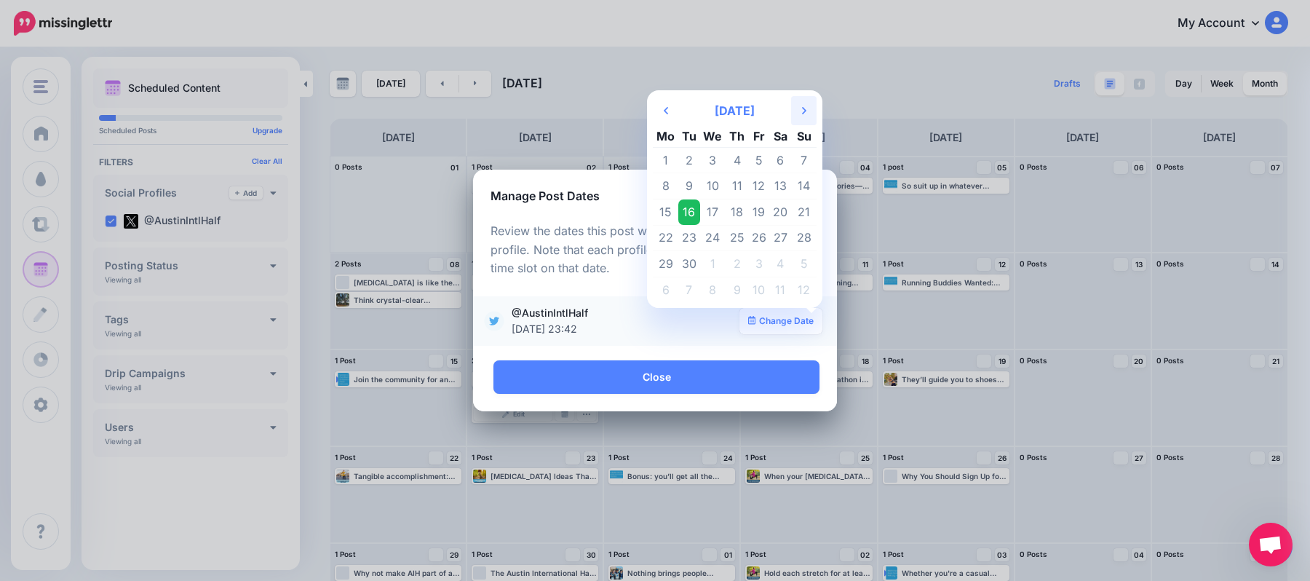
click at [806, 108] on th "Next Month" at bounding box center [803, 110] width 25 height 29
click at [808, 100] on th "Next Month" at bounding box center [803, 110] width 25 height 29
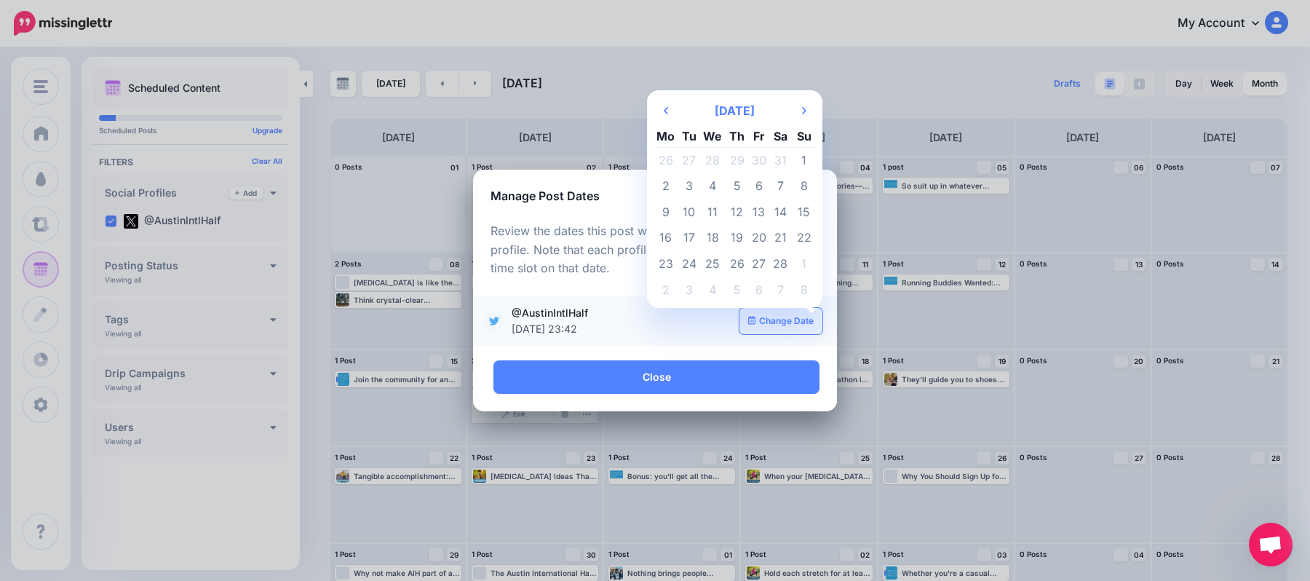
click at [710, 234] on td "18" at bounding box center [713, 238] width 26 height 26
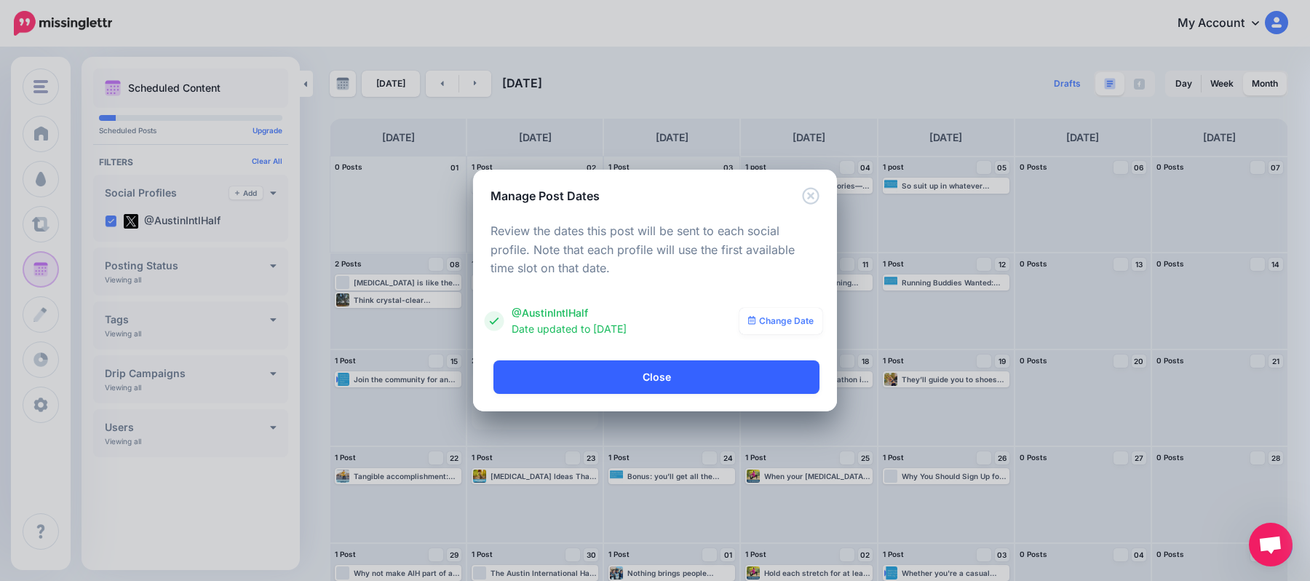
click at [731, 378] on link "Close" at bounding box center [656, 376] width 326 height 33
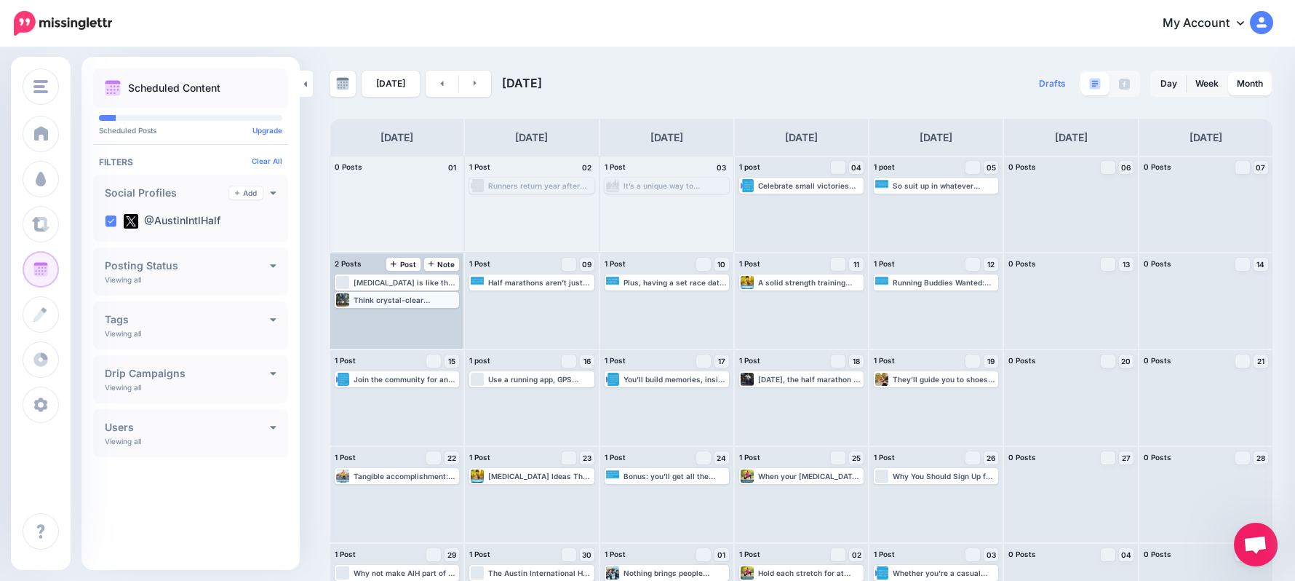
click at [410, 298] on div "Think crystal-clear swimming holes (hello, [PERSON_NAME]’s Well and Blue Hole),…" at bounding box center [406, 299] width 104 height 9
click at [426, 314] on img at bounding box center [425, 317] width 7 height 7
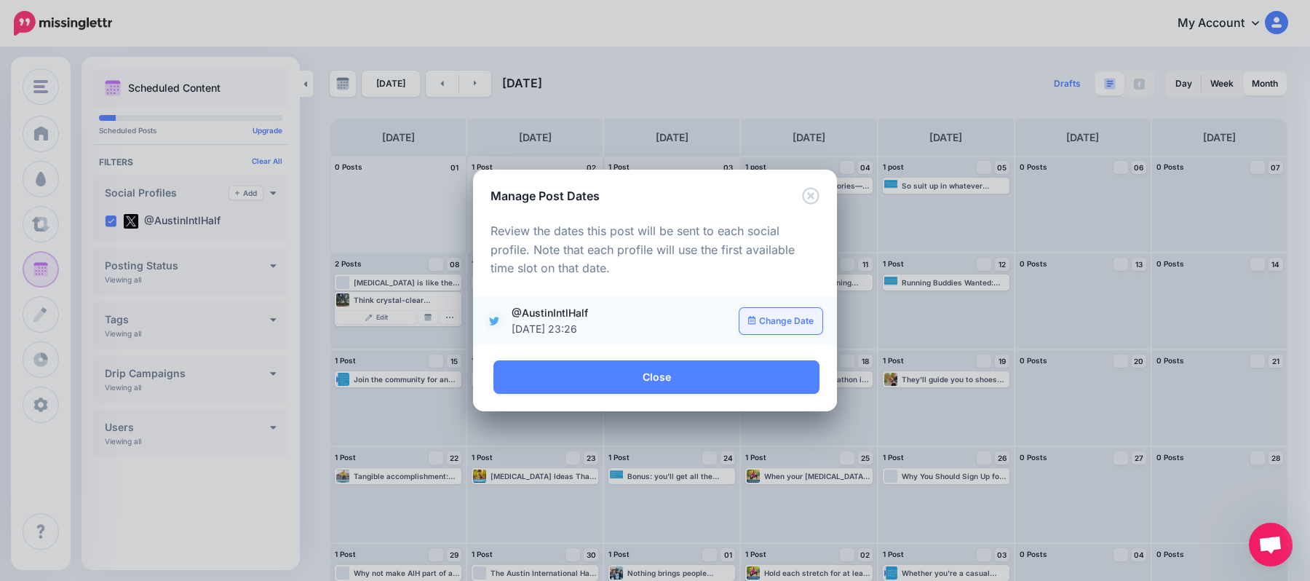
click at [787, 325] on link "Change Date" at bounding box center [781, 321] width 84 height 26
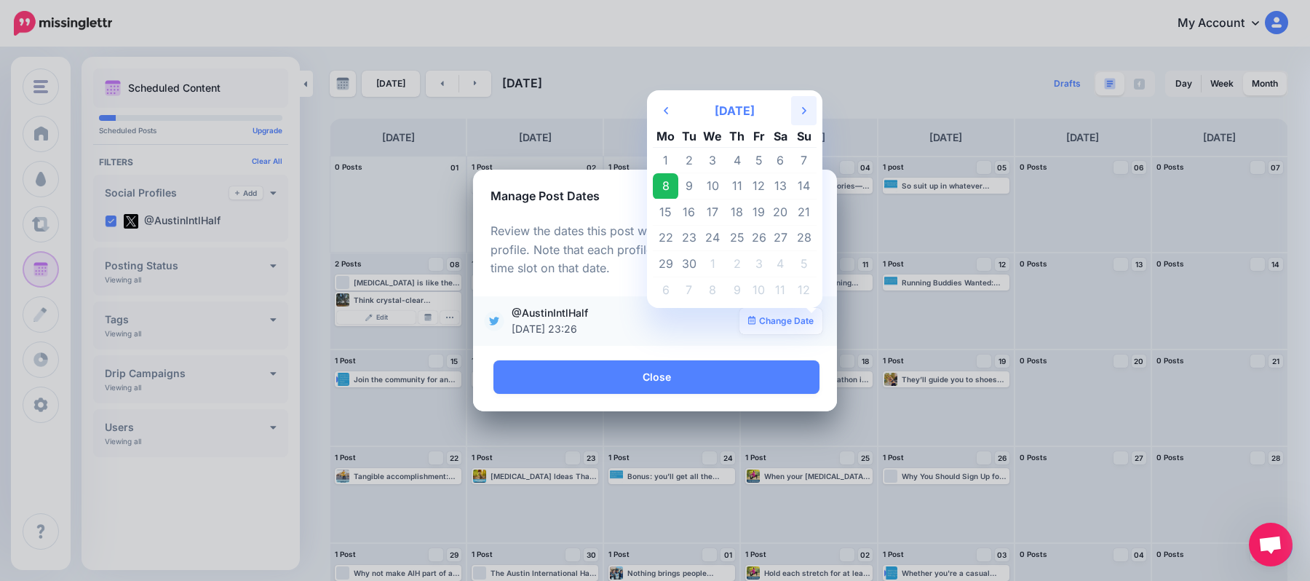
click at [802, 111] on icon "Next Month" at bounding box center [804, 111] width 4 height 12
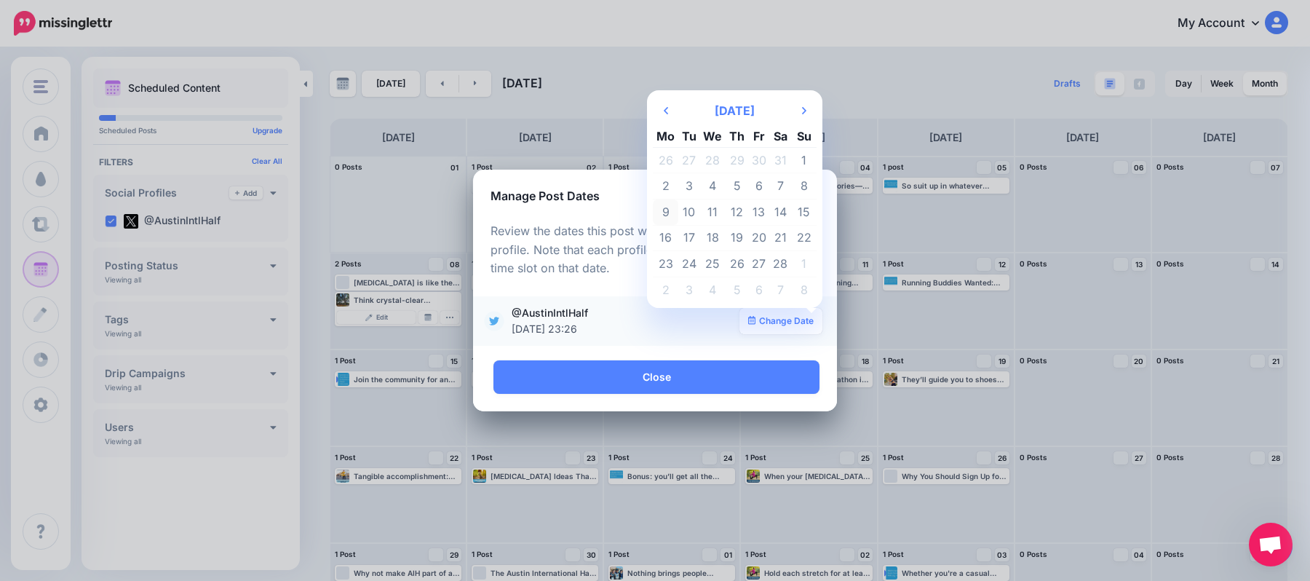
click at [668, 208] on td "9" at bounding box center [665, 212] width 25 height 26
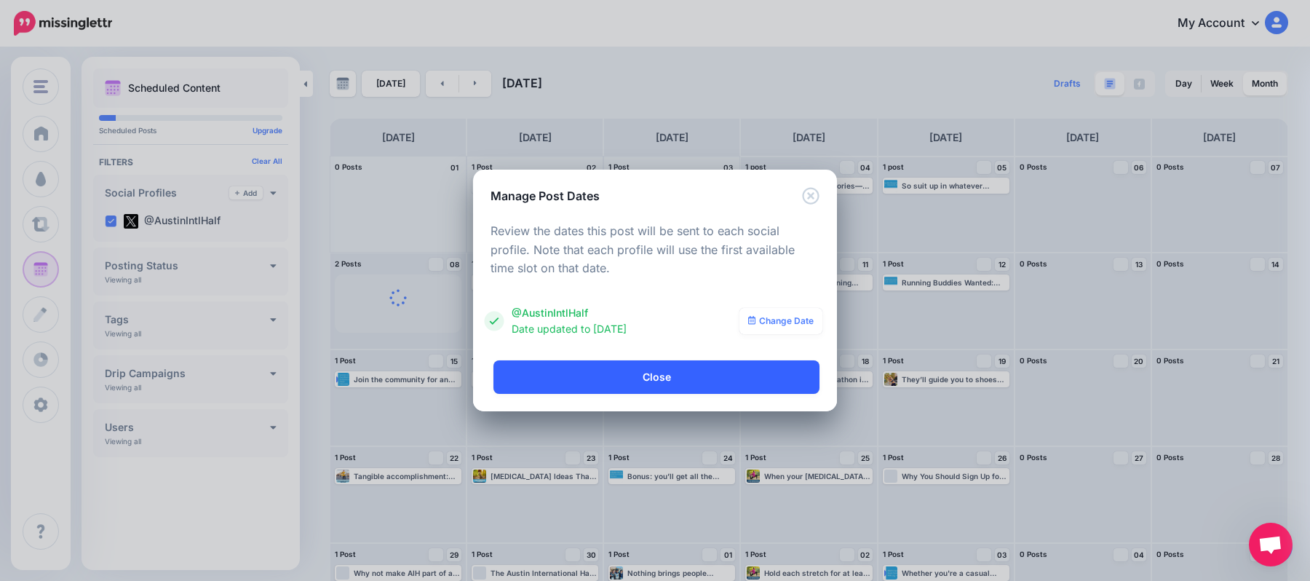
click at [778, 371] on link "Close" at bounding box center [656, 376] width 326 height 33
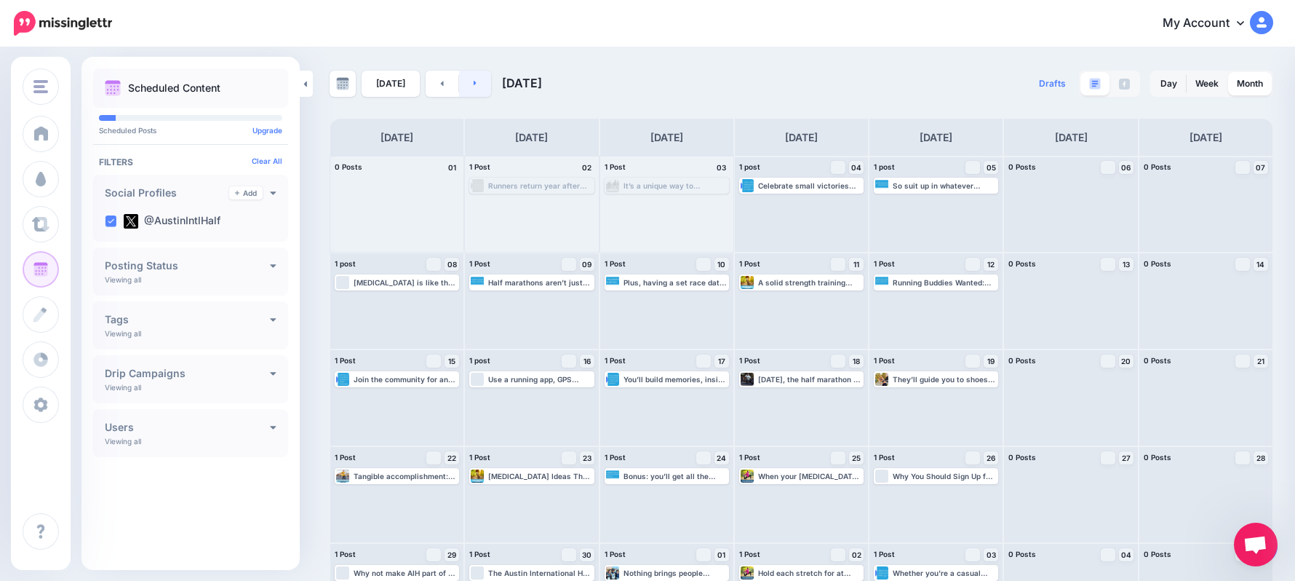
click at [474, 87] on link at bounding box center [475, 84] width 33 height 26
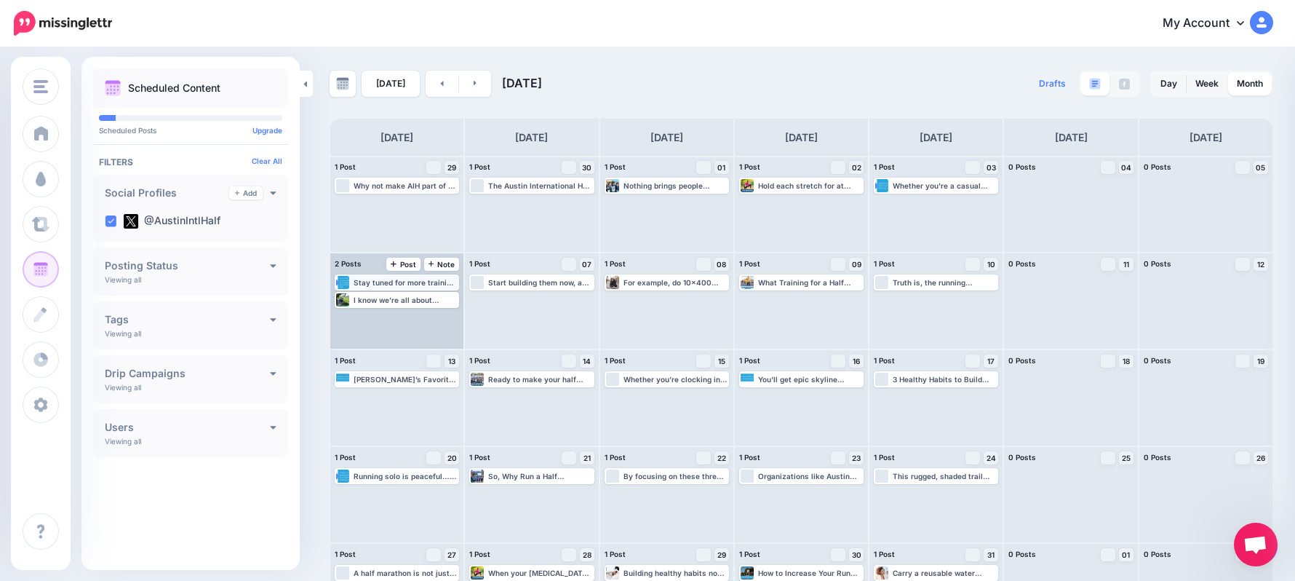
click at [383, 280] on div "Stay tuned for more training tips and fiery motivation right here on the blog. …" at bounding box center [406, 282] width 104 height 9
click at [425, 301] on img at bounding box center [425, 299] width 7 height 7
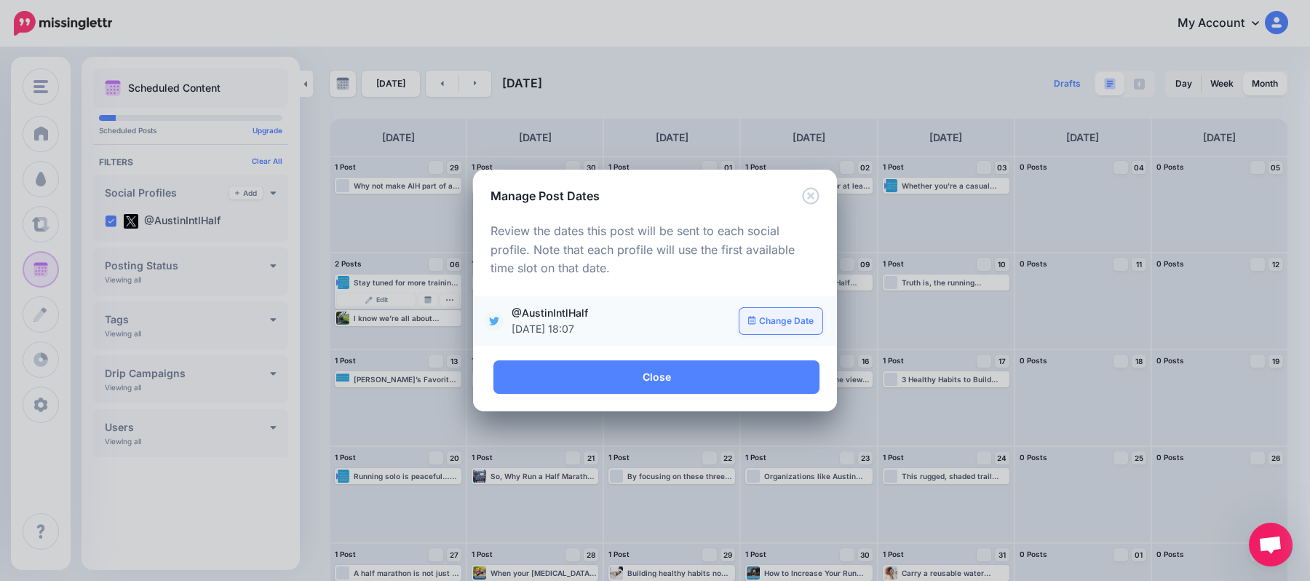
click at [795, 330] on link "Change Date" at bounding box center [781, 321] width 84 height 26
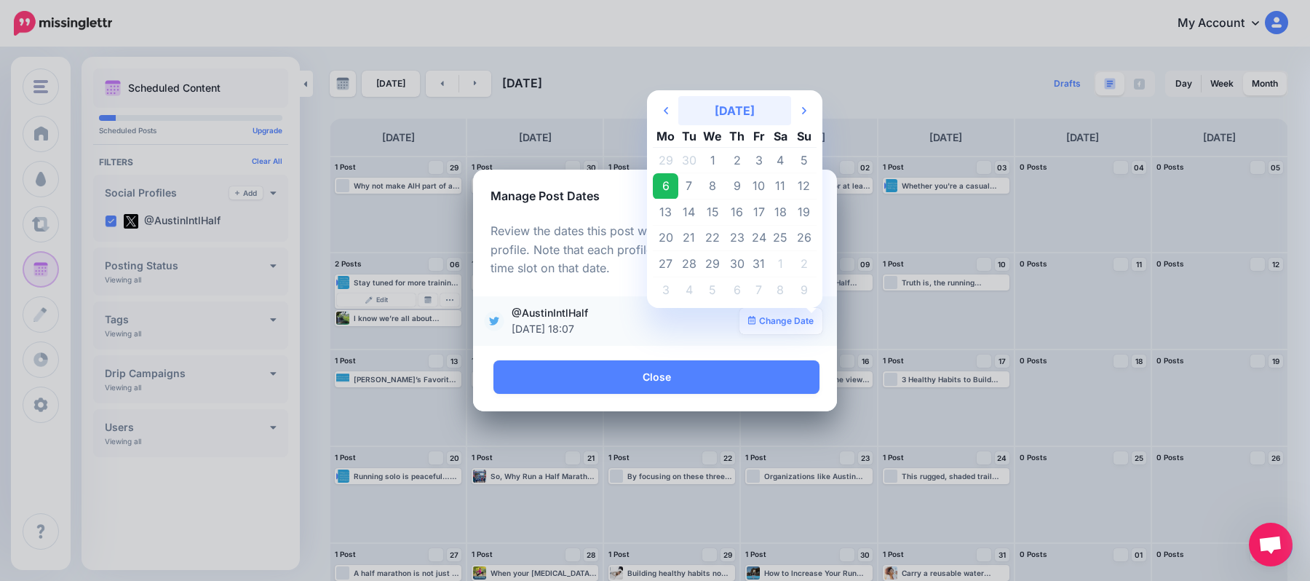
click at [790, 115] on th "[DATE]" at bounding box center [734, 110] width 113 height 29
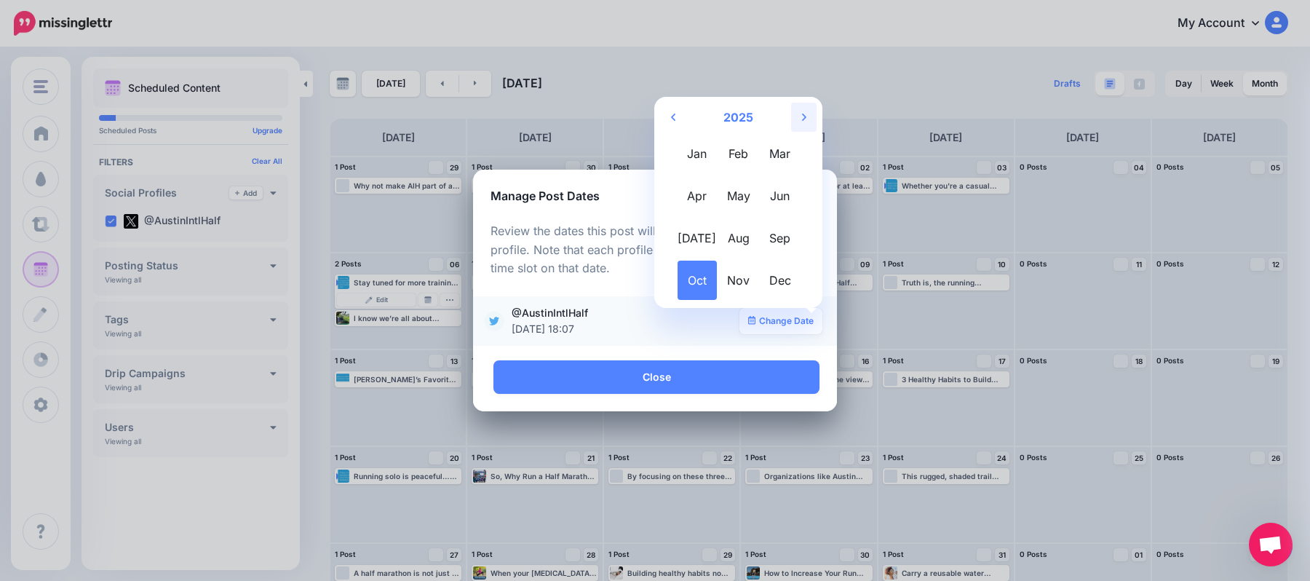
click at [799, 106] on th "Next Year" at bounding box center [803, 117] width 25 height 29
click at [734, 161] on span "Feb" at bounding box center [738, 153] width 39 height 39
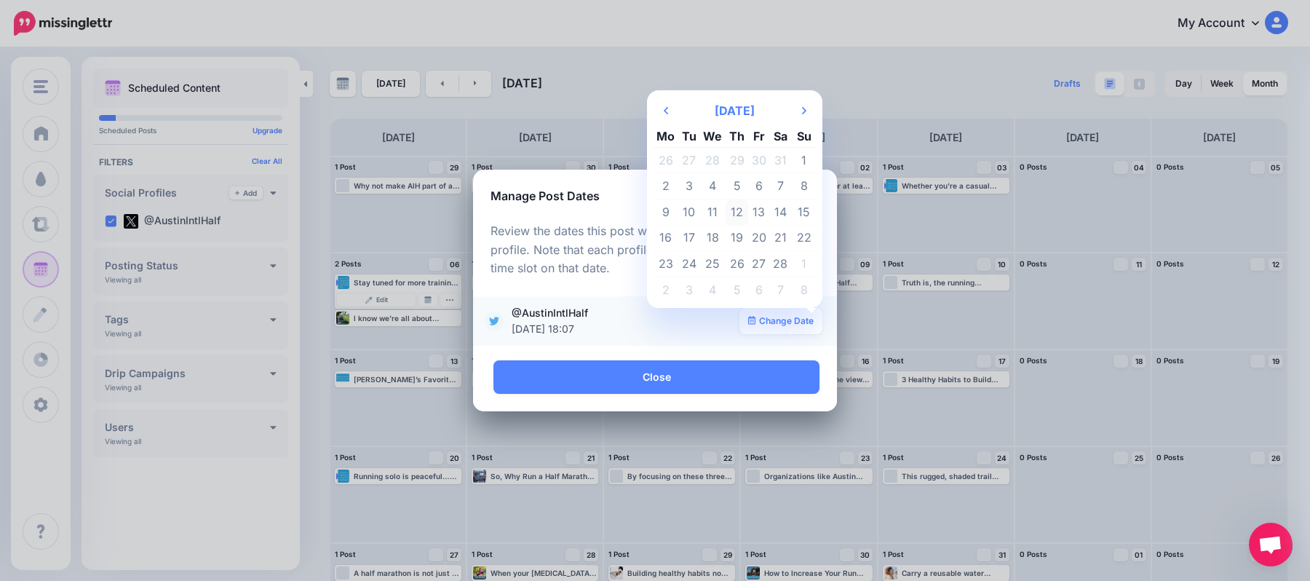
click at [731, 211] on td "12" at bounding box center [736, 212] width 23 height 26
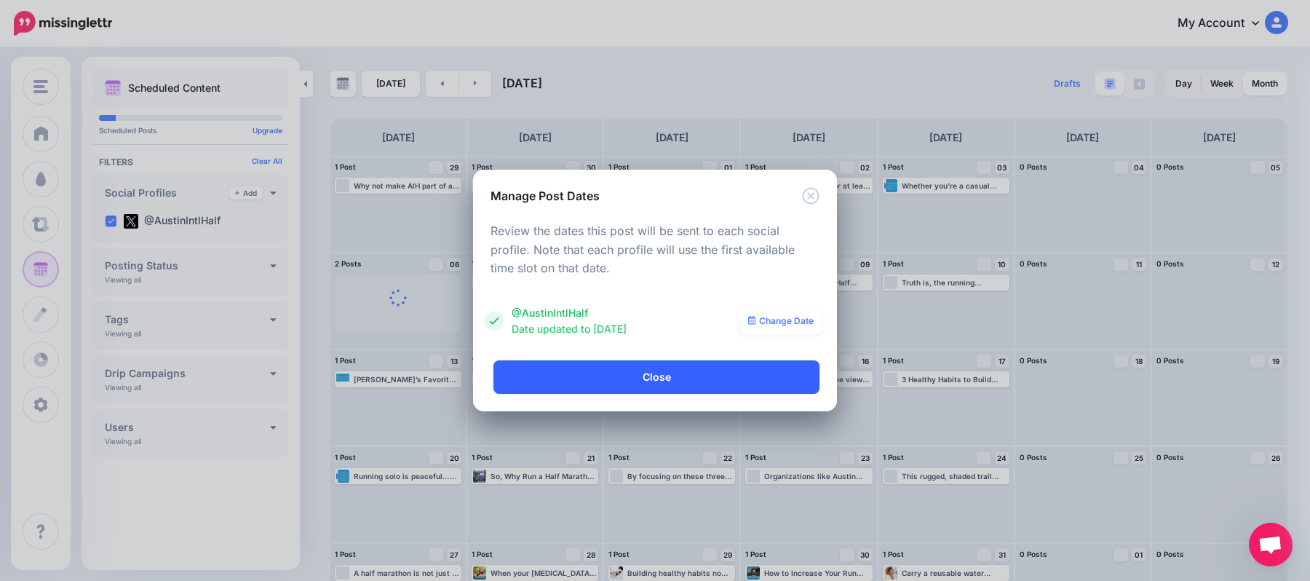
click at [749, 374] on link "Close" at bounding box center [656, 376] width 326 height 33
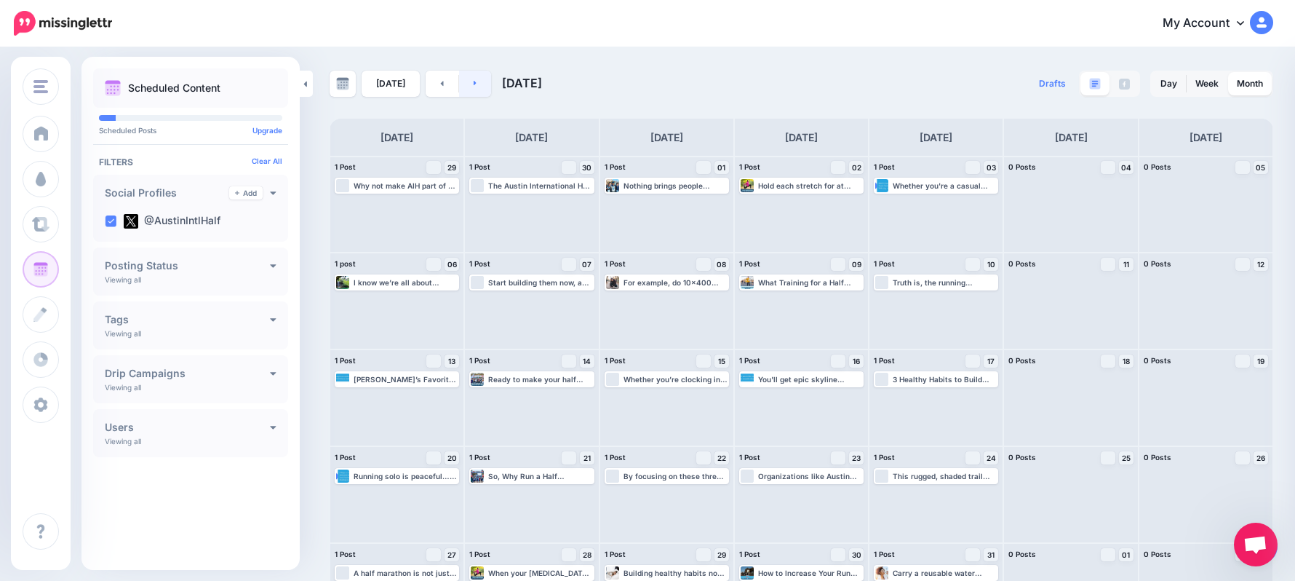
click at [466, 85] on link at bounding box center [475, 84] width 33 height 26
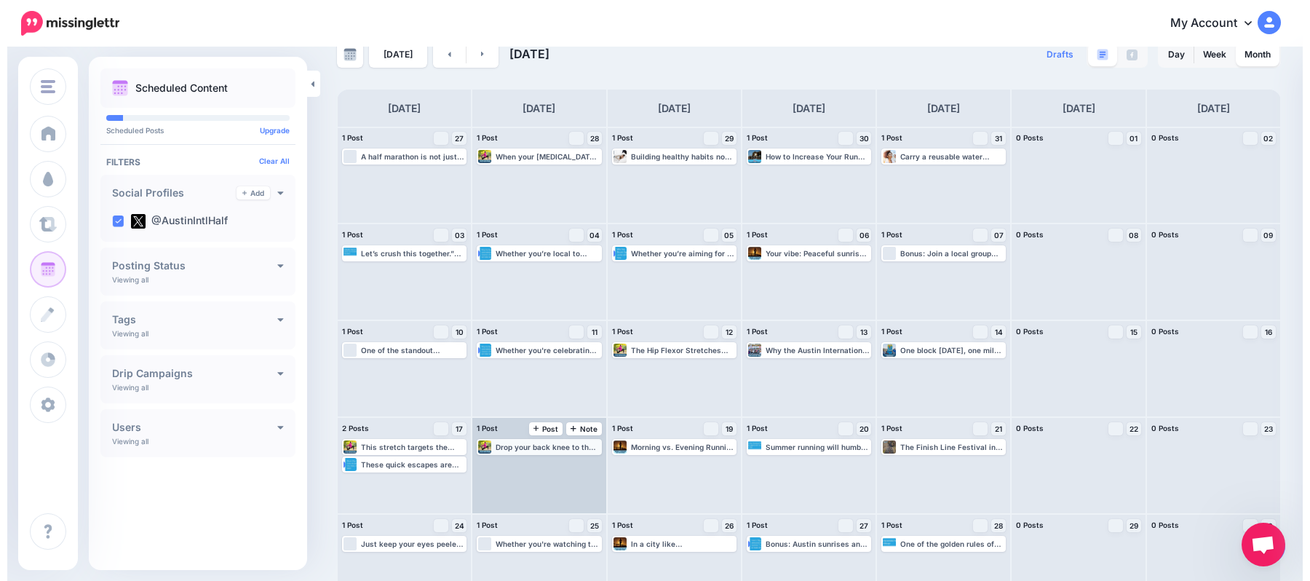
scroll to position [58, 0]
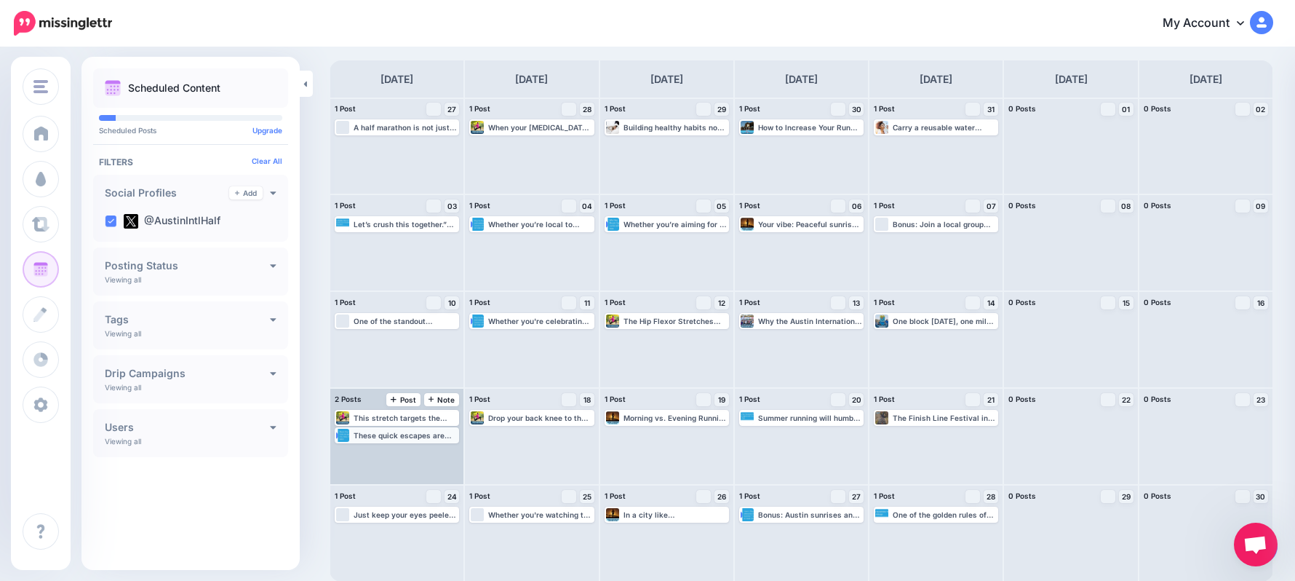
click at [411, 440] on div "These quick escapes are perfect for adding a little adventure to your training …" at bounding box center [406, 435] width 104 height 9
click at [434, 446] on link "Manage Dates" at bounding box center [425, 452] width 19 height 13
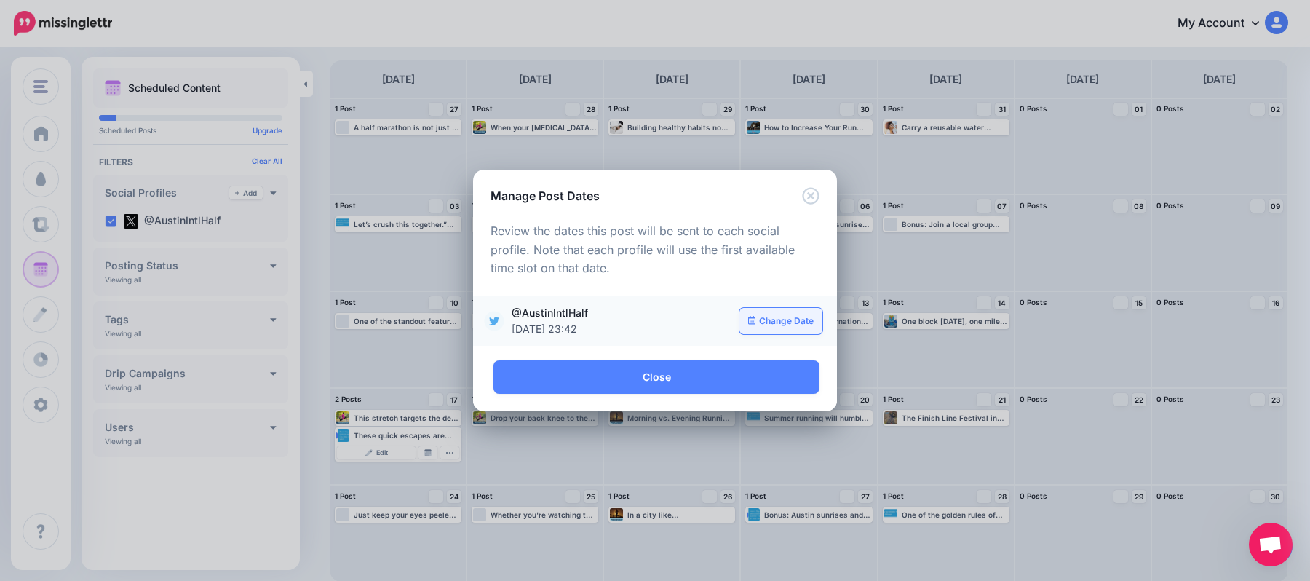
click at [782, 330] on link "Change Date" at bounding box center [781, 321] width 84 height 26
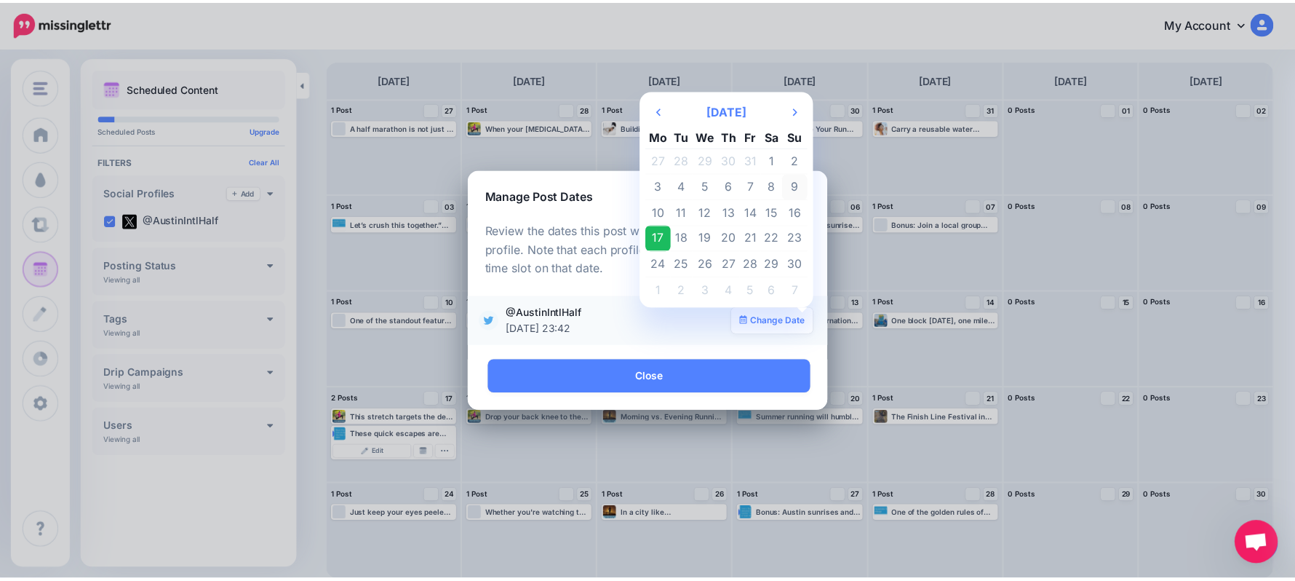
scroll to position [0, 0]
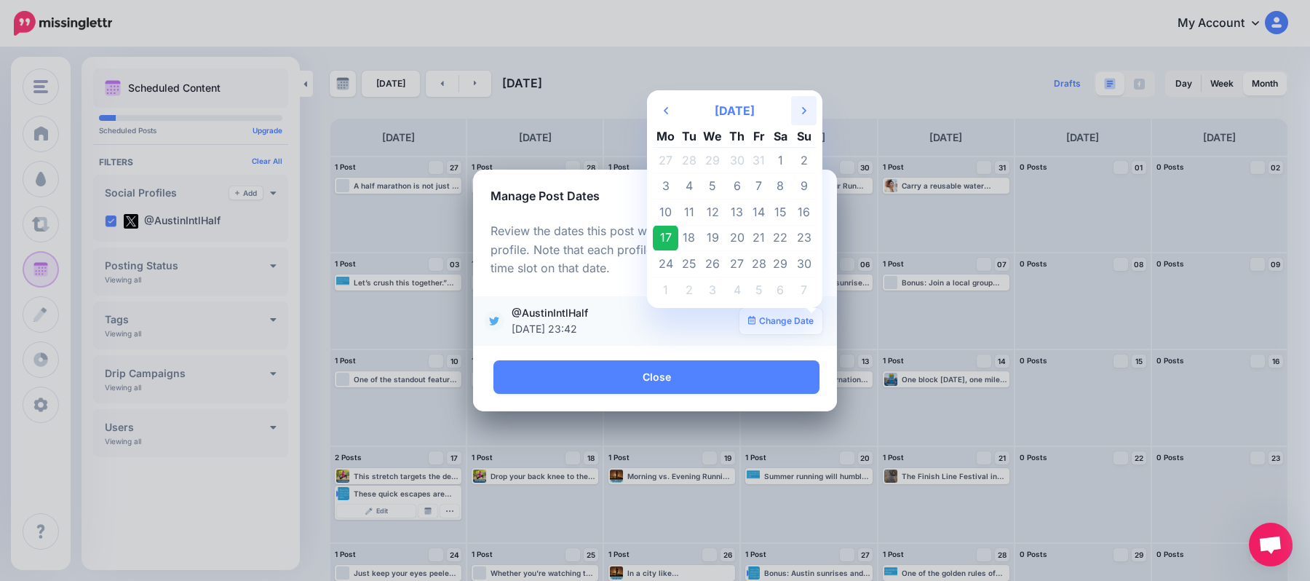
click at [808, 111] on th "Next Month" at bounding box center [803, 110] width 25 height 29
click at [755, 204] on td "13" at bounding box center [759, 212] width 22 height 26
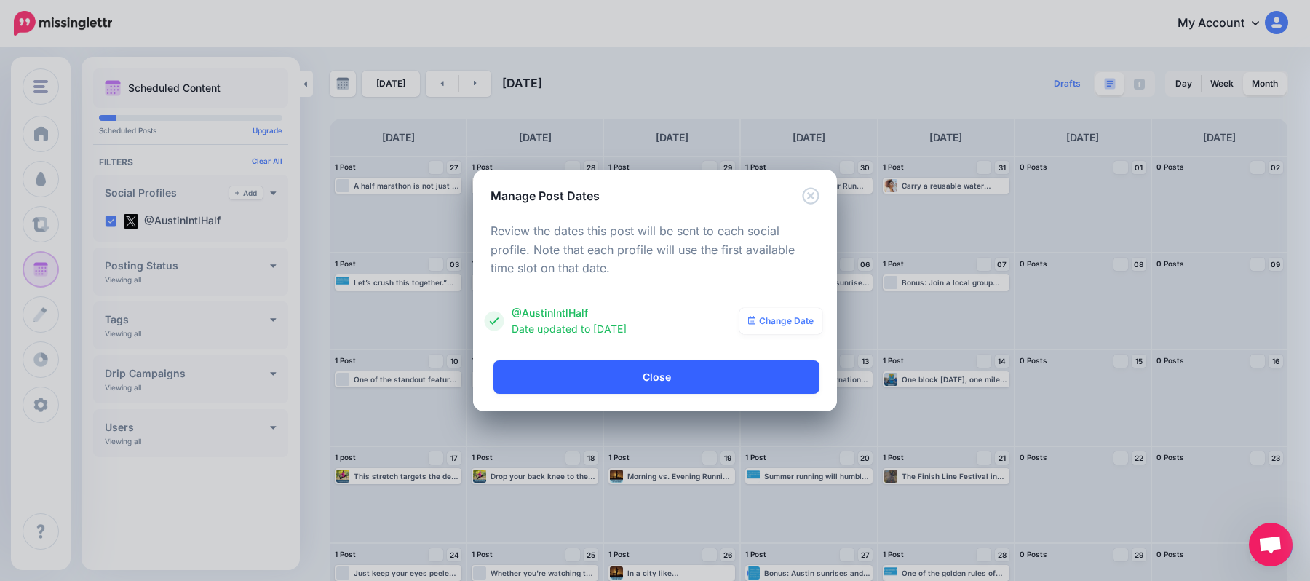
click at [729, 379] on link "Close" at bounding box center [656, 376] width 326 height 33
